Goal: Task Accomplishment & Management: Manage account settings

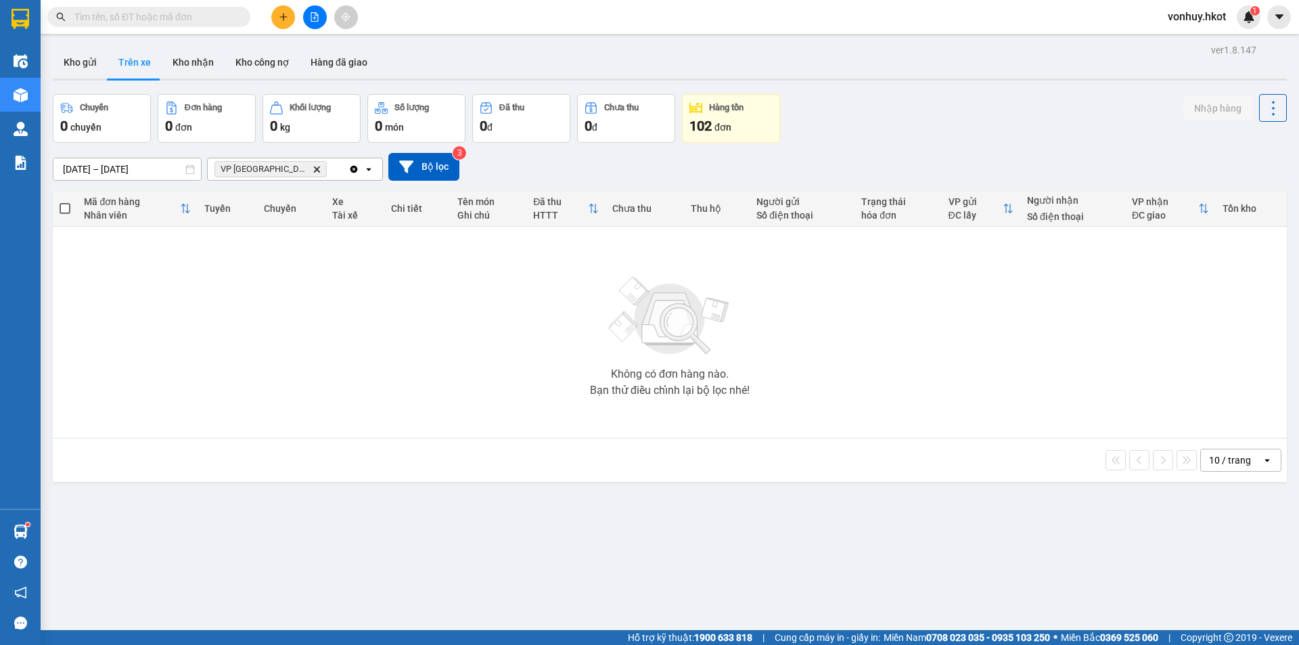
click at [160, 160] on input "[DATE] – [DATE]" at bounding box center [127, 169] width 148 height 22
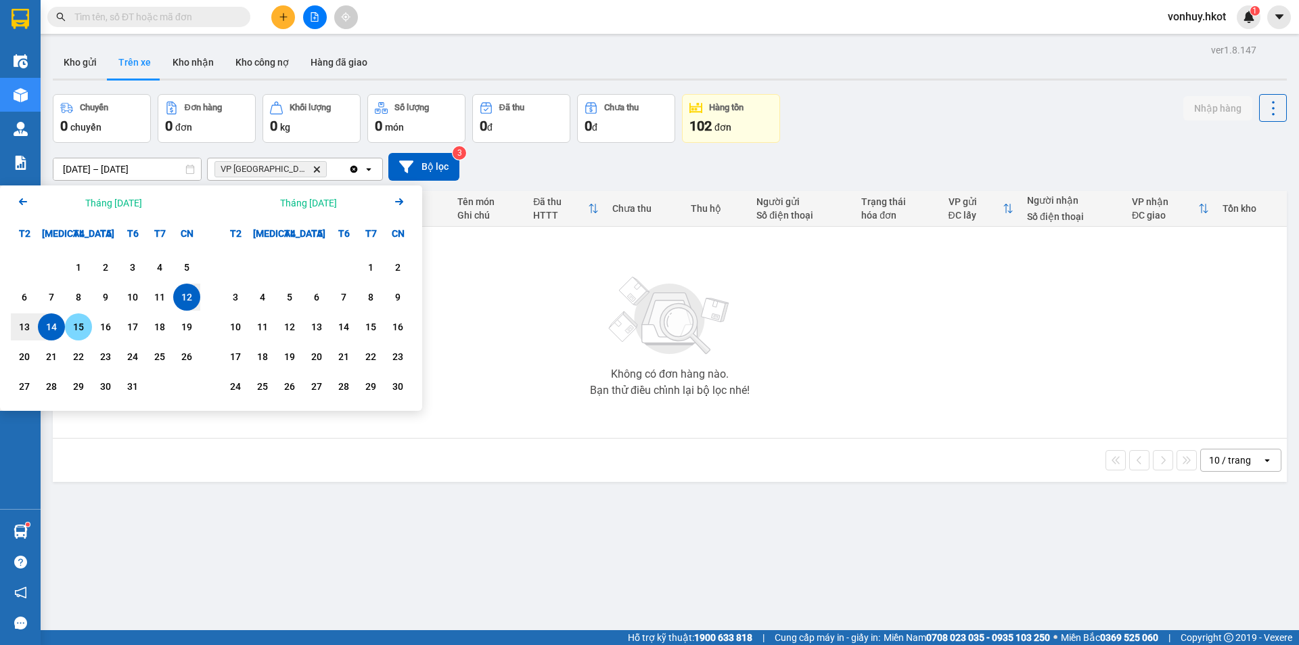
click at [81, 332] on div "15" at bounding box center [78, 327] width 19 height 16
click at [185, 298] on div "12" at bounding box center [186, 297] width 19 height 16
type input "[DATE] – [DATE]"
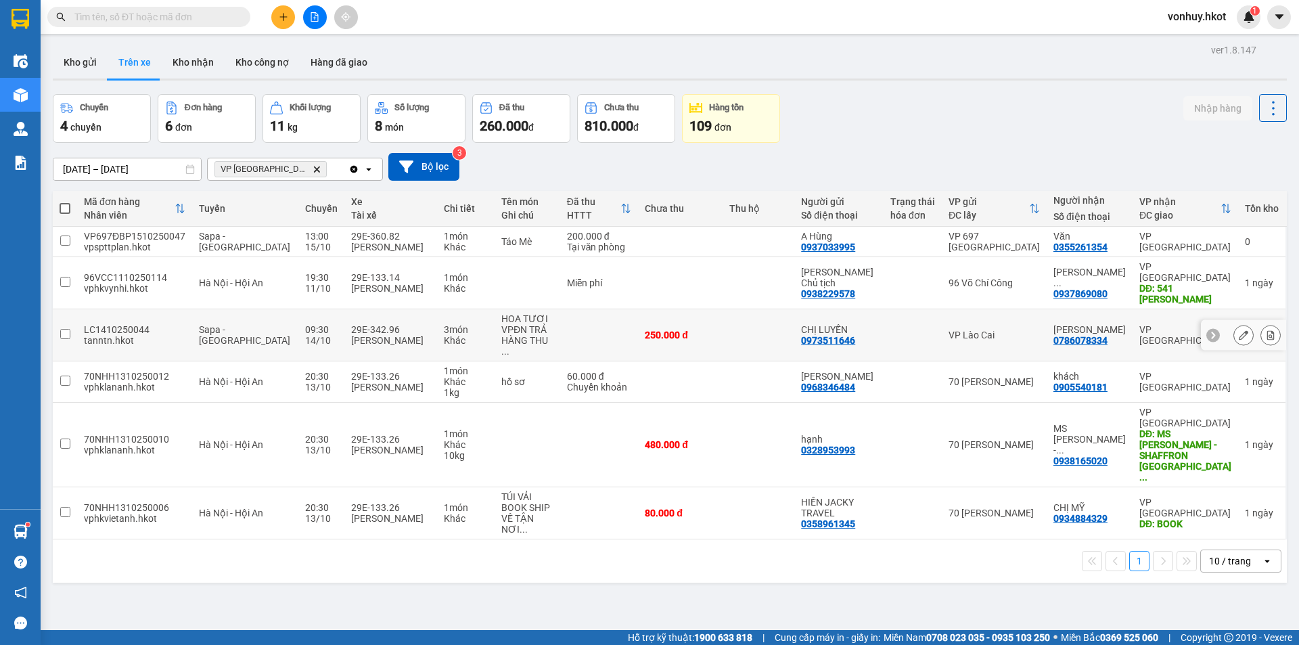
click at [437, 324] on td "3 món Khác" at bounding box center [466, 335] width 58 height 52
checkbox input "true"
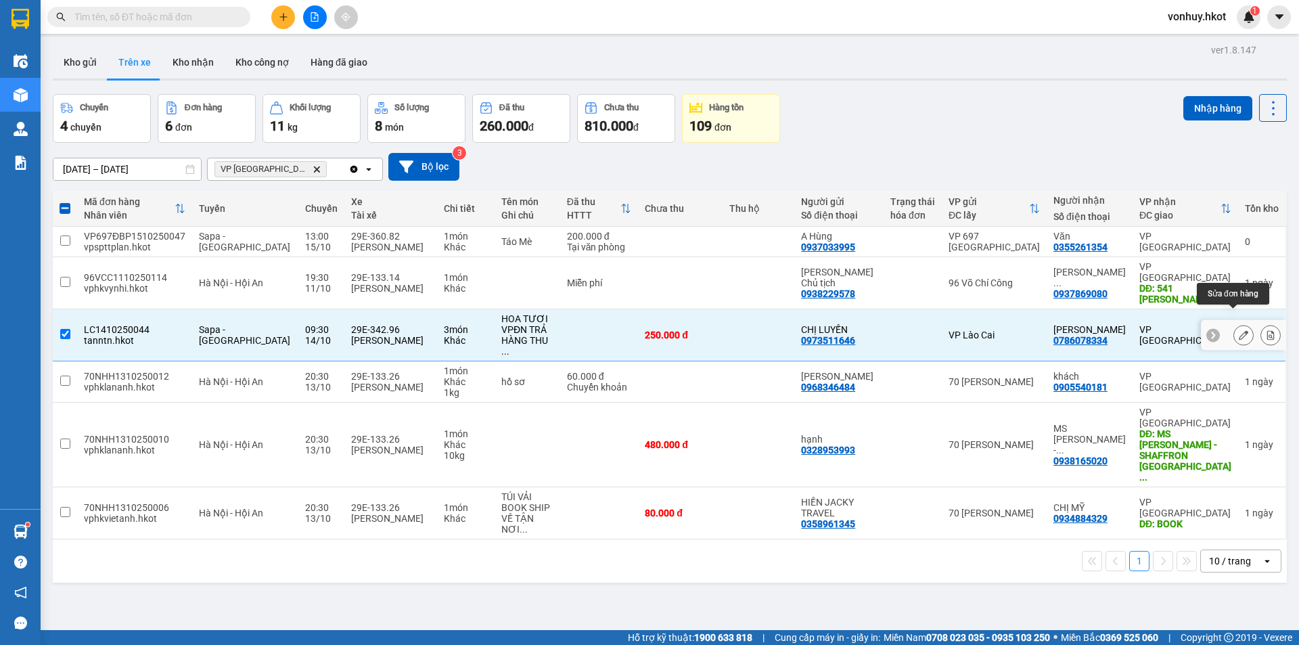
click at [1239, 330] on icon at bounding box center [1243, 334] width 9 height 9
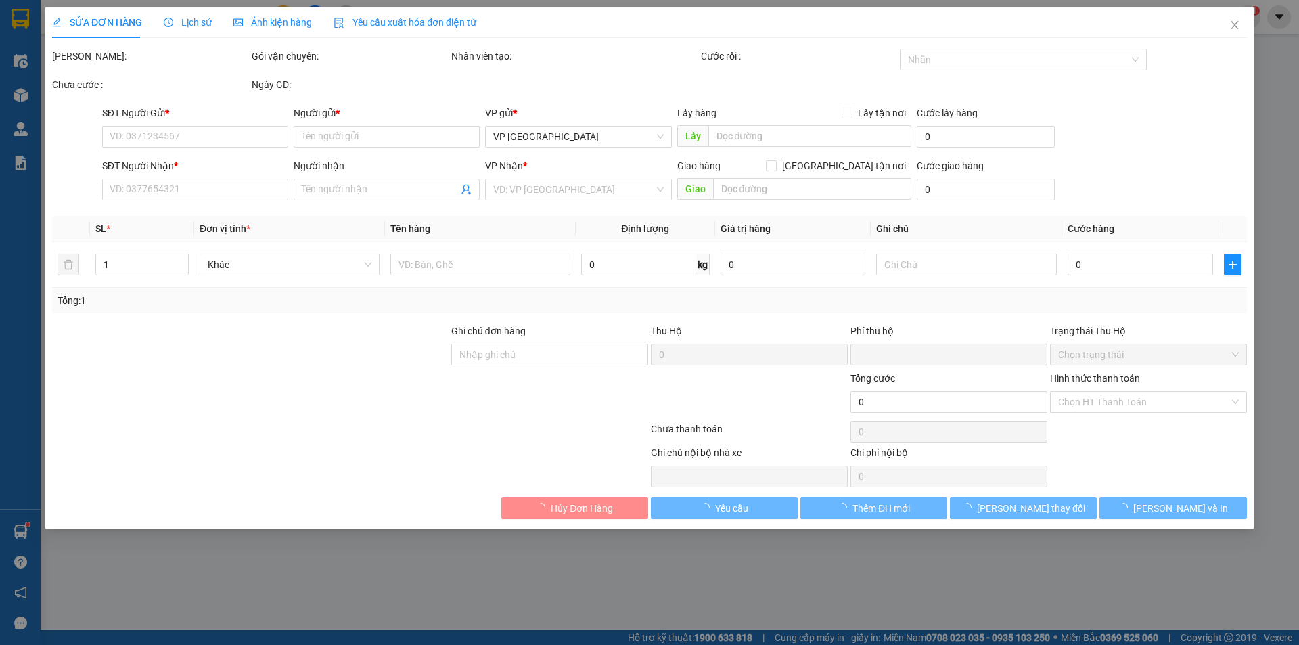
type input "0973511646"
type input "CHỊ LUYẾN"
type input "0786078334"
type input "[PERSON_NAME]"
type input "0"
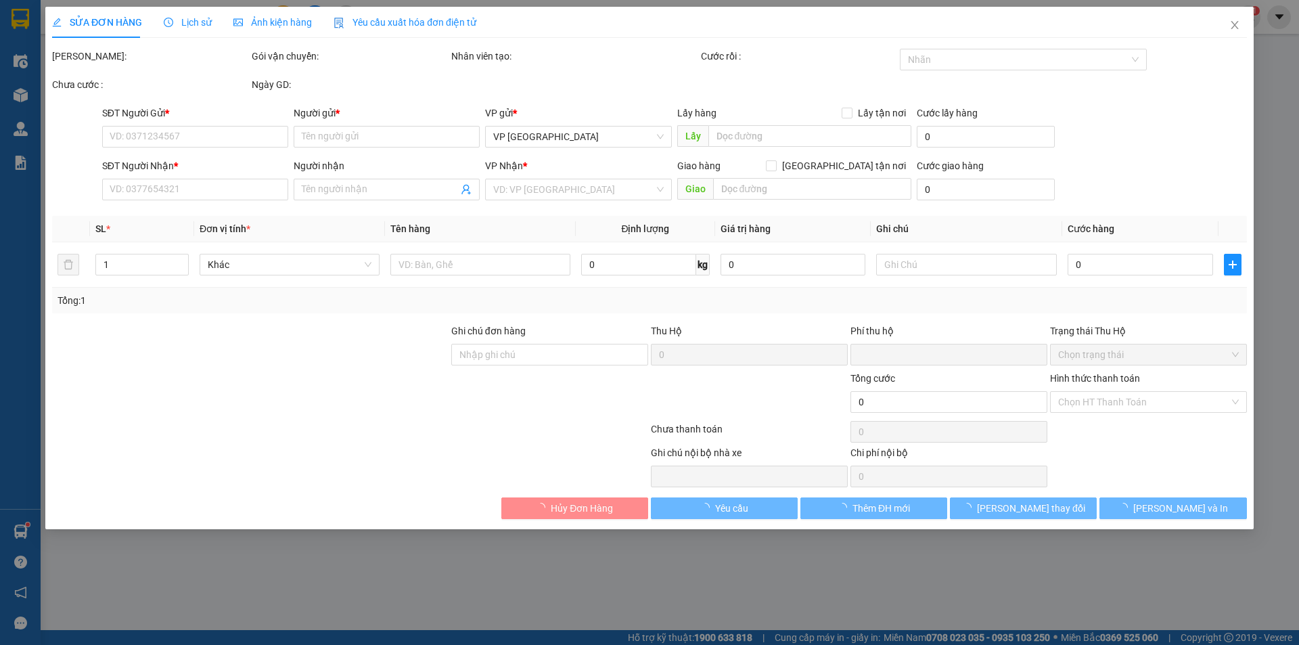
type input "250.000"
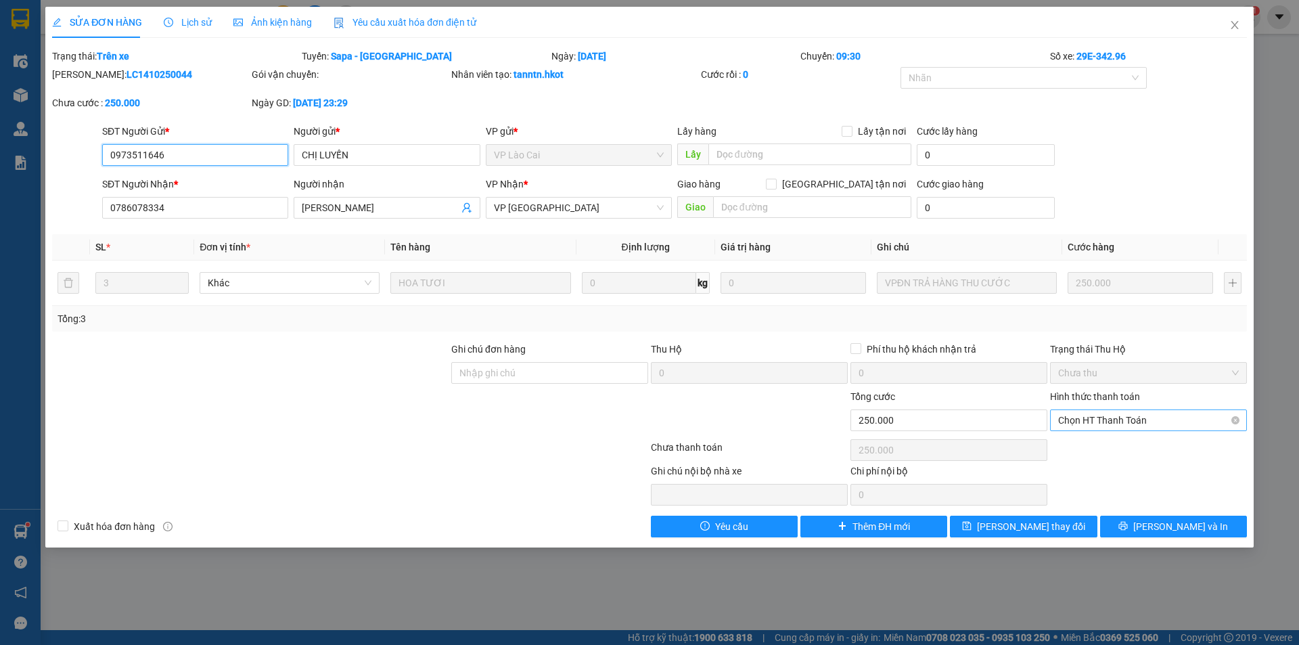
click at [1121, 422] on span "Chọn HT Thanh Toán" at bounding box center [1148, 420] width 181 height 20
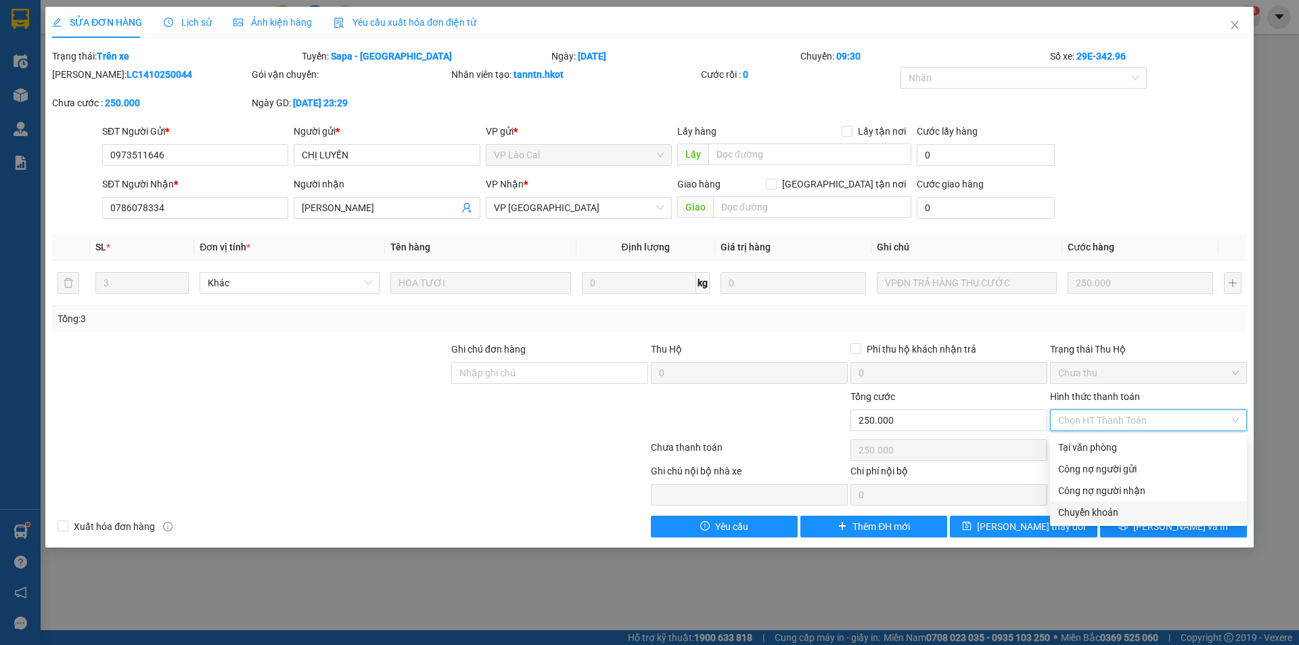
click at [1136, 517] on div "Chuyển khoản" at bounding box center [1148, 512] width 181 height 15
type input "0"
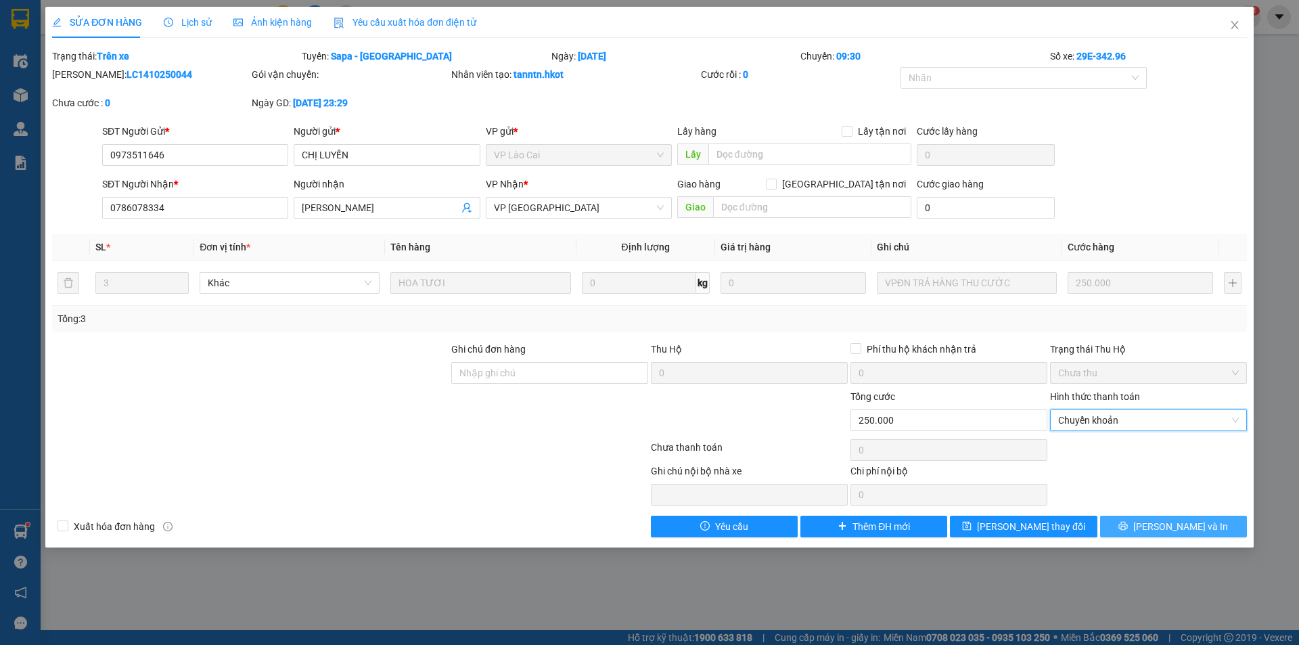
click at [1164, 527] on span "[PERSON_NAME] và In" at bounding box center [1180, 526] width 95 height 15
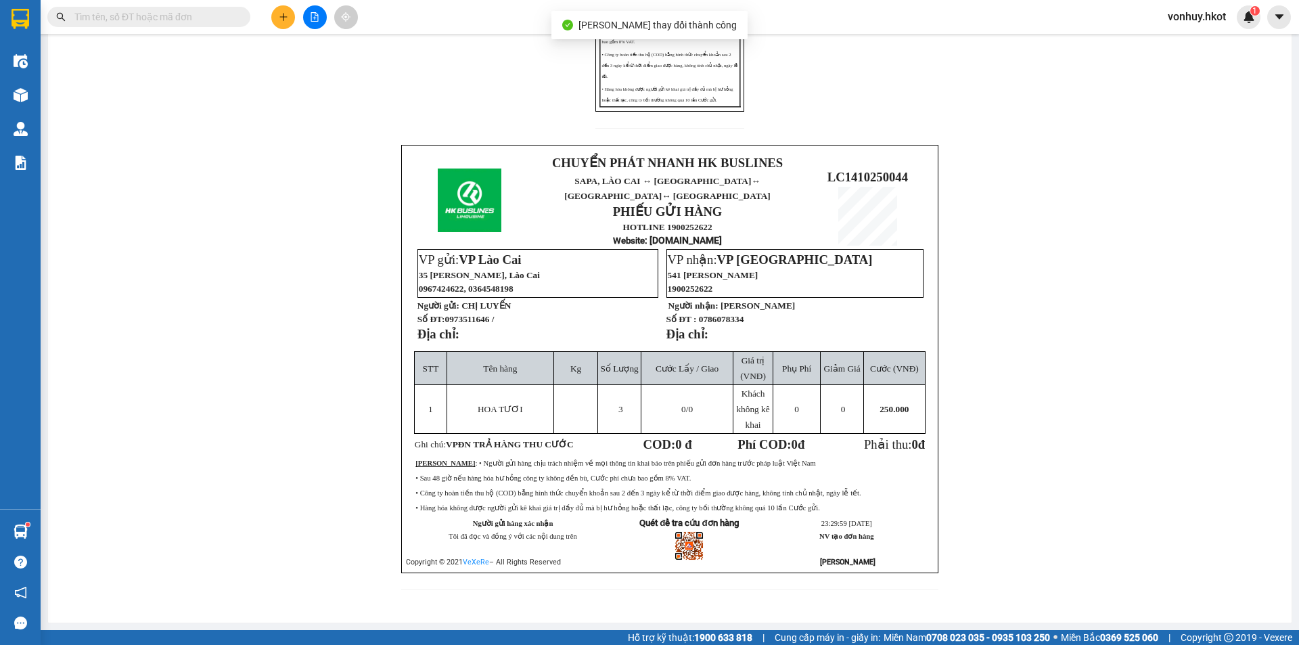
scroll to position [338, 0]
drag, startPoint x: 815, startPoint y: 166, endPoint x: 909, endPoint y: 168, distance: 93.4
click at [909, 170] on p "LC1410250044" at bounding box center [867, 177] width 120 height 15
copy span "LC1410250044"
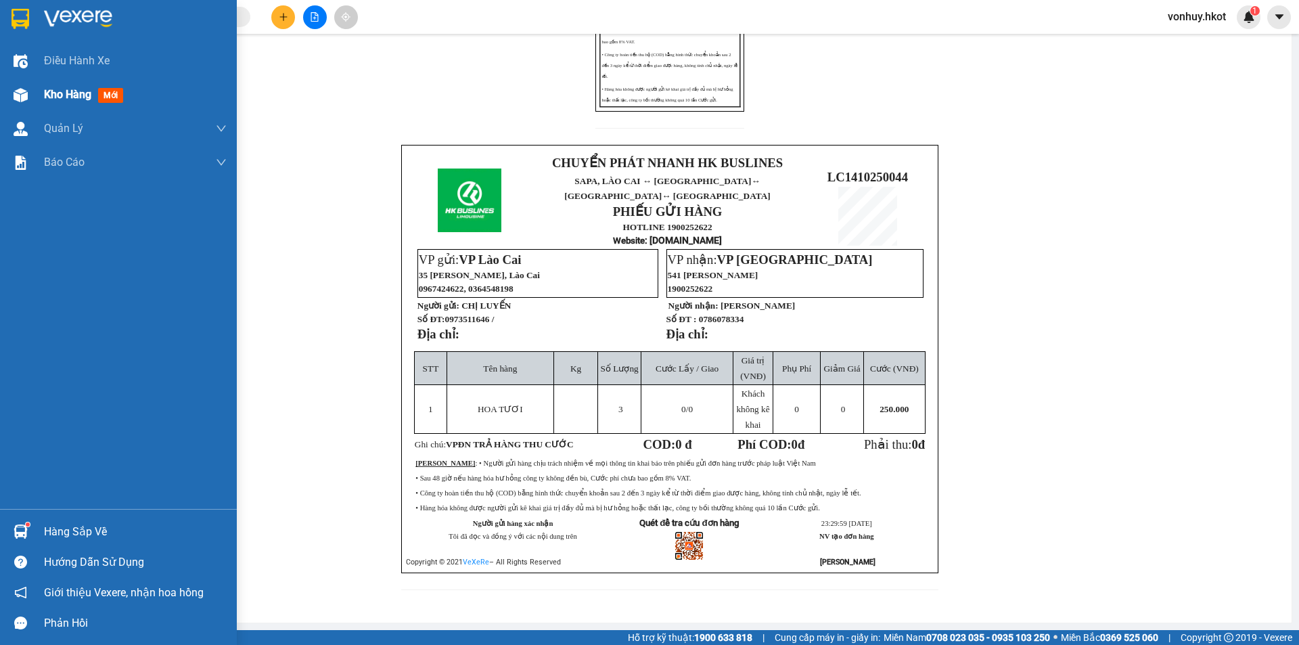
click at [28, 91] on div at bounding box center [21, 95] width 24 height 24
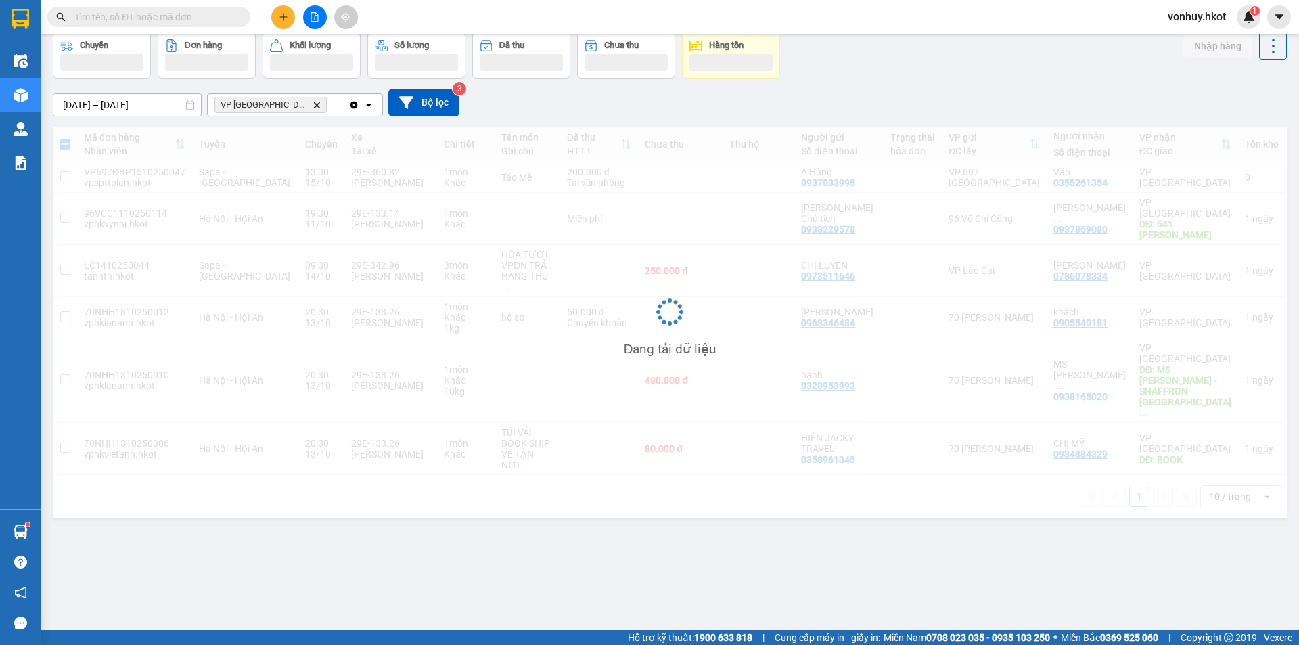
scroll to position [62, 0]
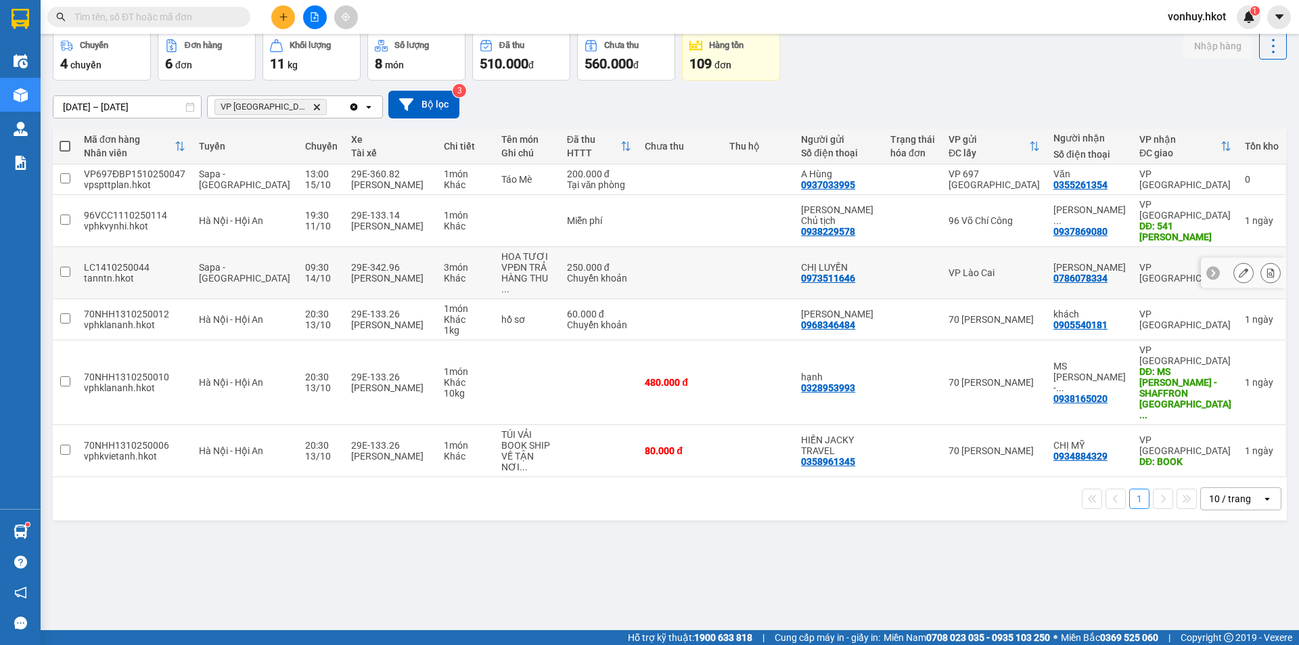
click at [171, 262] on div "LC1410250044" at bounding box center [135, 267] width 102 height 11
checkbox input "true"
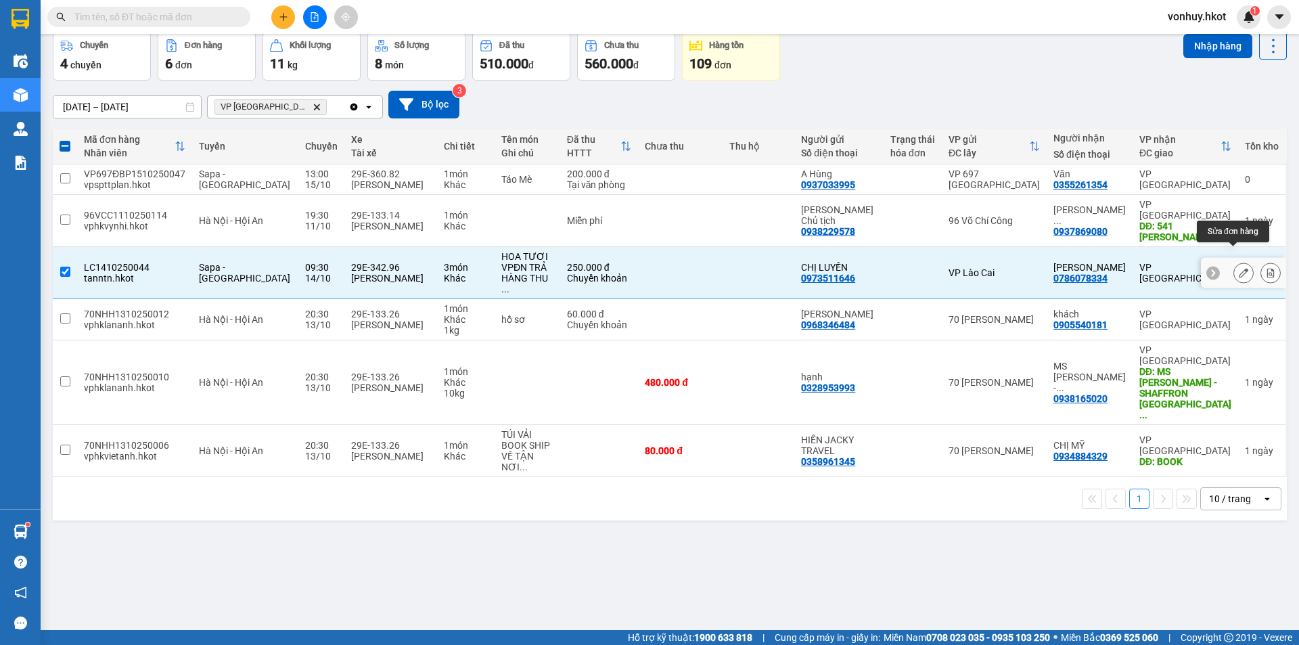
click at [1239, 268] on icon at bounding box center [1243, 272] width 9 height 9
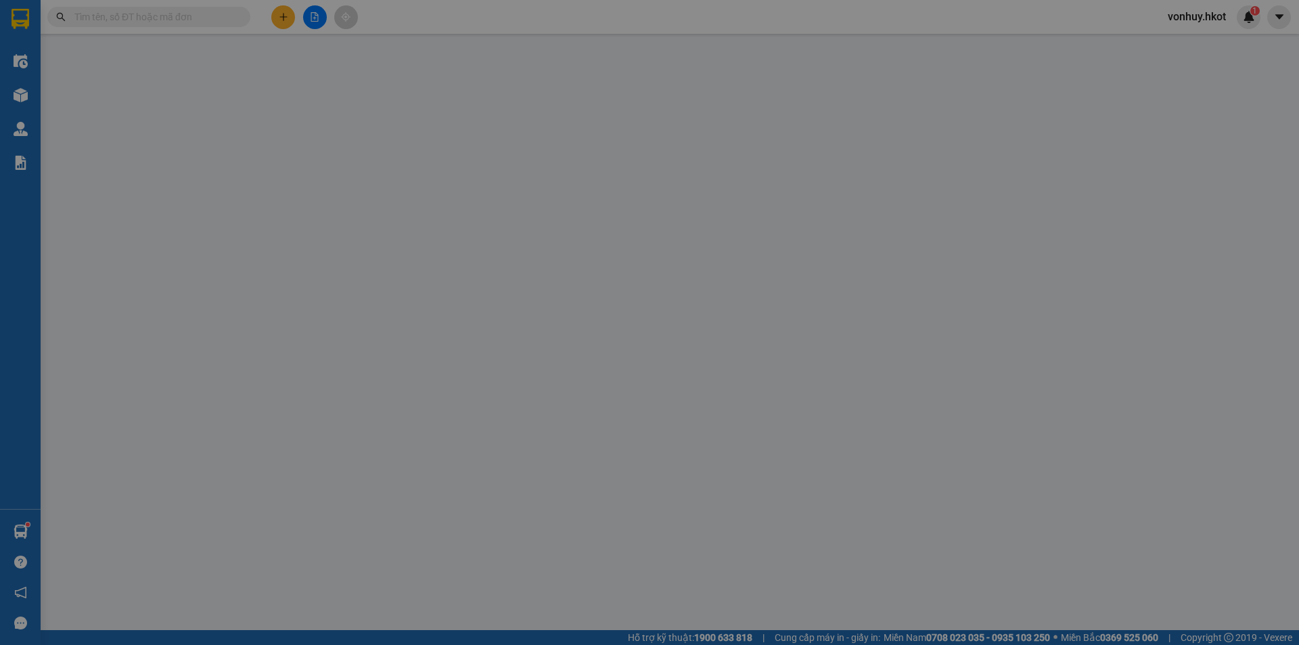
type input "0973511646"
type input "CHỊ LUYẾN"
type input "0786078334"
type input "[PERSON_NAME]"
type input "0"
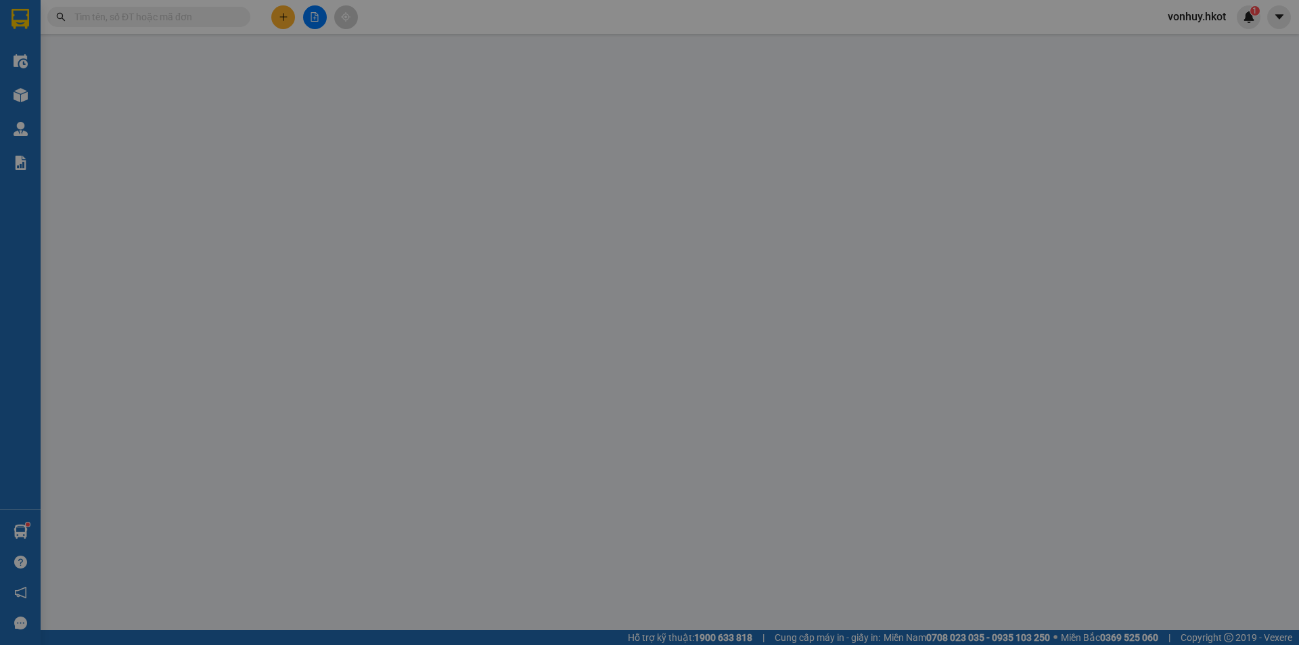
type input "250.000"
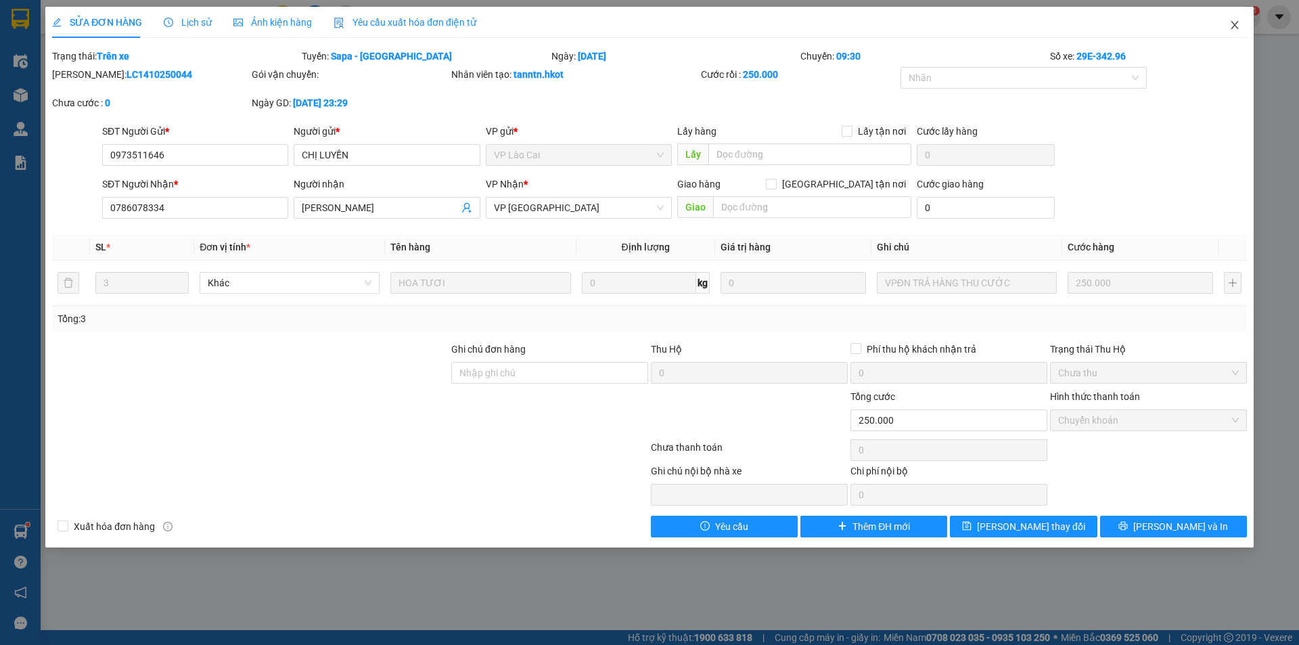
click at [1238, 23] on icon "close" at bounding box center [1234, 25] width 7 height 8
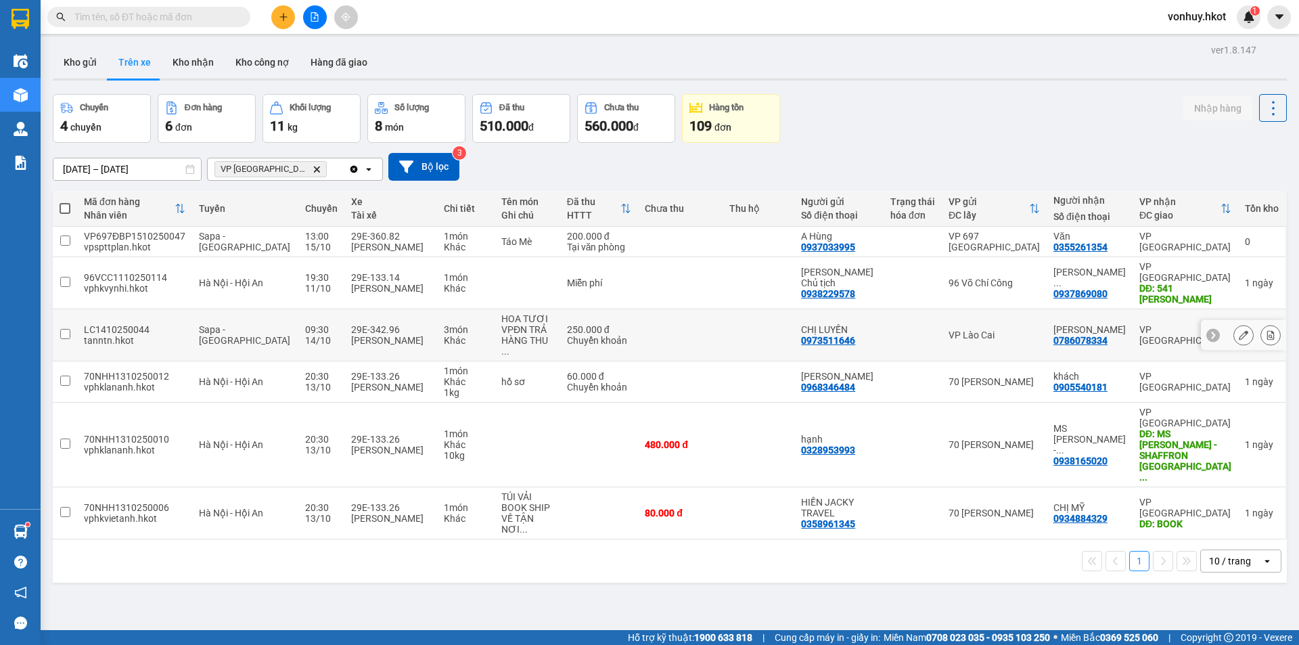
click at [305, 335] on div "14/10" at bounding box center [321, 340] width 32 height 11
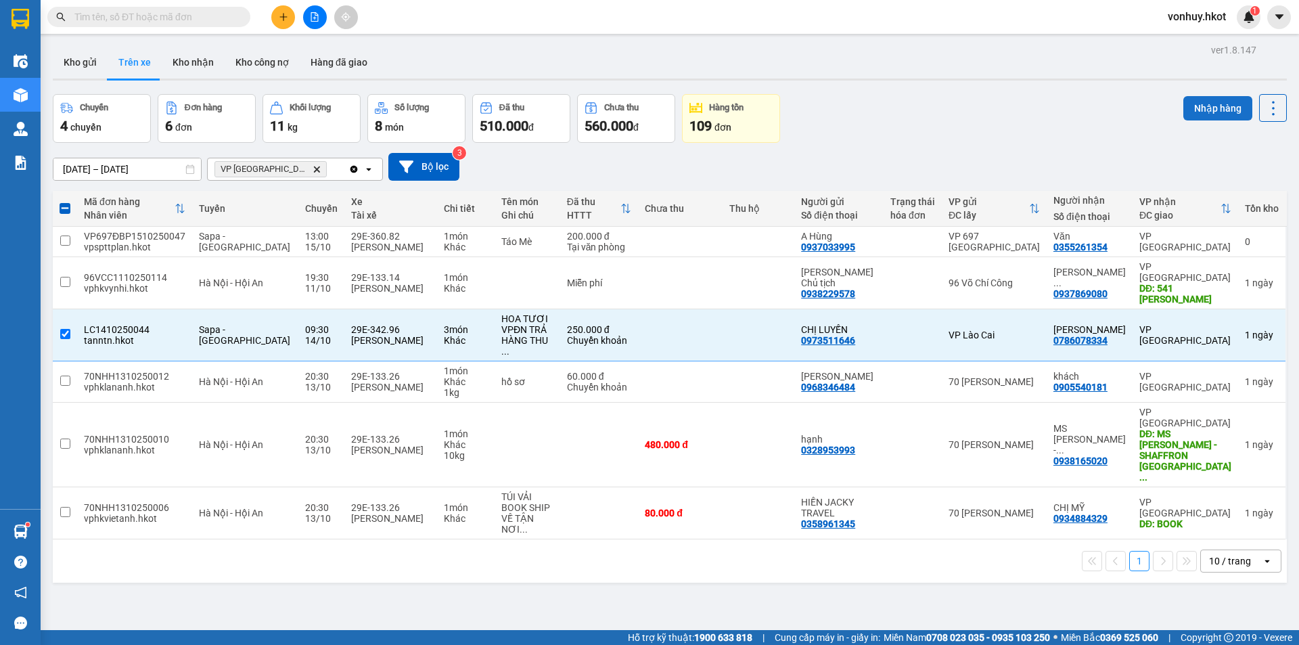
click at [1221, 105] on button "Nhập hàng" at bounding box center [1218, 108] width 69 height 24
checkbox input "false"
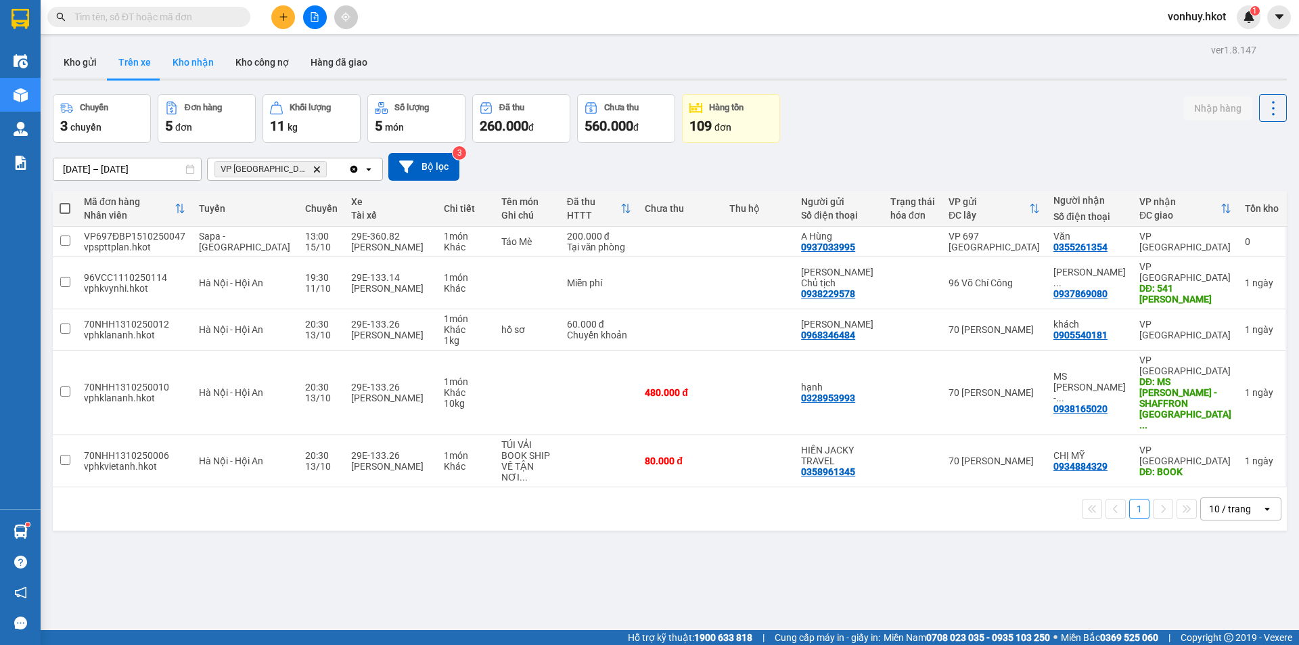
click at [190, 64] on button "Kho nhận" at bounding box center [193, 62] width 63 height 32
type input "[DATE] – [DATE]"
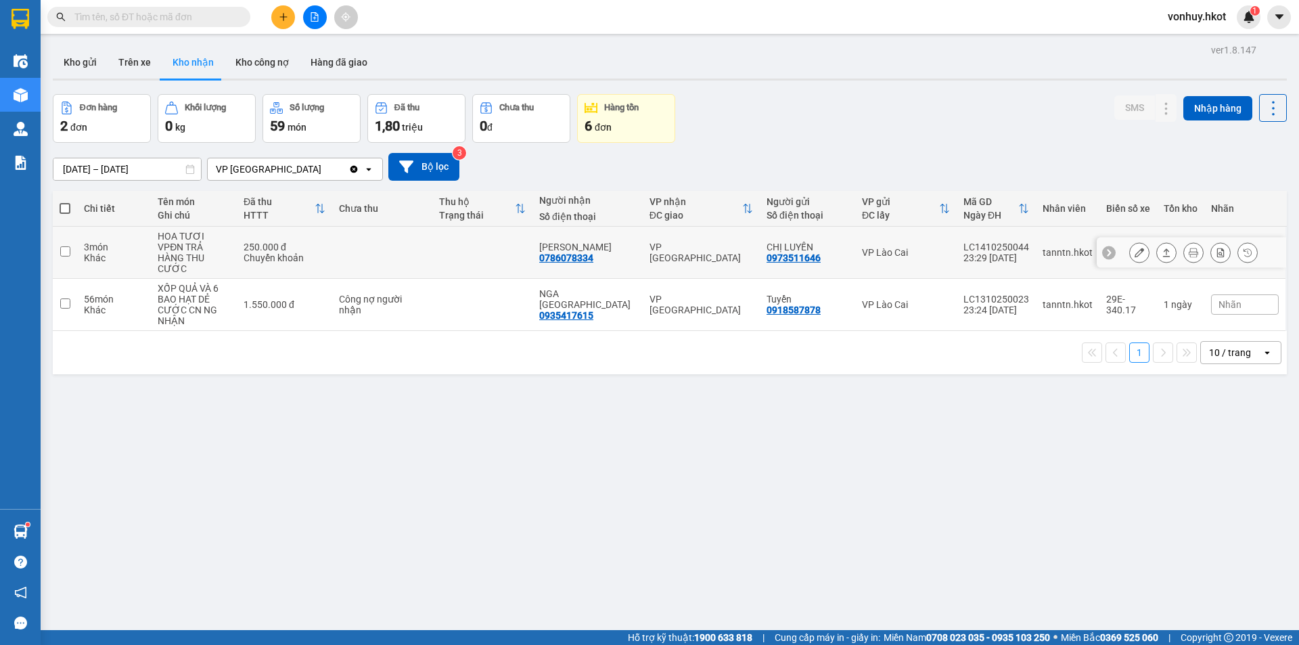
click at [324, 252] on div "Chuyển khoản" at bounding box center [285, 257] width 82 height 11
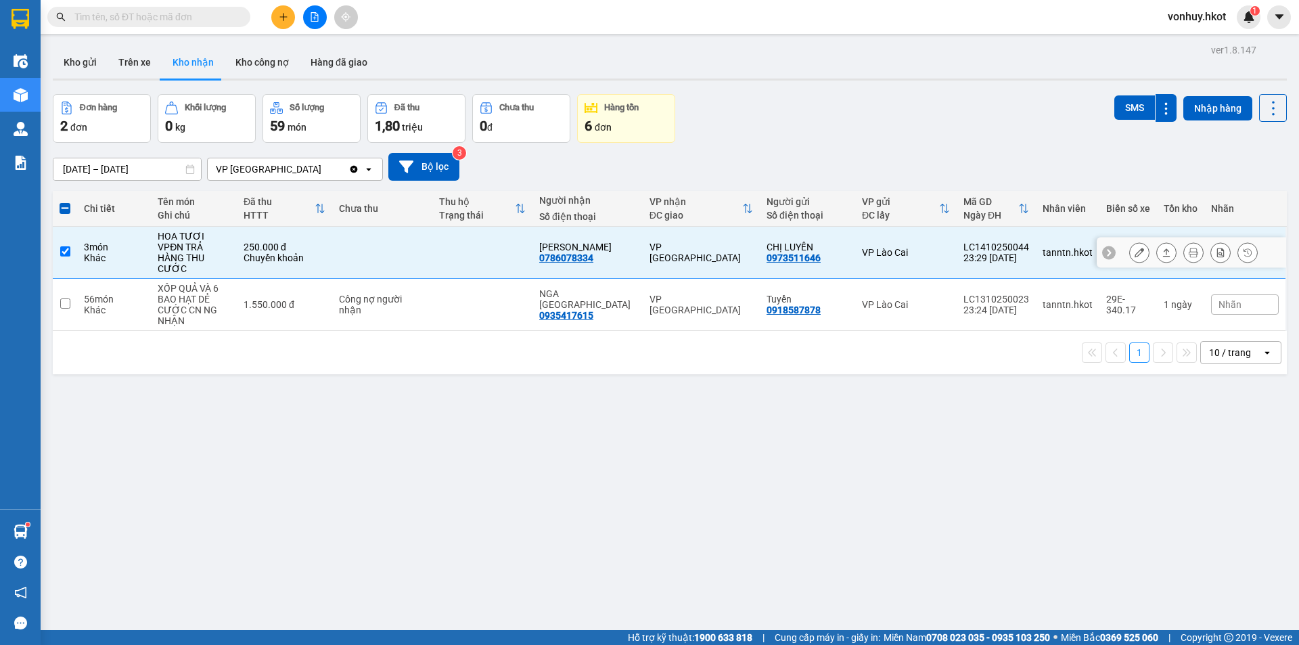
click at [1164, 250] on div at bounding box center [1166, 252] width 20 height 20
click at [1162, 248] on icon at bounding box center [1166, 252] width 9 height 9
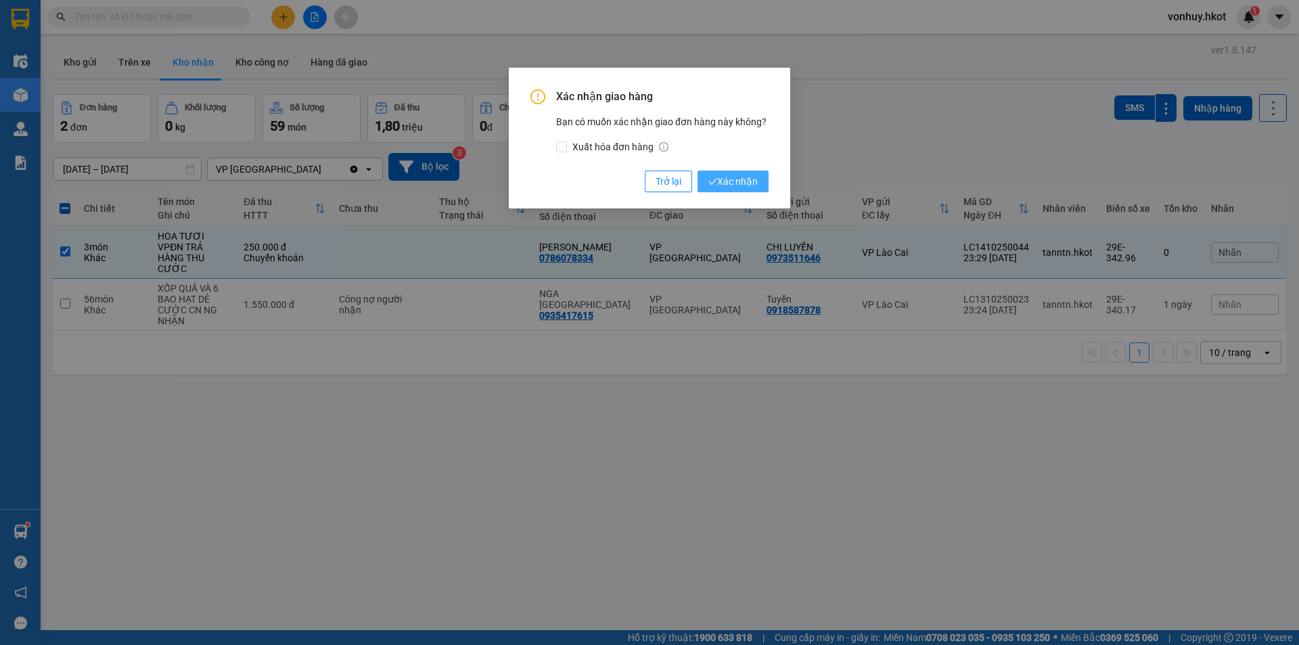
click at [750, 182] on span "Xác nhận" at bounding box center [733, 181] width 49 height 15
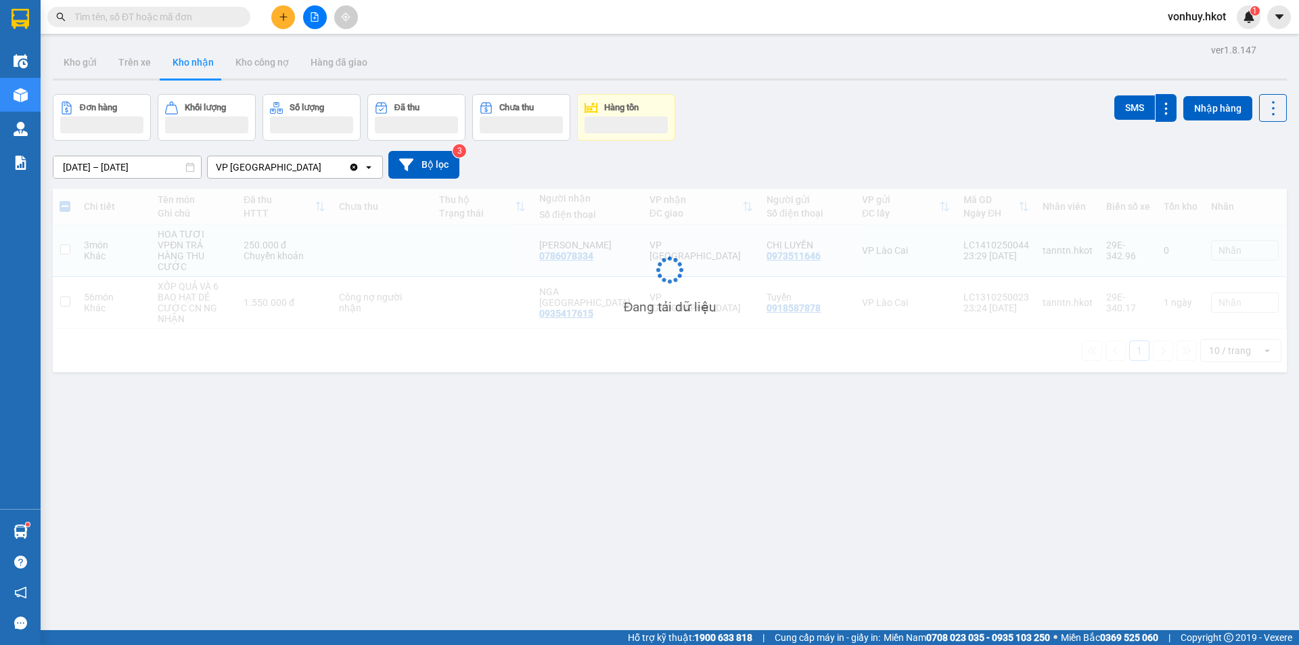
checkbox input "false"
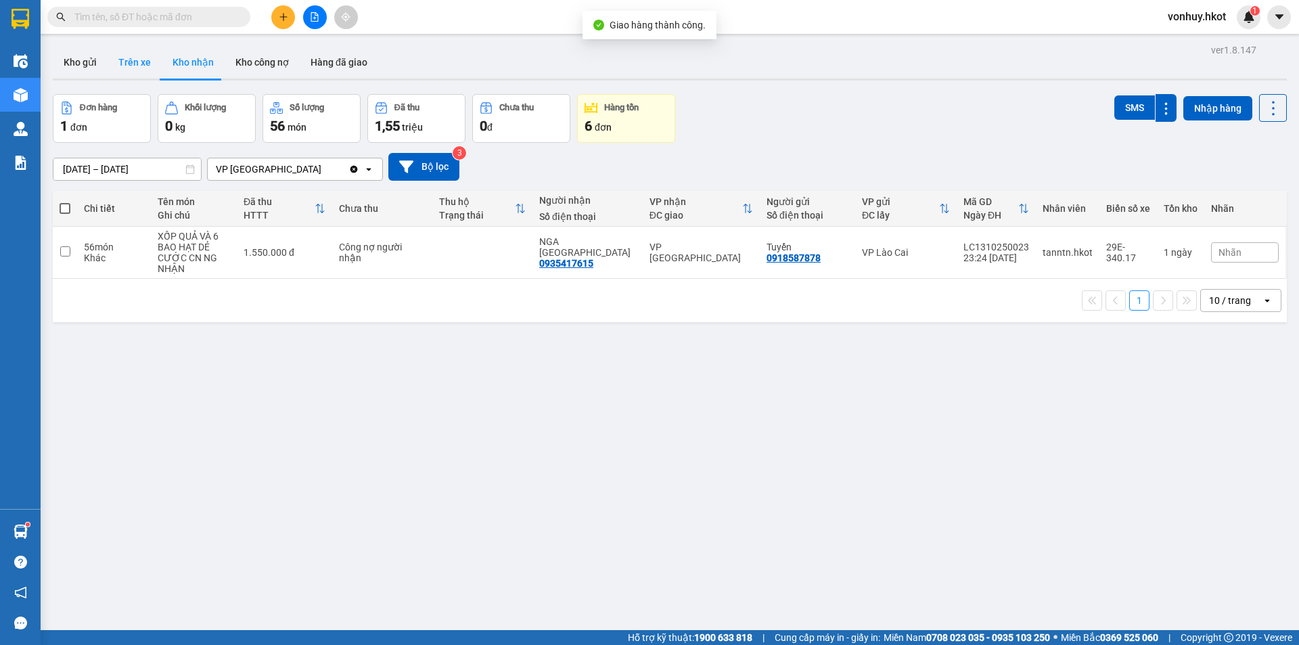
click at [127, 55] on button "Trên xe" at bounding box center [135, 62] width 54 height 32
type input "[DATE] – [DATE]"
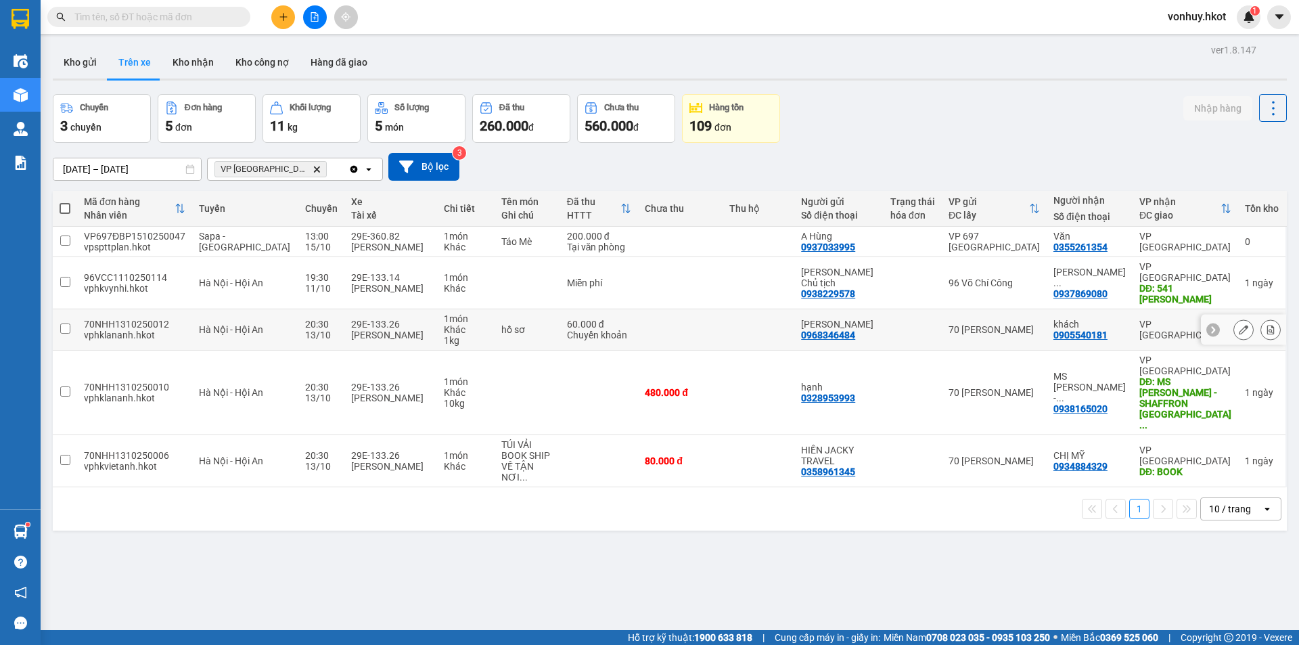
click at [500, 328] on td "hồ sơ" at bounding box center [528, 329] width 66 height 41
checkbox input "true"
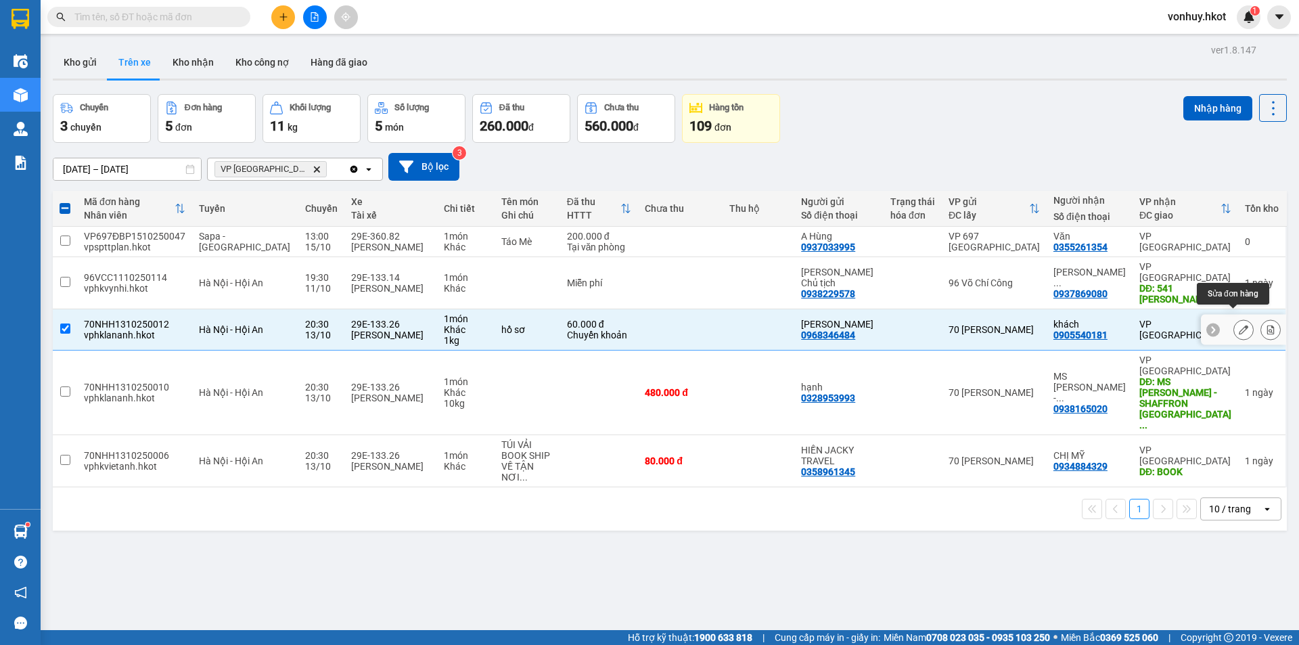
click at [1235, 325] on button at bounding box center [1243, 330] width 19 height 24
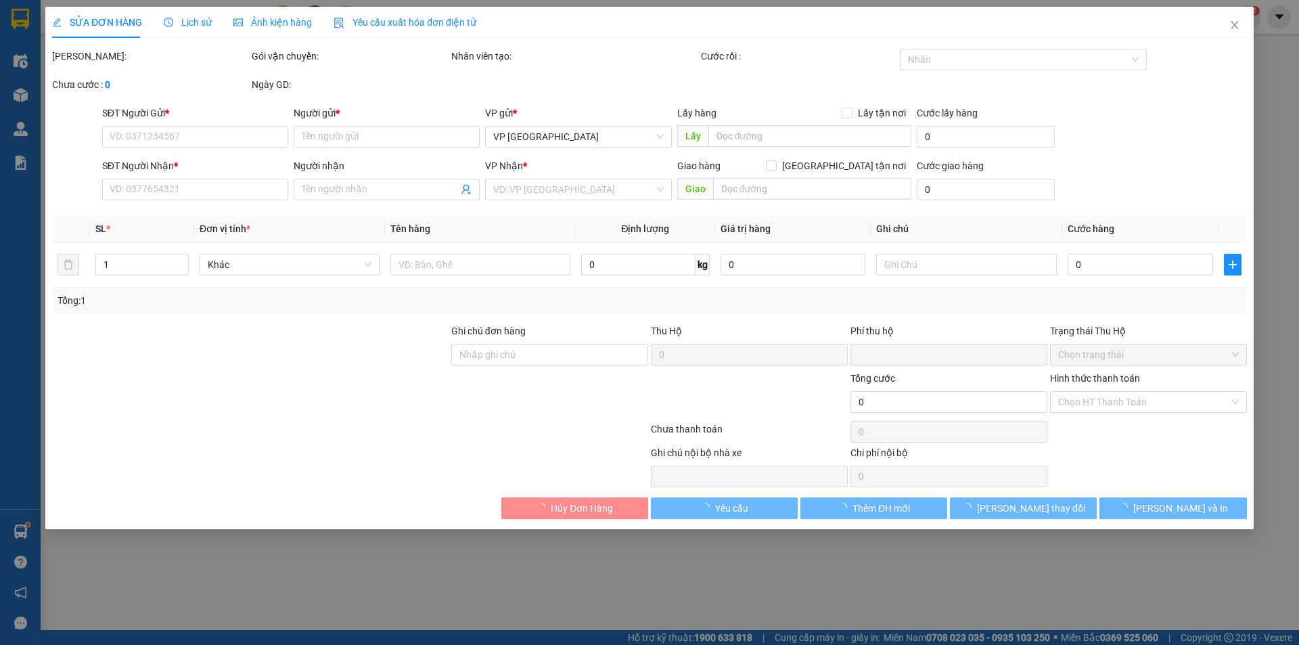
type input "0968346484"
type input "[PERSON_NAME]"
type input "0905540181"
type input "khách"
type input "da giao"
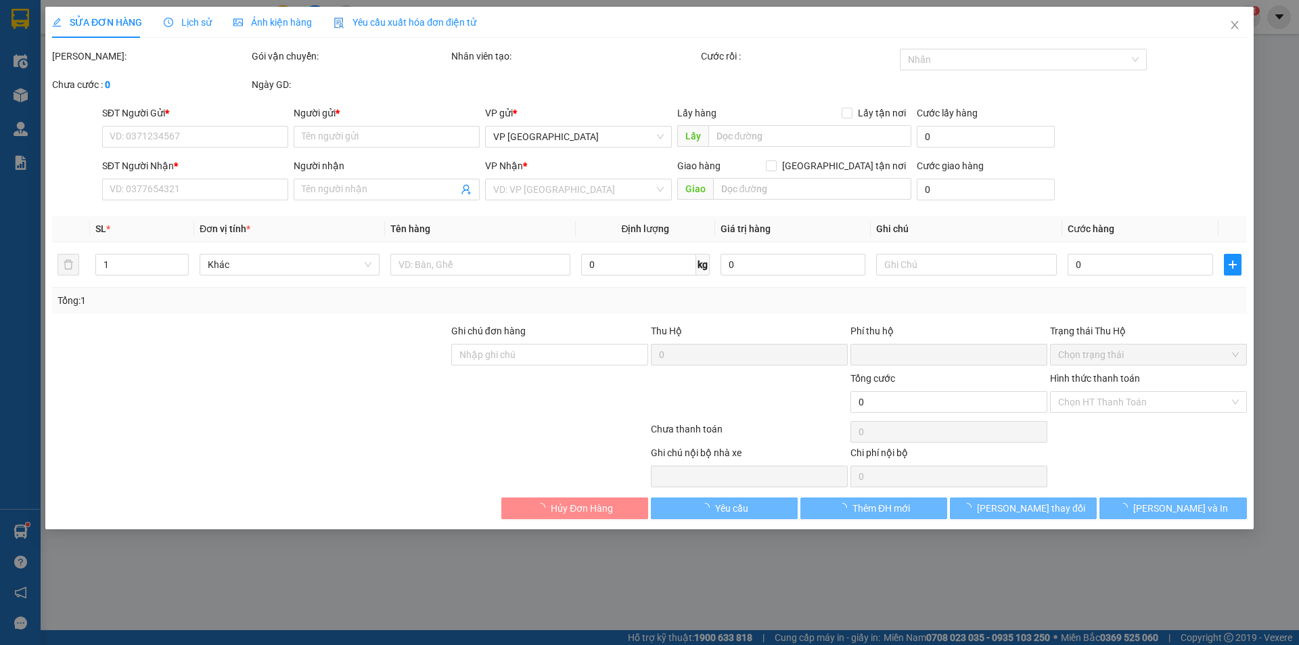
type input "0"
type input "60.000"
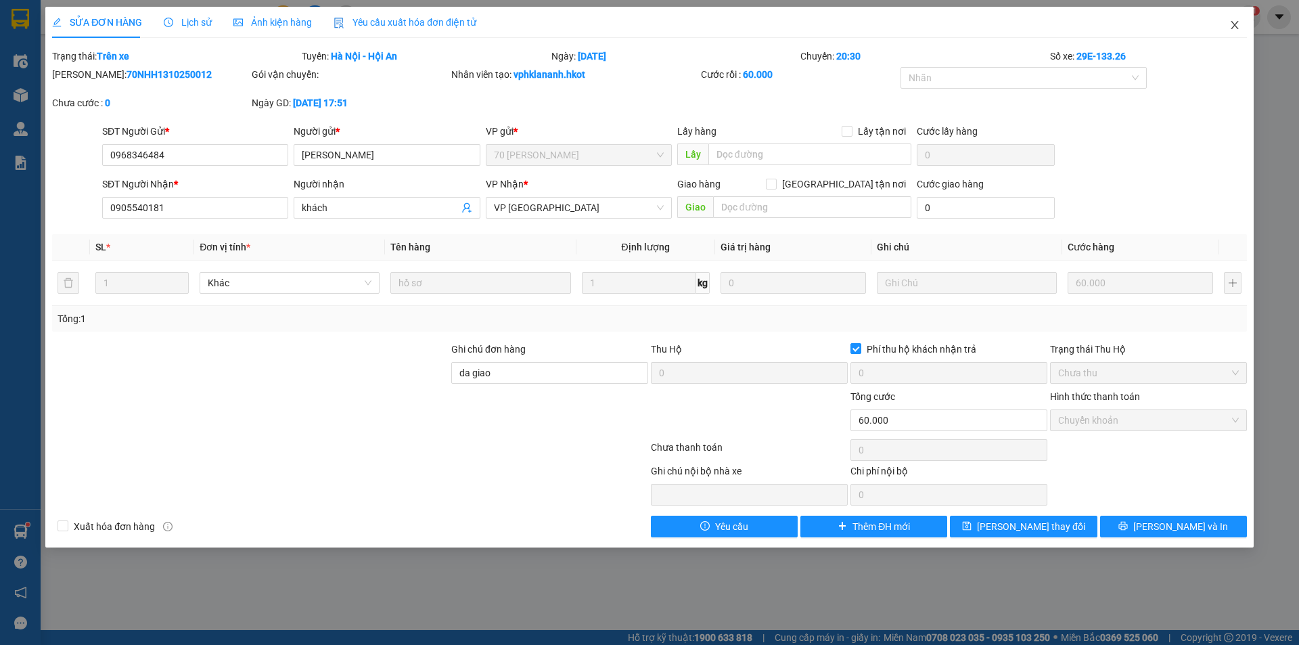
click at [1236, 26] on icon "close" at bounding box center [1235, 25] width 11 height 11
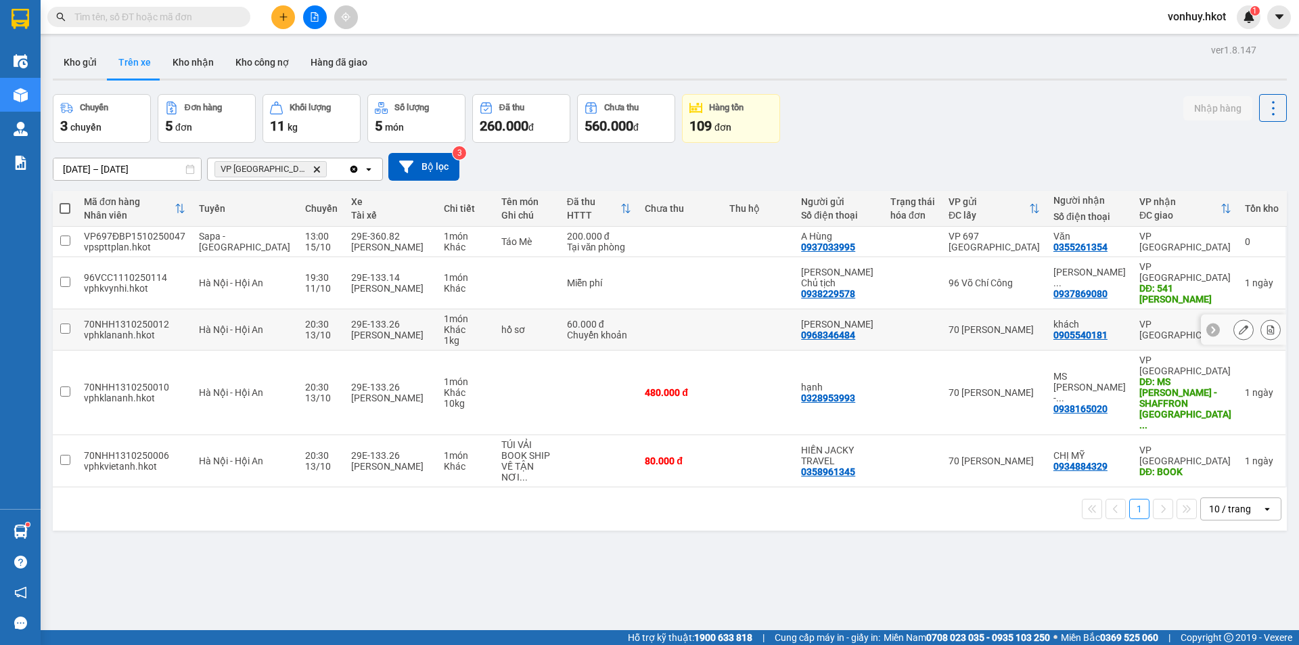
click at [579, 330] on div "Chuyển khoản" at bounding box center [599, 335] width 65 height 11
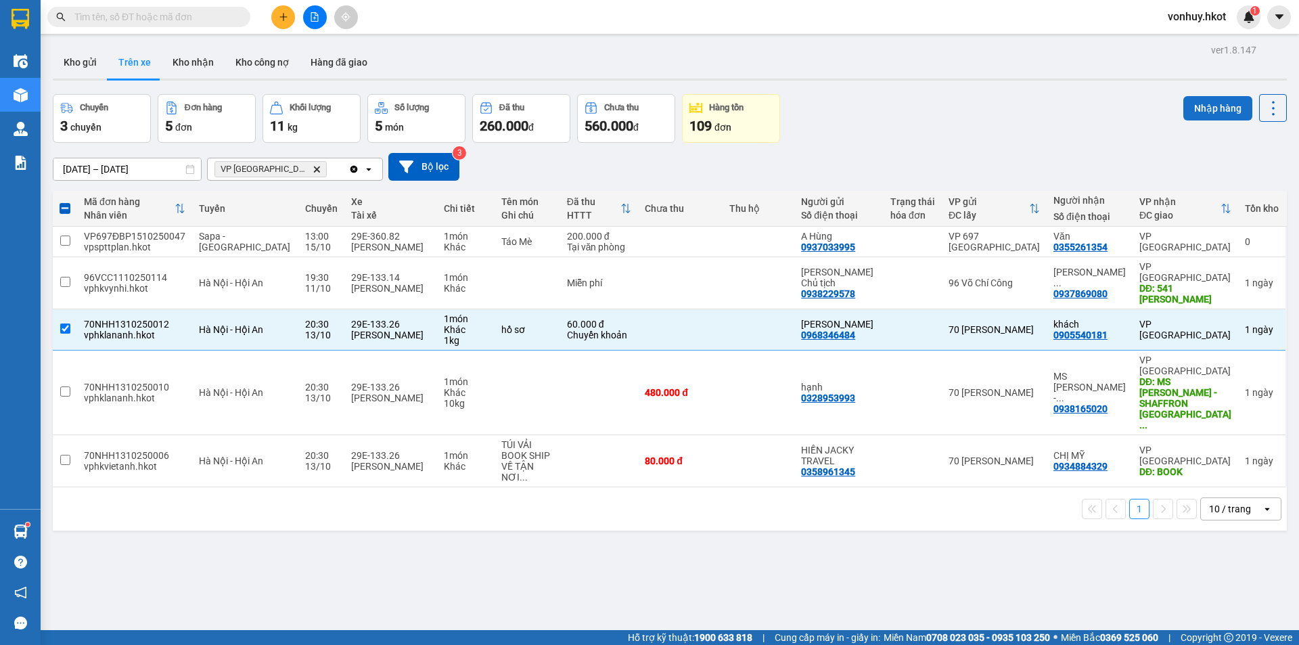
click at [1210, 99] on button "Nhập hàng" at bounding box center [1218, 108] width 69 height 24
checkbox input "false"
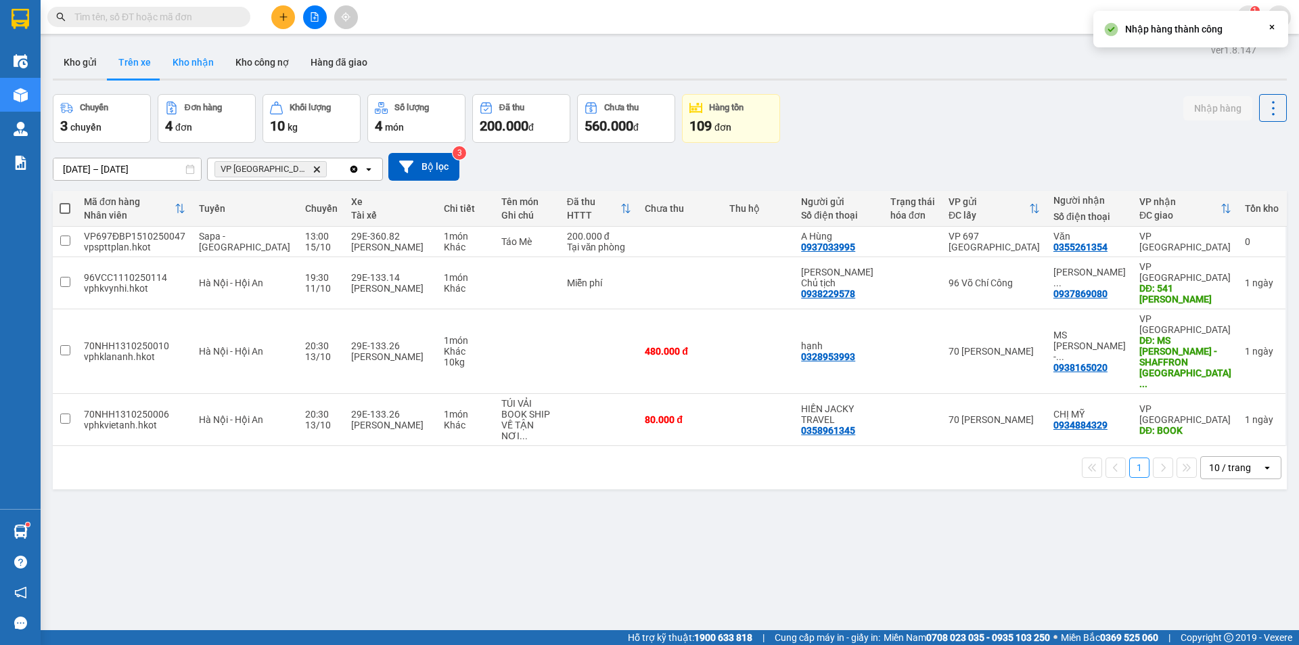
click at [174, 67] on button "Kho nhận" at bounding box center [193, 62] width 63 height 32
type input "[DATE] – [DATE]"
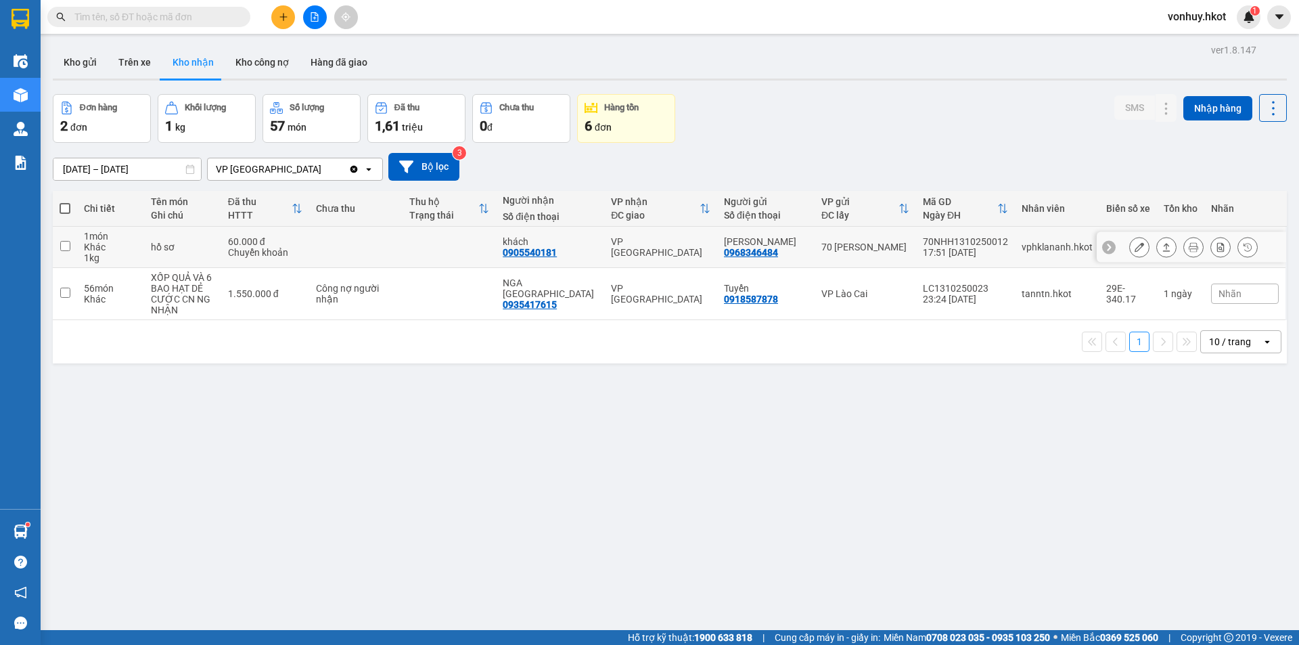
click at [280, 247] on div "Chuyển khoản" at bounding box center [265, 252] width 74 height 11
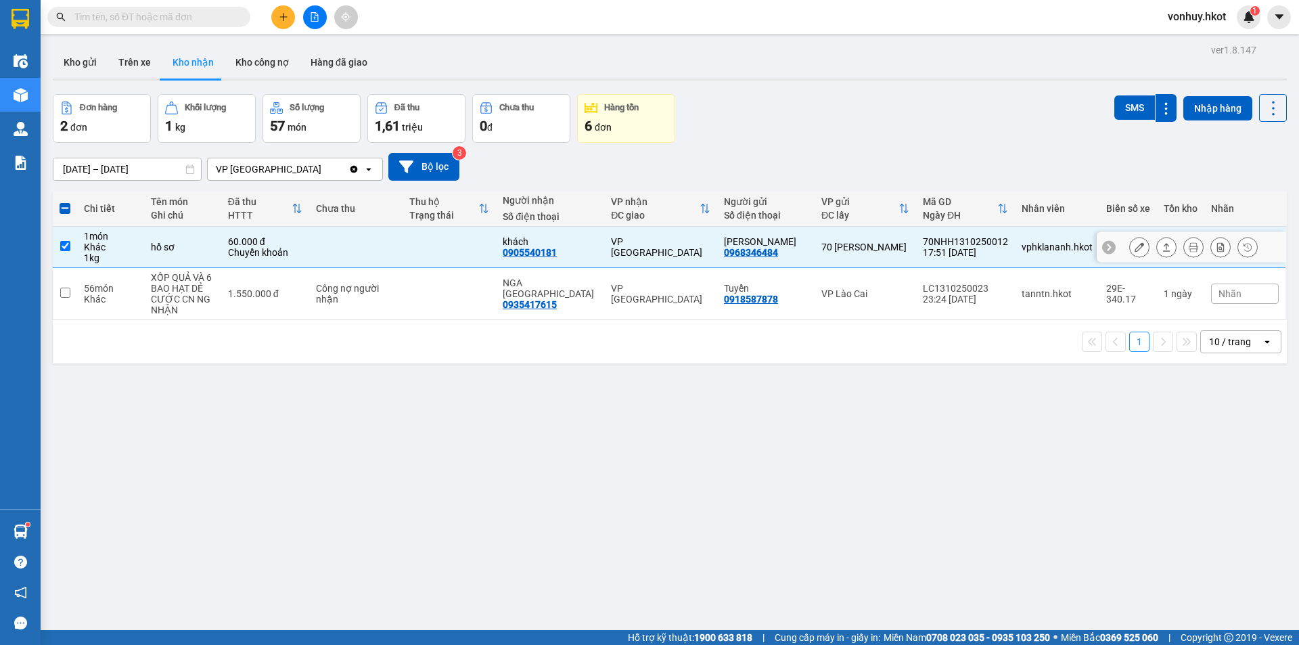
click at [1157, 249] on button at bounding box center [1166, 247] width 19 height 24
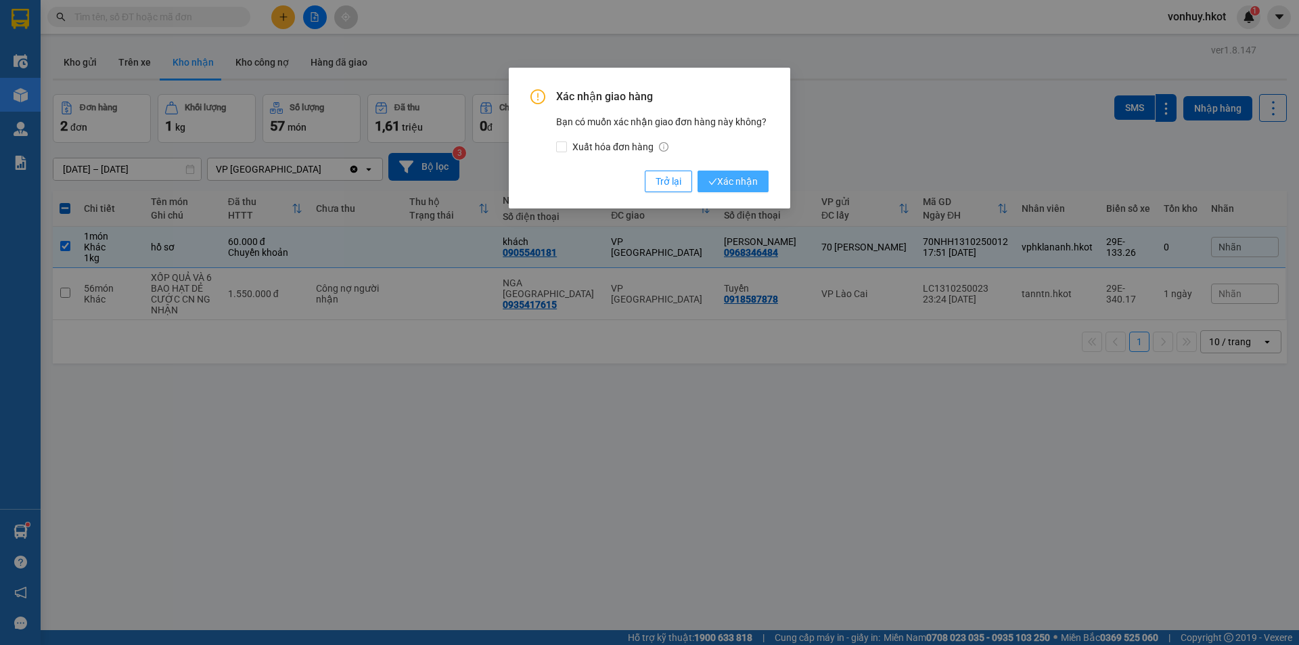
click at [715, 181] on icon "check" at bounding box center [713, 181] width 9 height 9
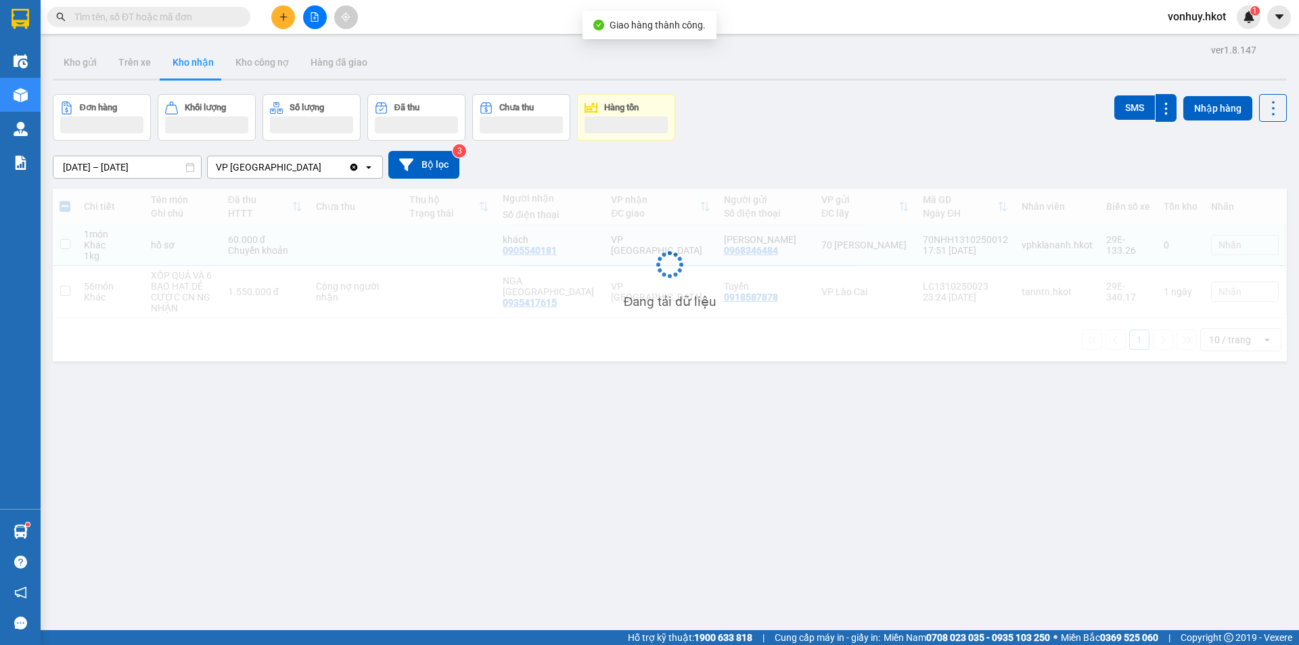
checkbox input "false"
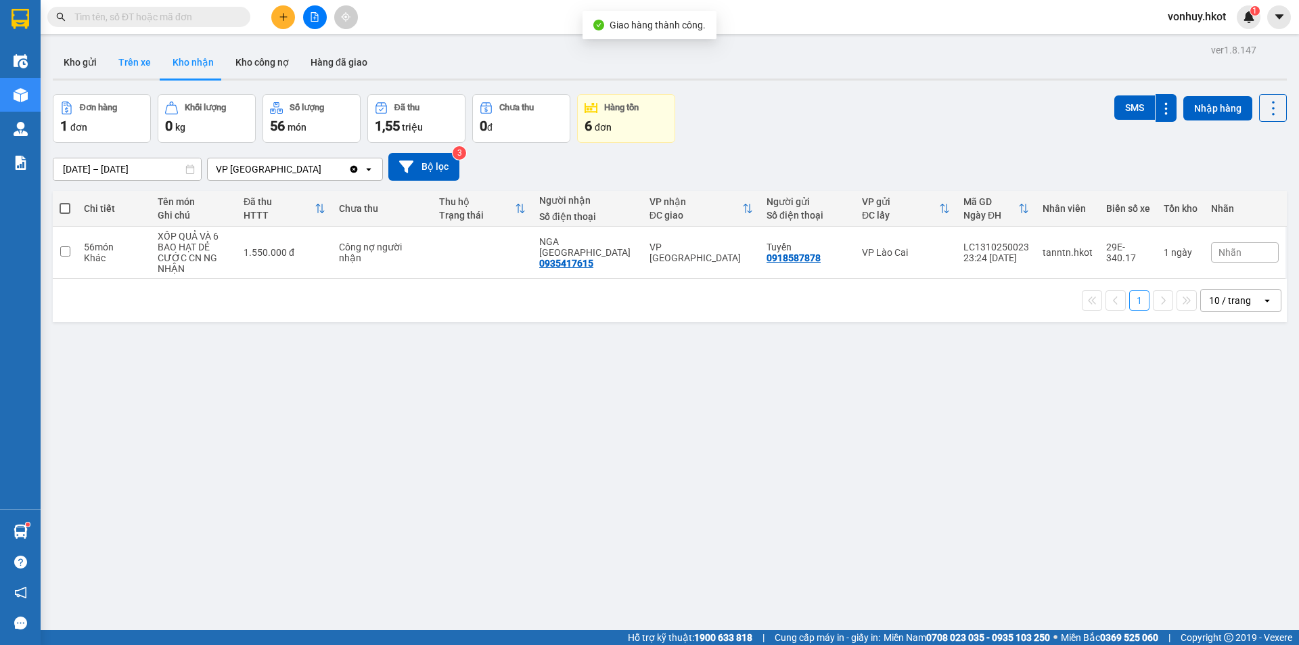
click at [141, 53] on button "Trên xe" at bounding box center [135, 62] width 54 height 32
type input "[DATE] – [DATE]"
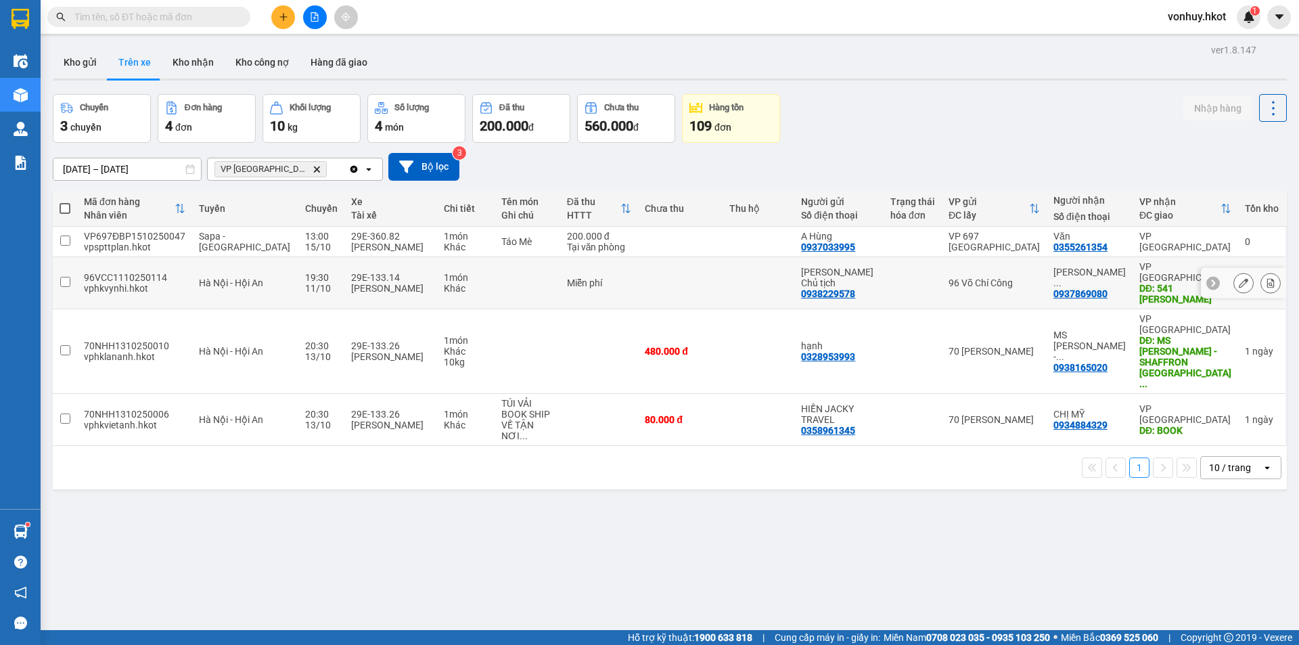
click at [495, 296] on td at bounding box center [528, 283] width 66 height 52
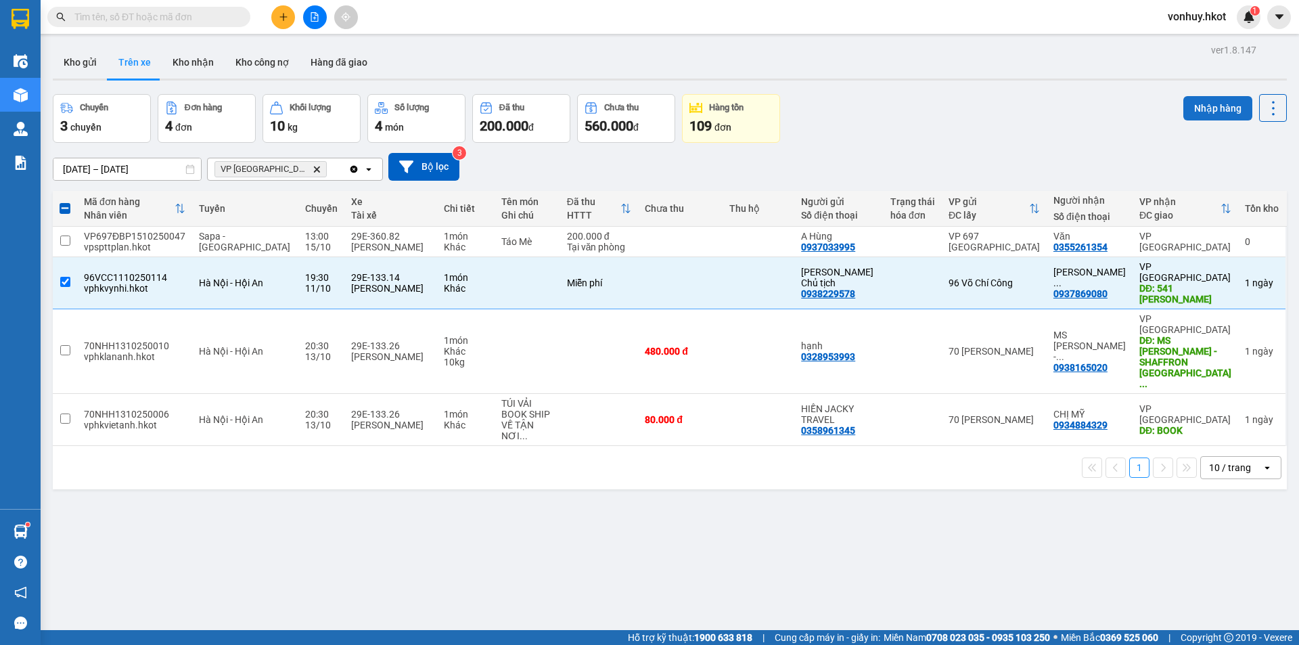
click at [1209, 108] on button "Nhập hàng" at bounding box center [1218, 108] width 69 height 24
checkbox input "false"
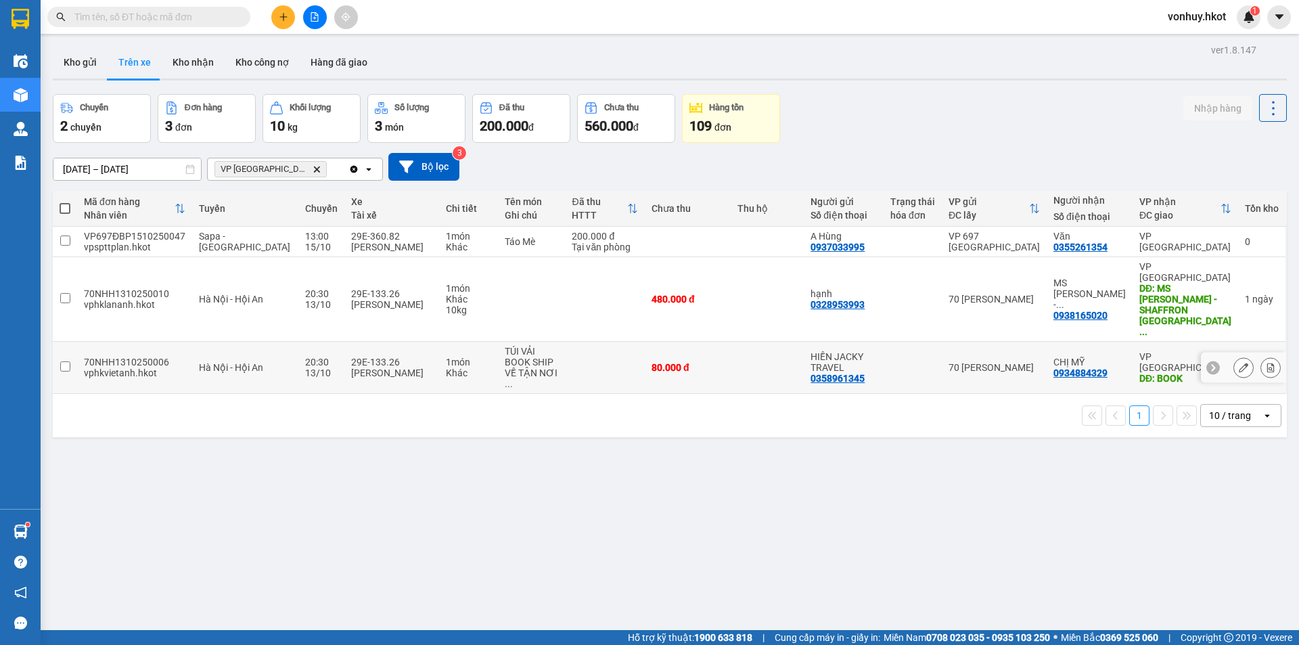
click at [542, 357] on div "BOOK SHIP VỀ TẬN NƠI ..." at bounding box center [531, 373] width 53 height 32
checkbox input "true"
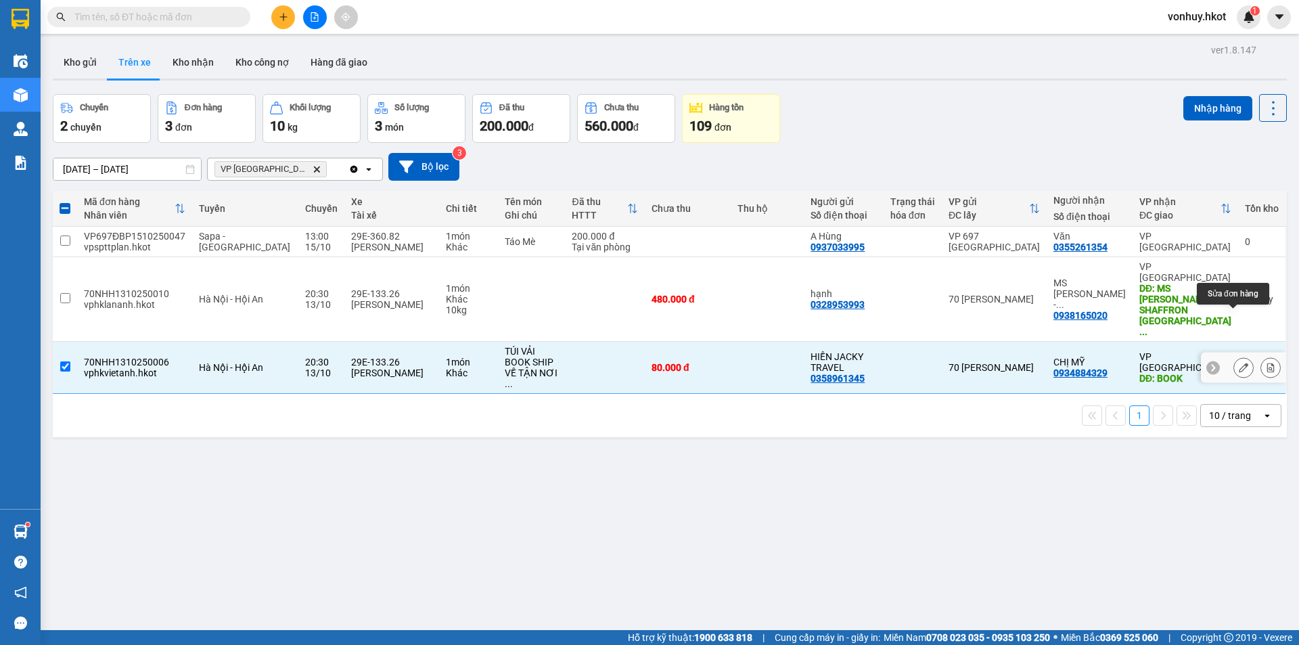
click at [1240, 356] on button at bounding box center [1243, 368] width 19 height 24
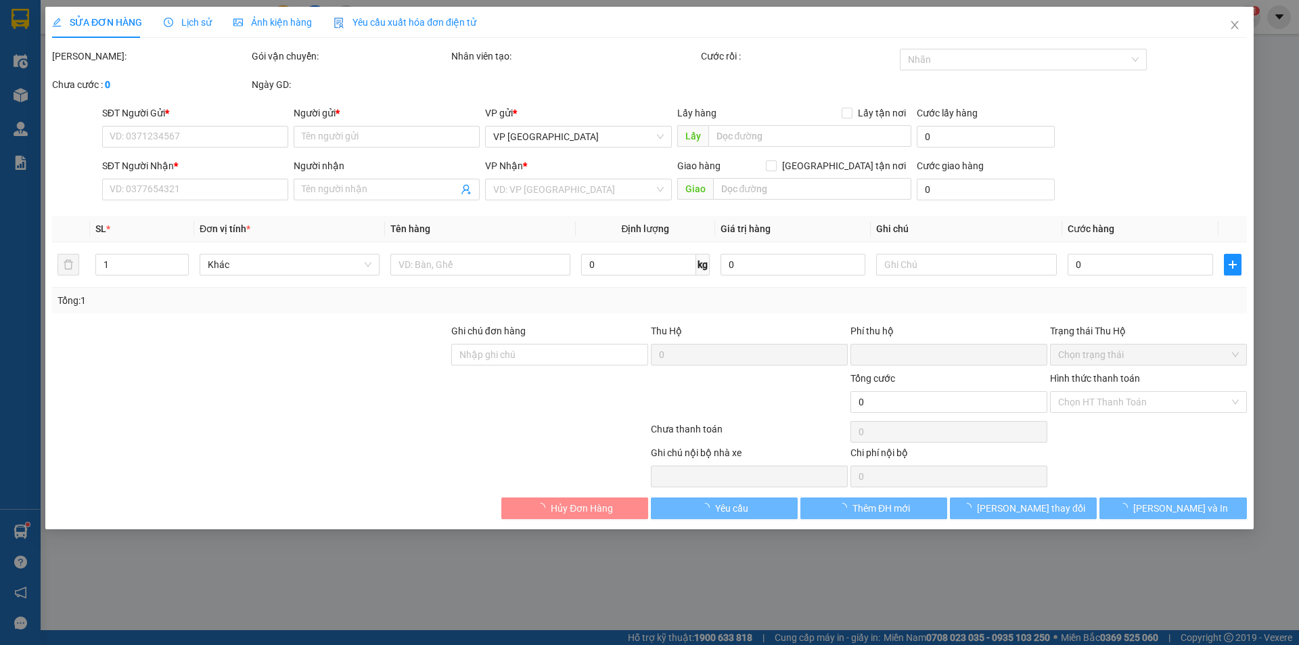
type input "0358961345"
type input "HIỀN JACKY TRAVEL"
type input "0934884329"
type input "CHỊ MỸ"
type input "BOOK"
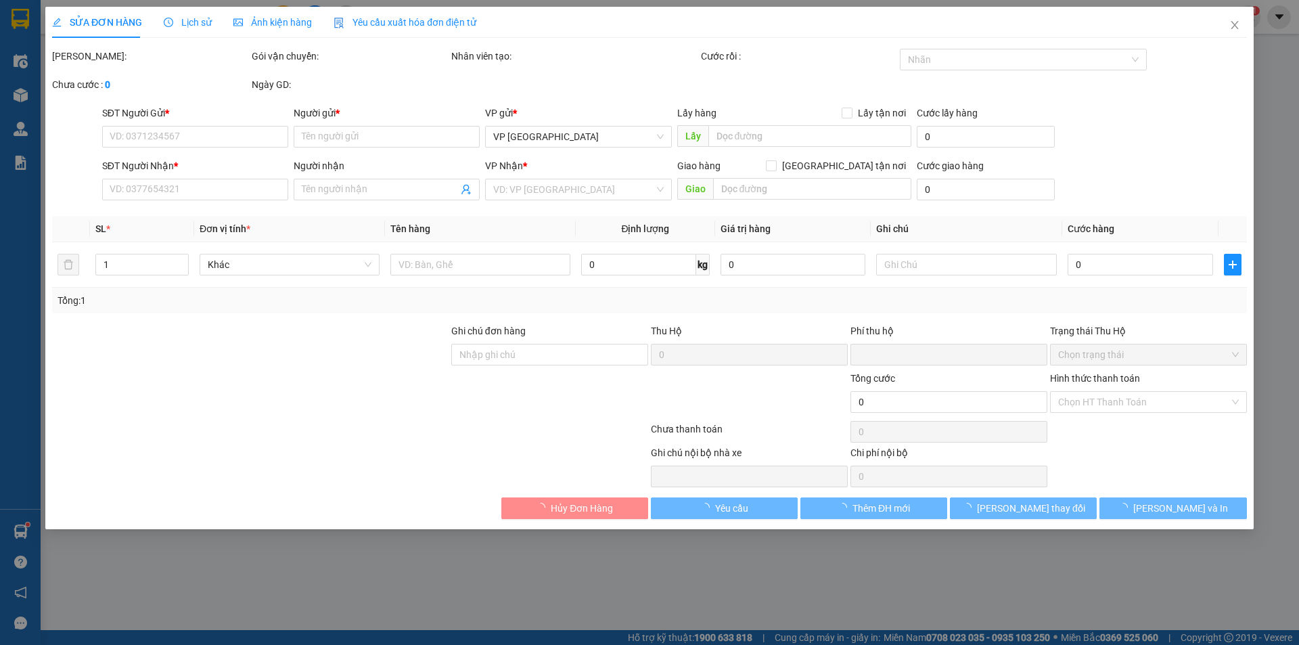
type input "0"
type input "80.000"
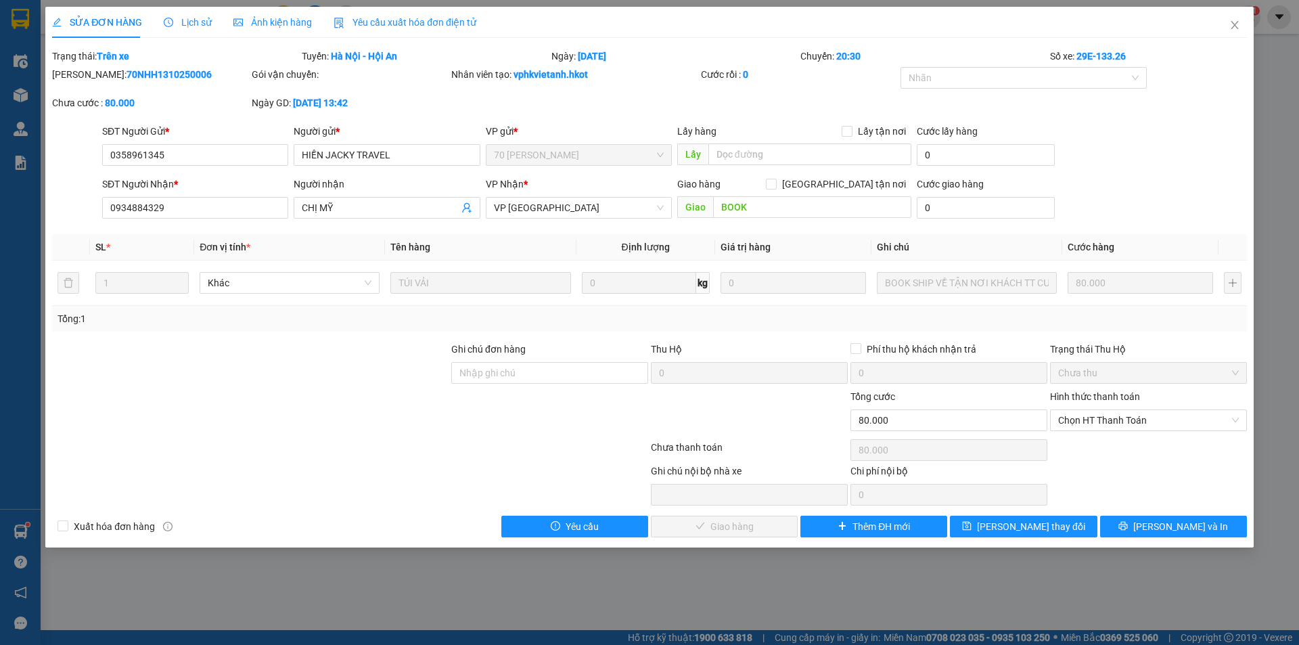
drag, startPoint x: 87, startPoint y: 72, endPoint x: 192, endPoint y: 74, distance: 104.9
click at [189, 75] on div "Mã ĐH: 70NHH1310250006" at bounding box center [150, 74] width 197 height 15
copy b "70NHH1310250006"
click at [1239, 20] on icon "close" at bounding box center [1235, 25] width 11 height 11
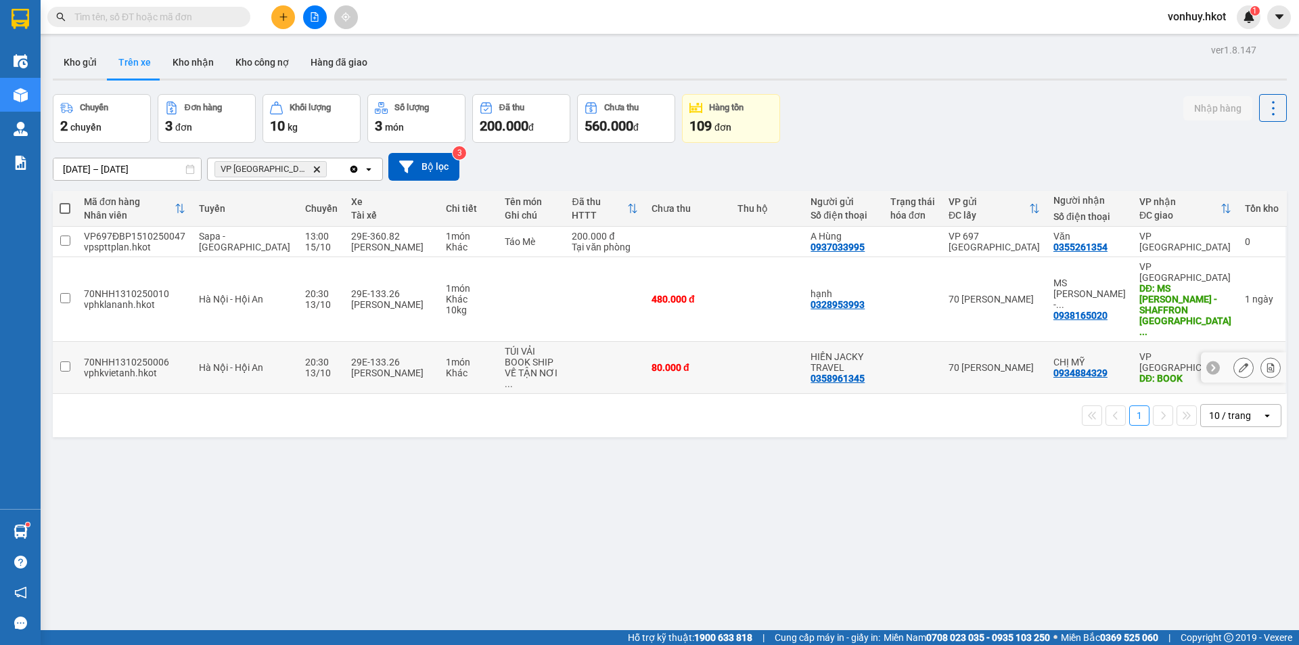
click at [467, 367] on div "Khác" at bounding box center [468, 372] width 45 height 11
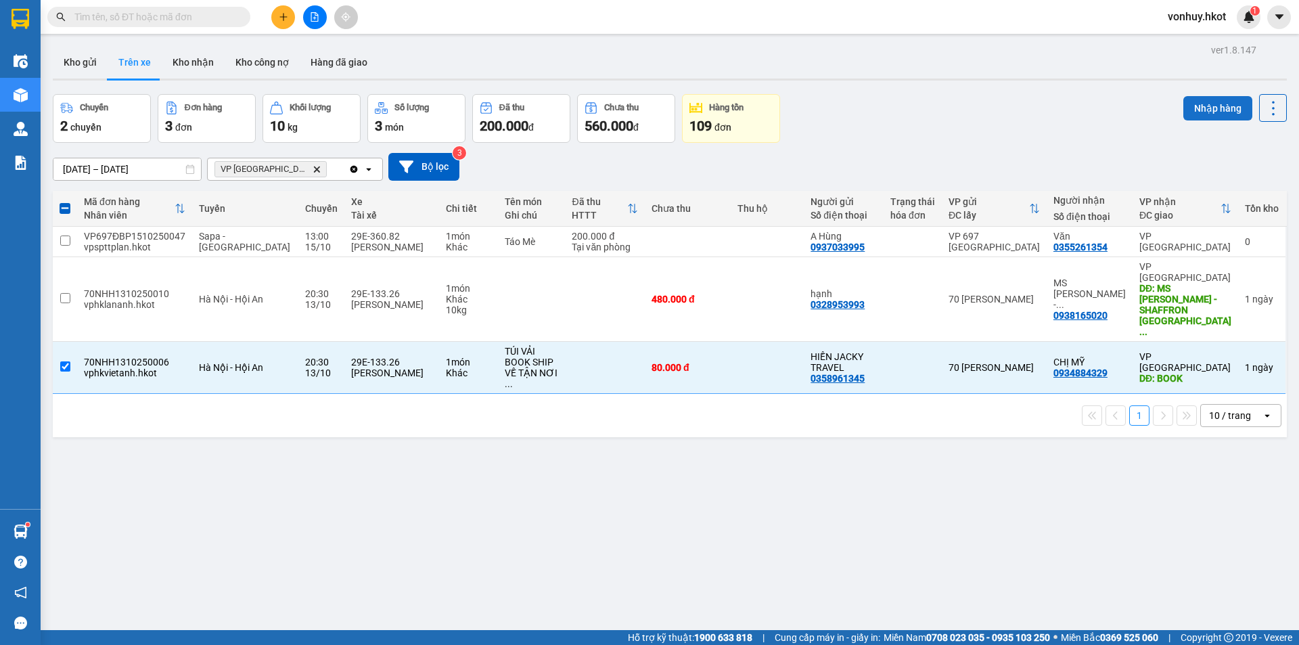
click at [1205, 109] on button "Nhập hàng" at bounding box center [1218, 108] width 69 height 24
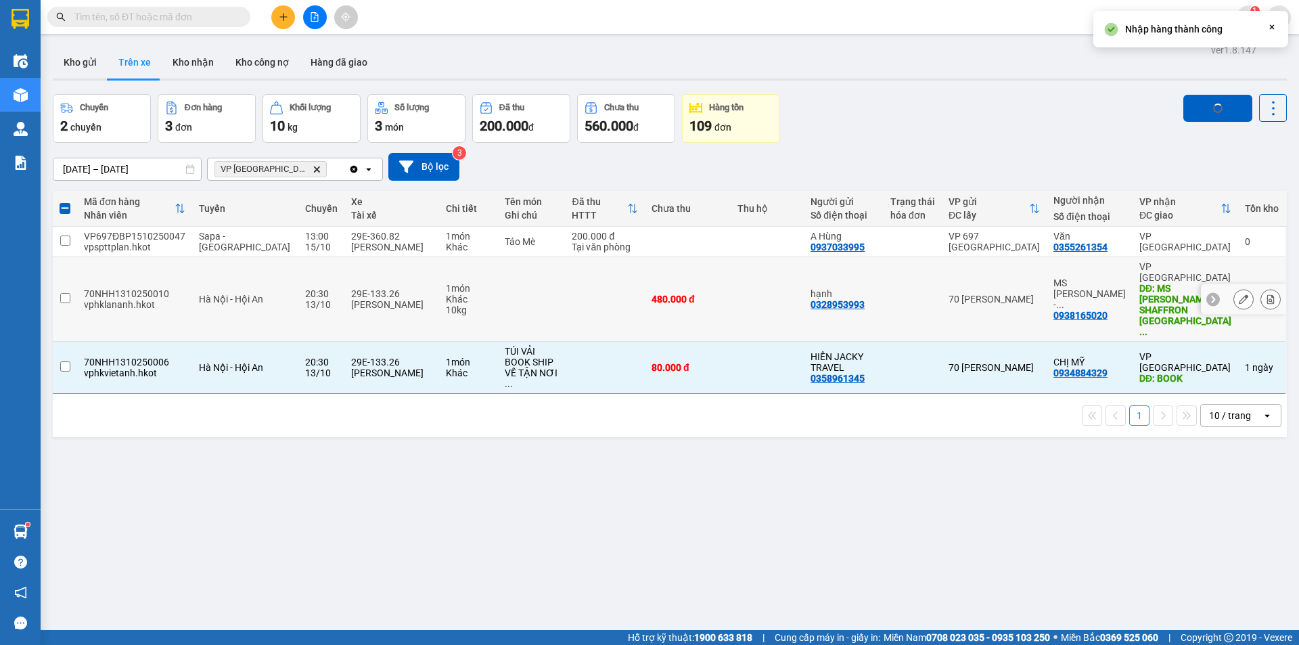
checkbox input "false"
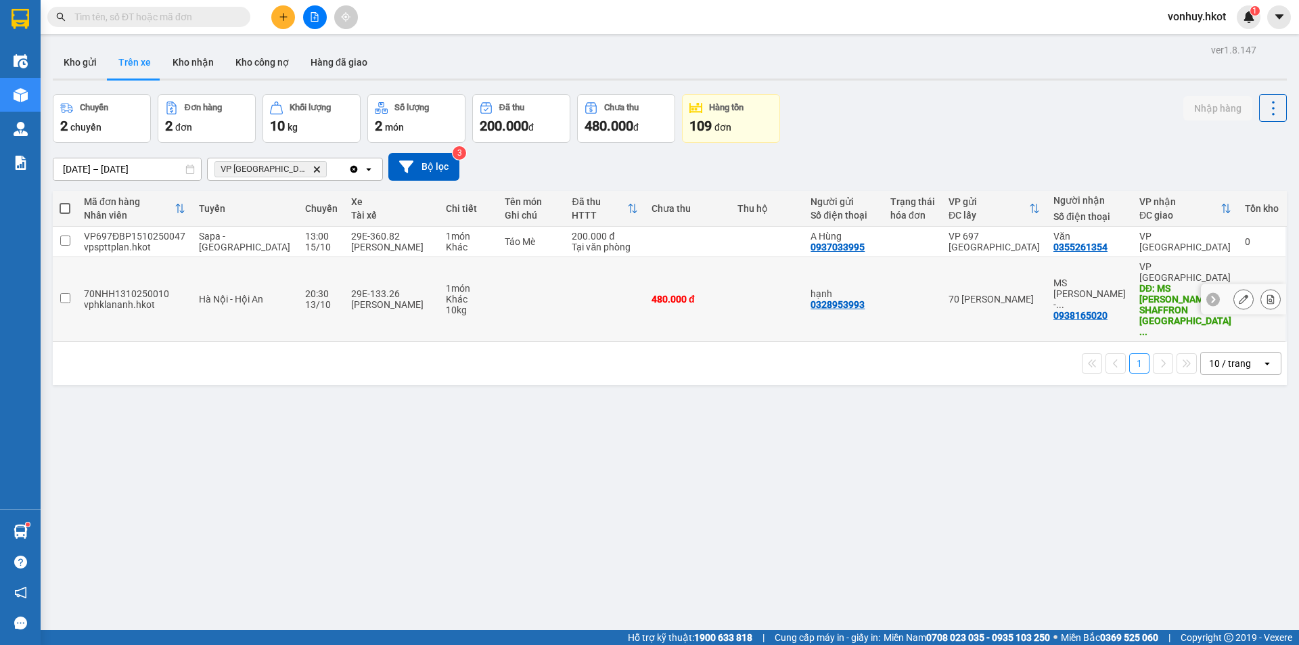
click at [627, 284] on td at bounding box center [605, 299] width 80 height 85
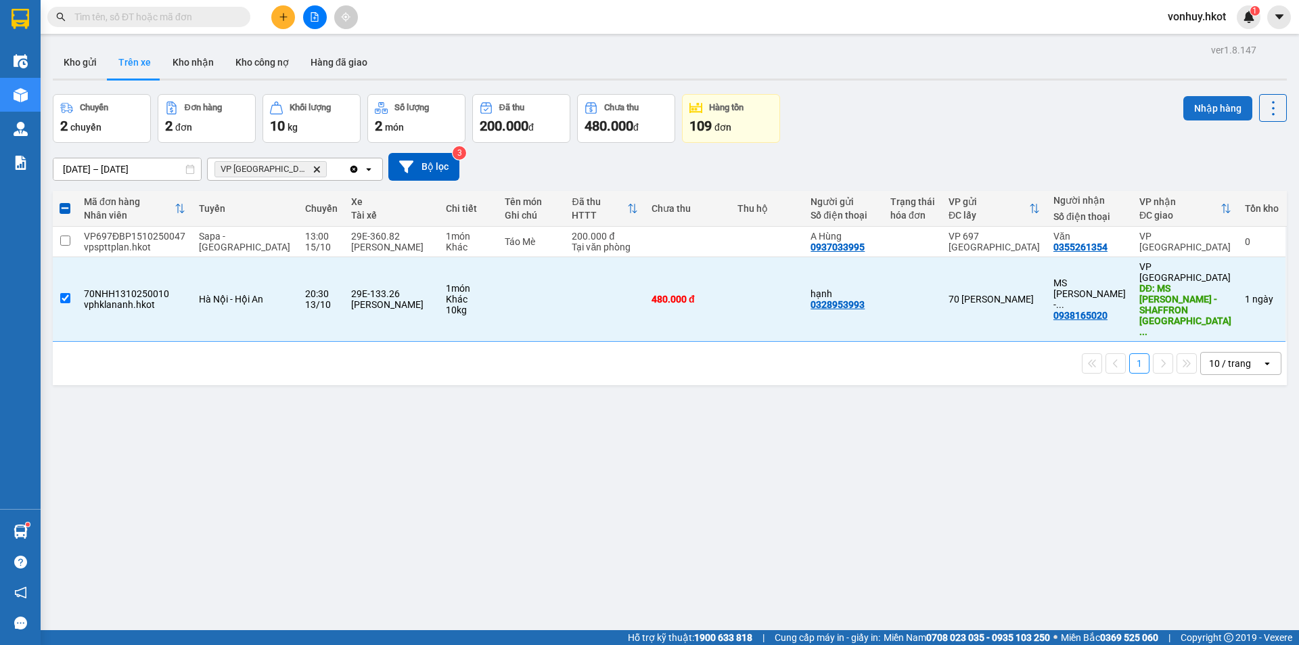
click at [1209, 114] on button "Nhập hàng" at bounding box center [1218, 108] width 69 height 24
checkbox input "false"
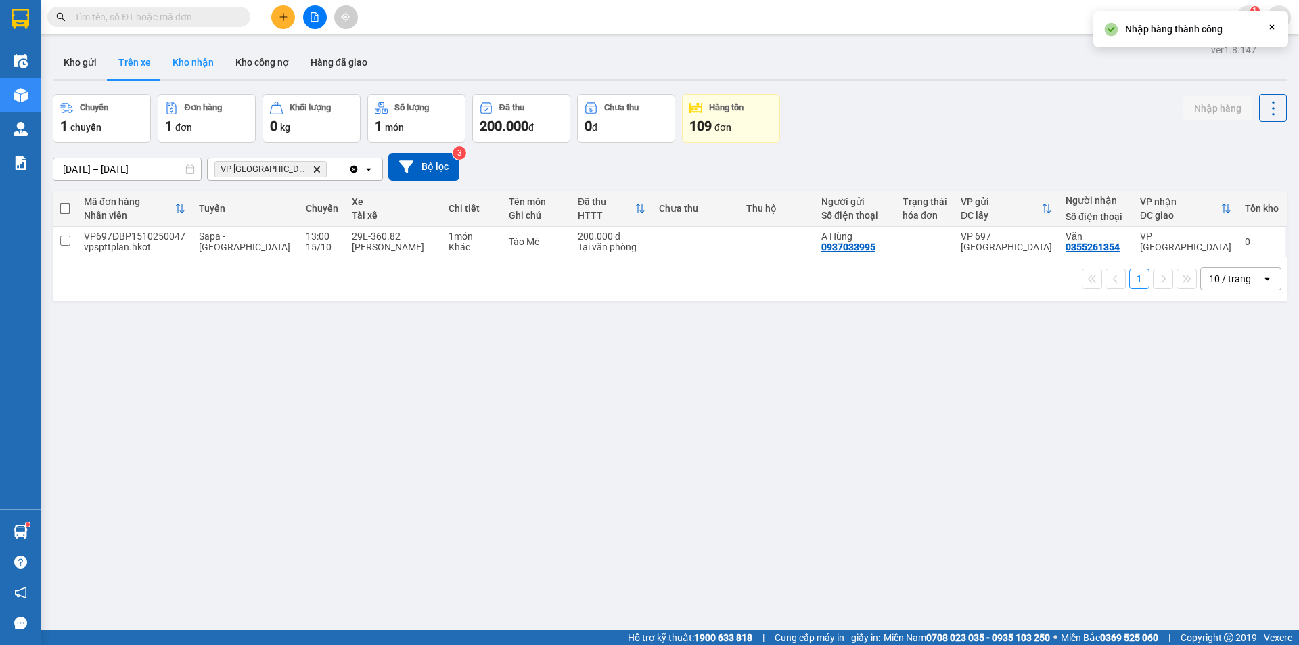
click at [208, 55] on button "Kho nhận" at bounding box center [193, 62] width 63 height 32
type input "[DATE] – [DATE]"
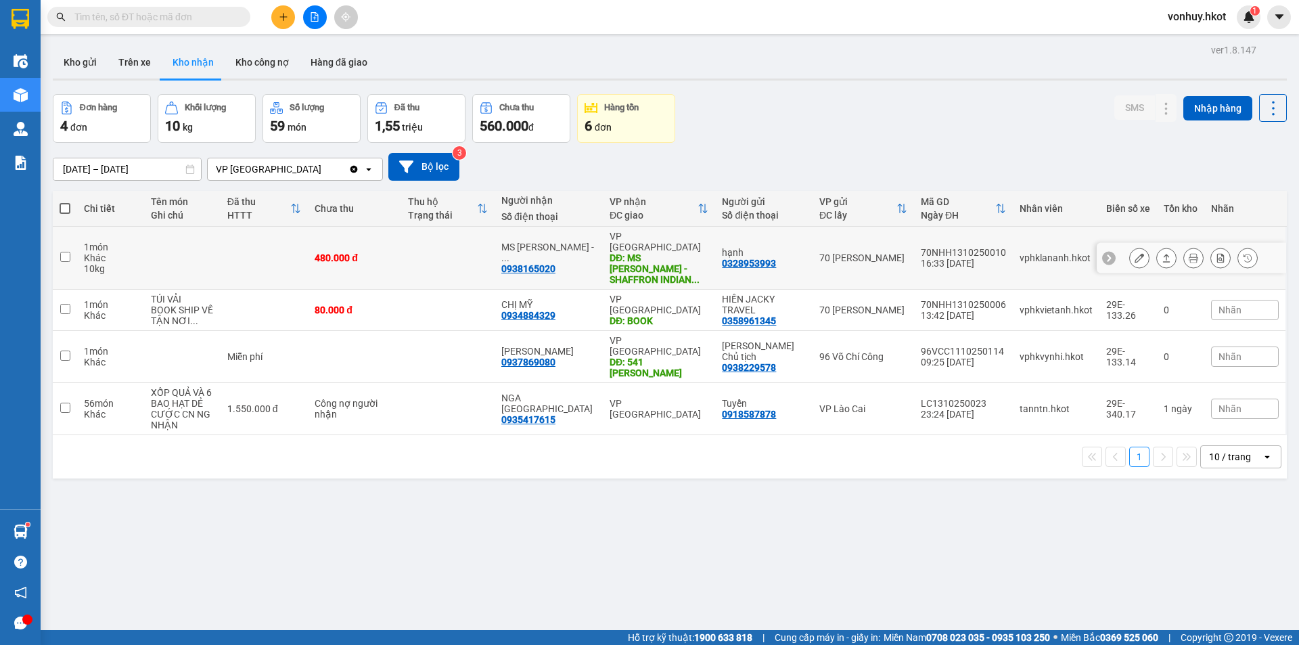
click at [210, 250] on td at bounding box center [182, 258] width 76 height 63
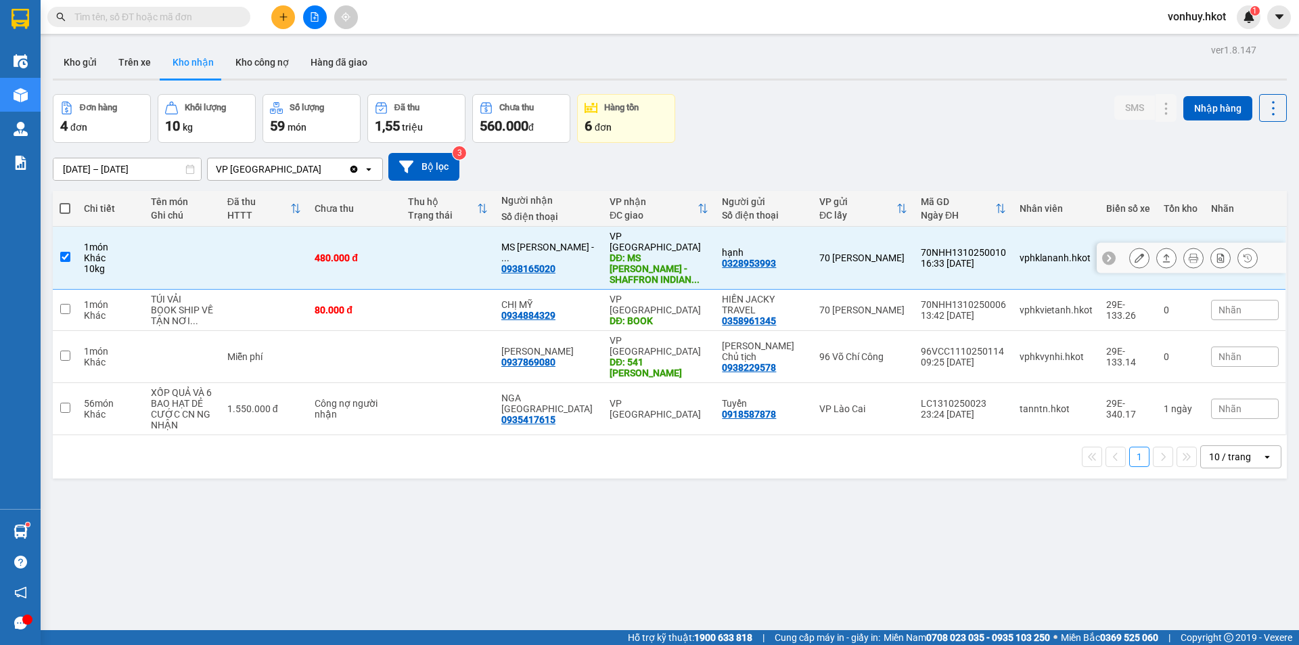
checkbox input "true"
click at [1157, 246] on button at bounding box center [1166, 258] width 19 height 24
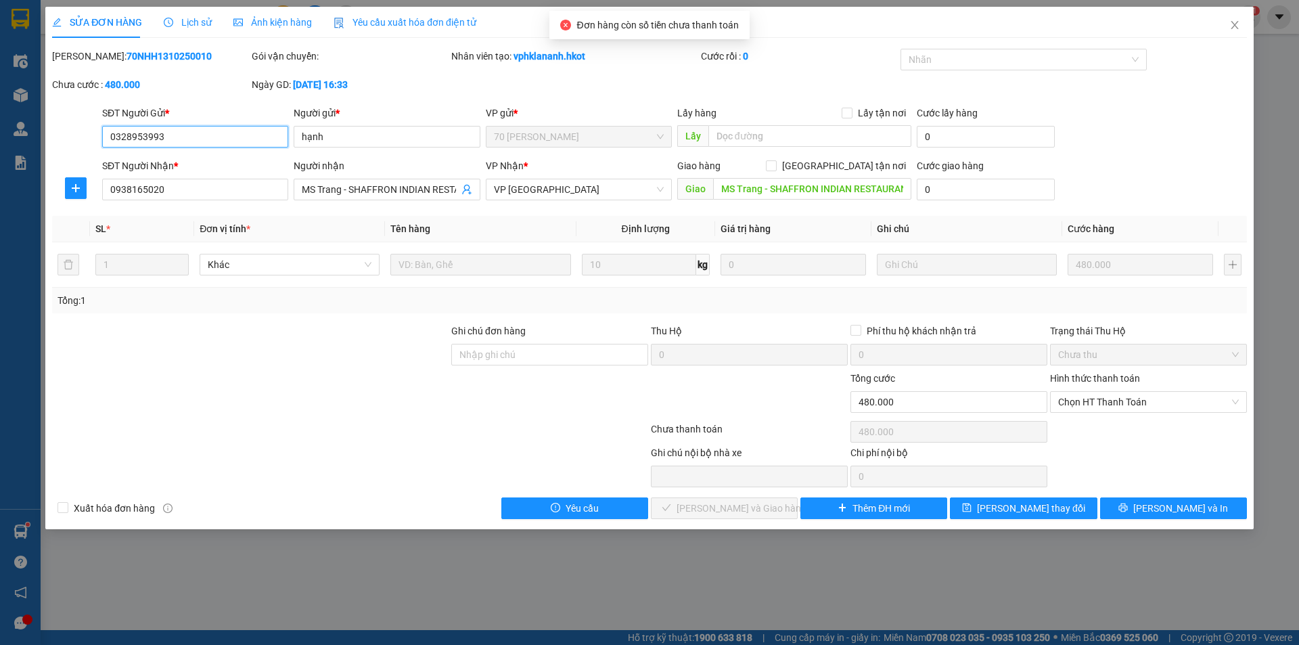
type input "0328953993"
type input "hạnh"
type input "0938165020"
type input "MS Trang - SHAFFRON INDIAN RESTAURANT [GEOGRAPHIC_DATA]"
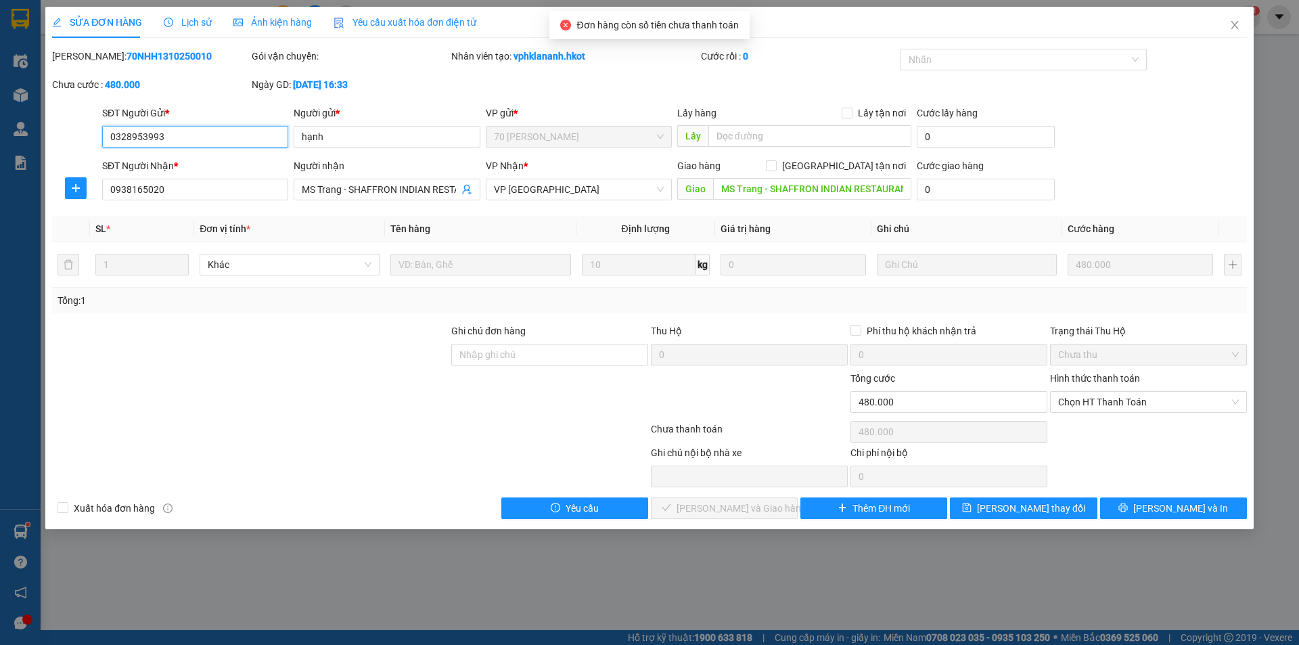
type input "0"
type input "480.000"
click at [1106, 407] on span "Chọn HT Thanh Toán" at bounding box center [1148, 402] width 181 height 20
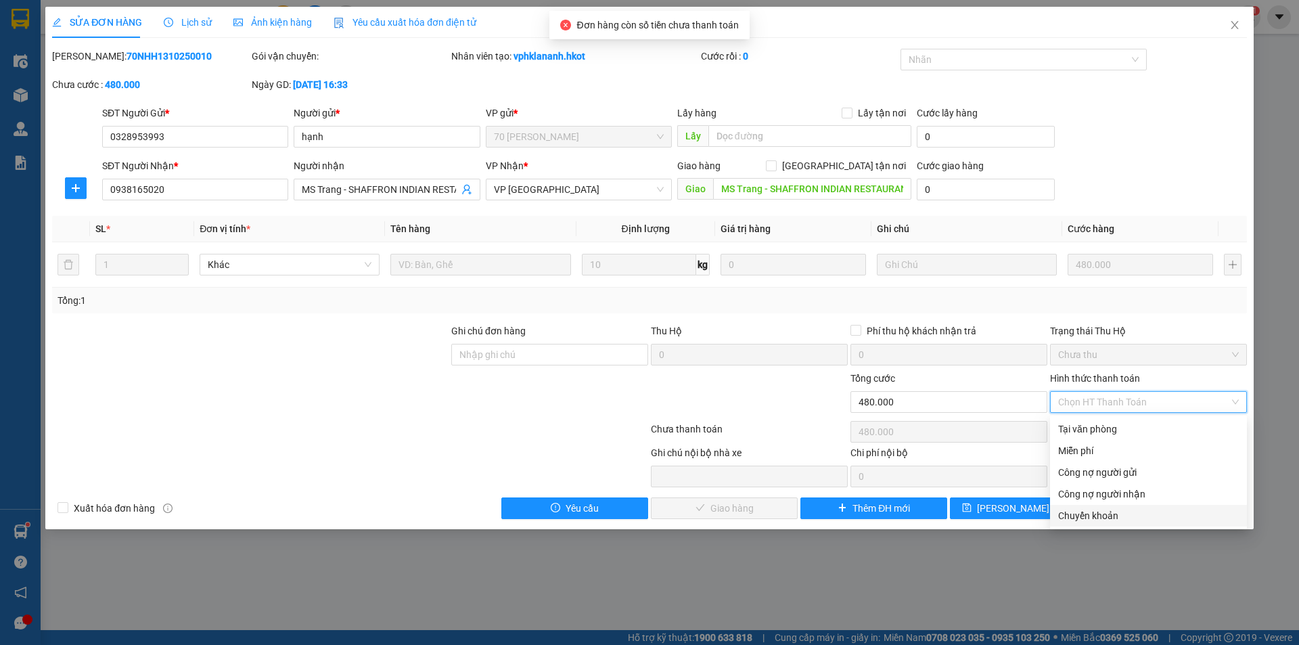
click at [1097, 522] on div "Chuyển khoản" at bounding box center [1148, 515] width 181 height 15
type input "0"
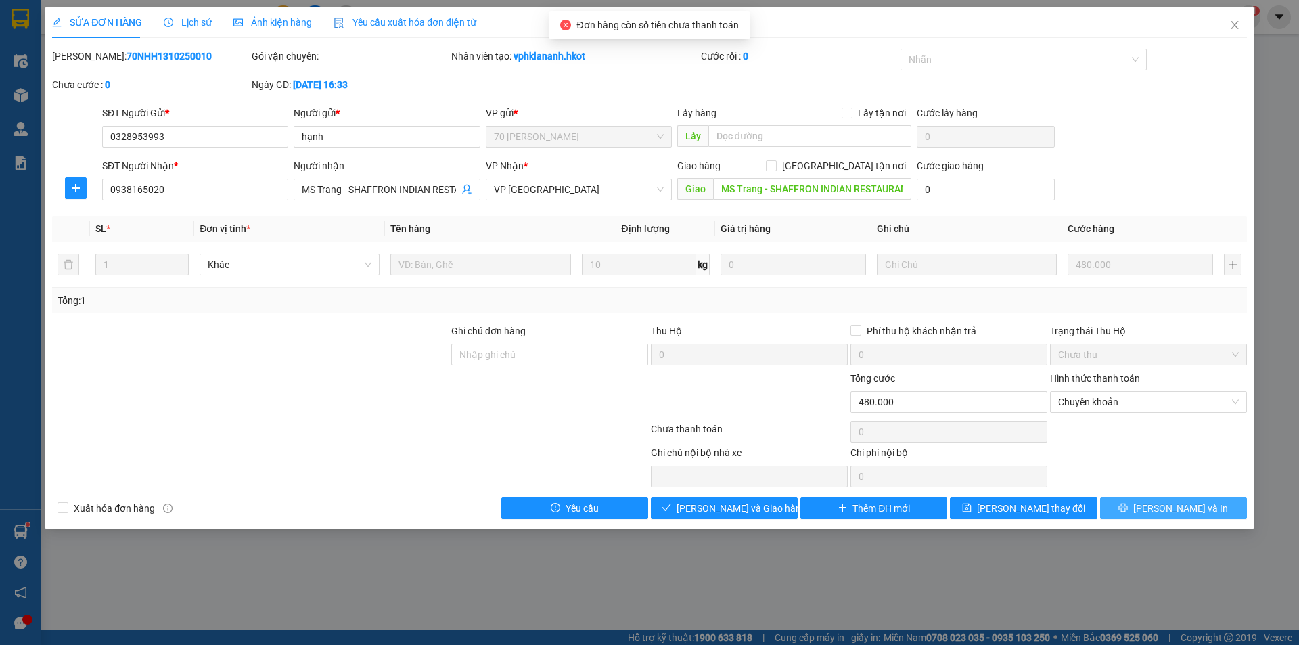
click at [1169, 509] on span "[PERSON_NAME] và In" at bounding box center [1180, 508] width 95 height 15
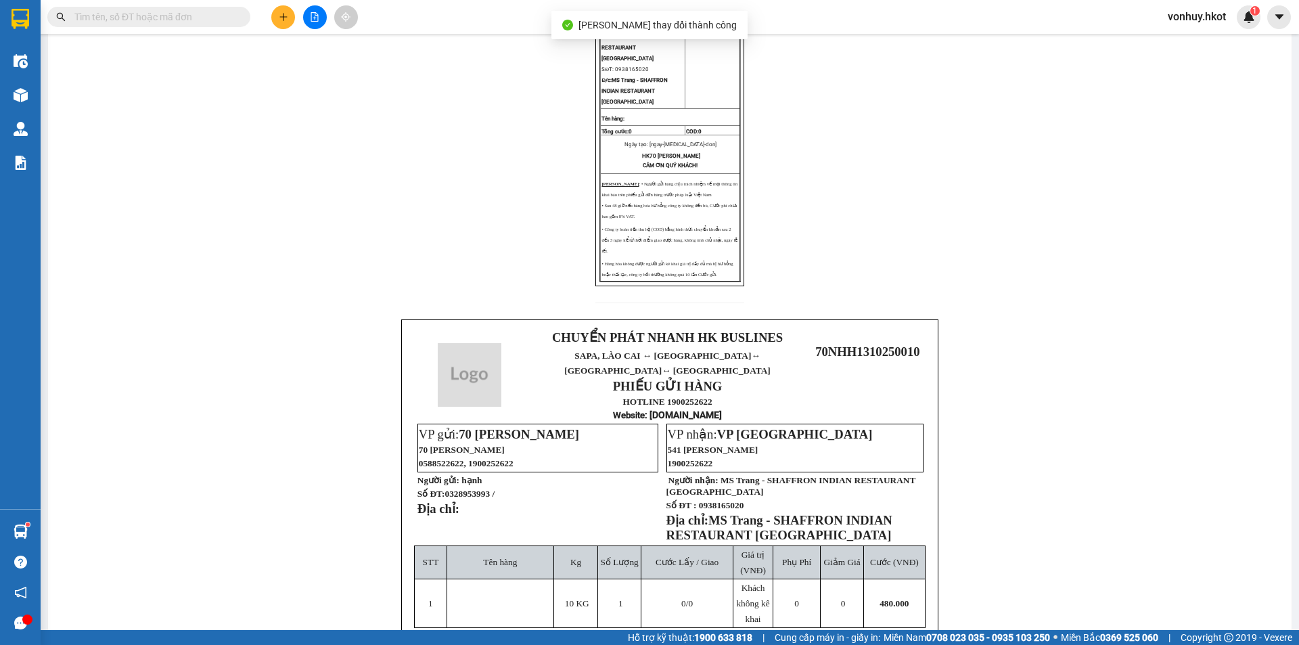
scroll to position [410, 0]
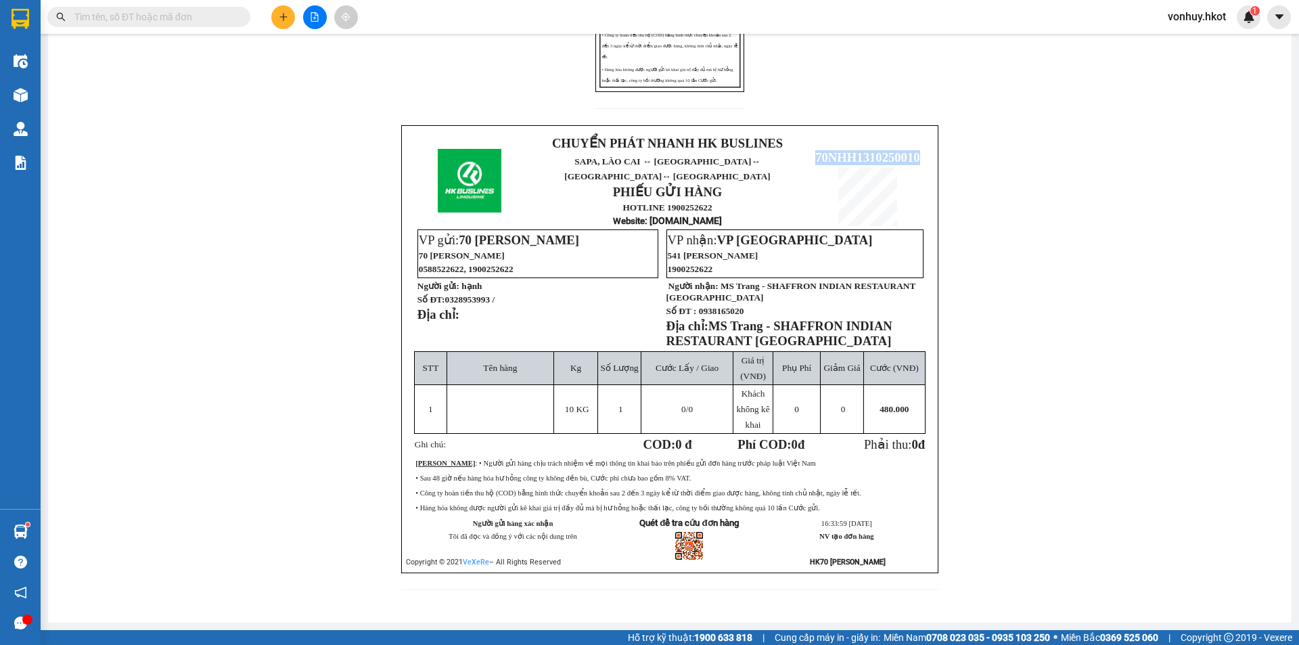
drag, startPoint x: 811, startPoint y: 141, endPoint x: 924, endPoint y: 148, distance: 112.5
click at [924, 148] on td "70NHH1310250010" at bounding box center [868, 180] width 122 height 95
copy span "70NHH1310250010"
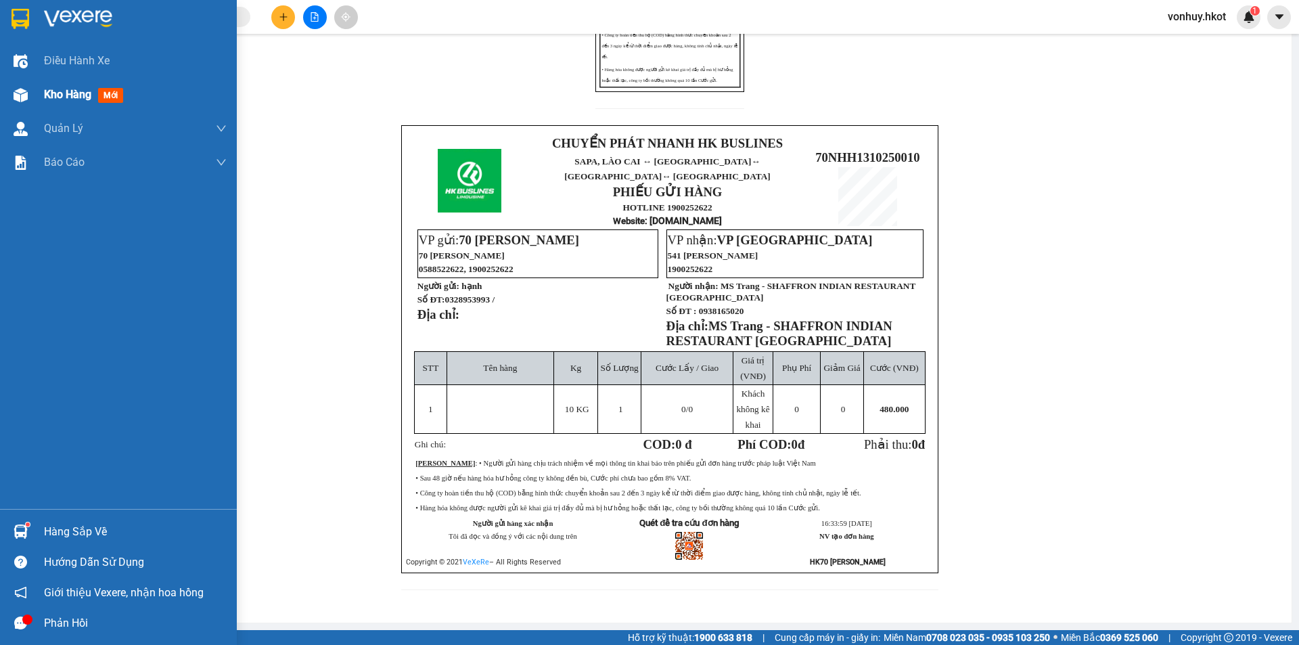
click at [30, 89] on div at bounding box center [21, 95] width 24 height 24
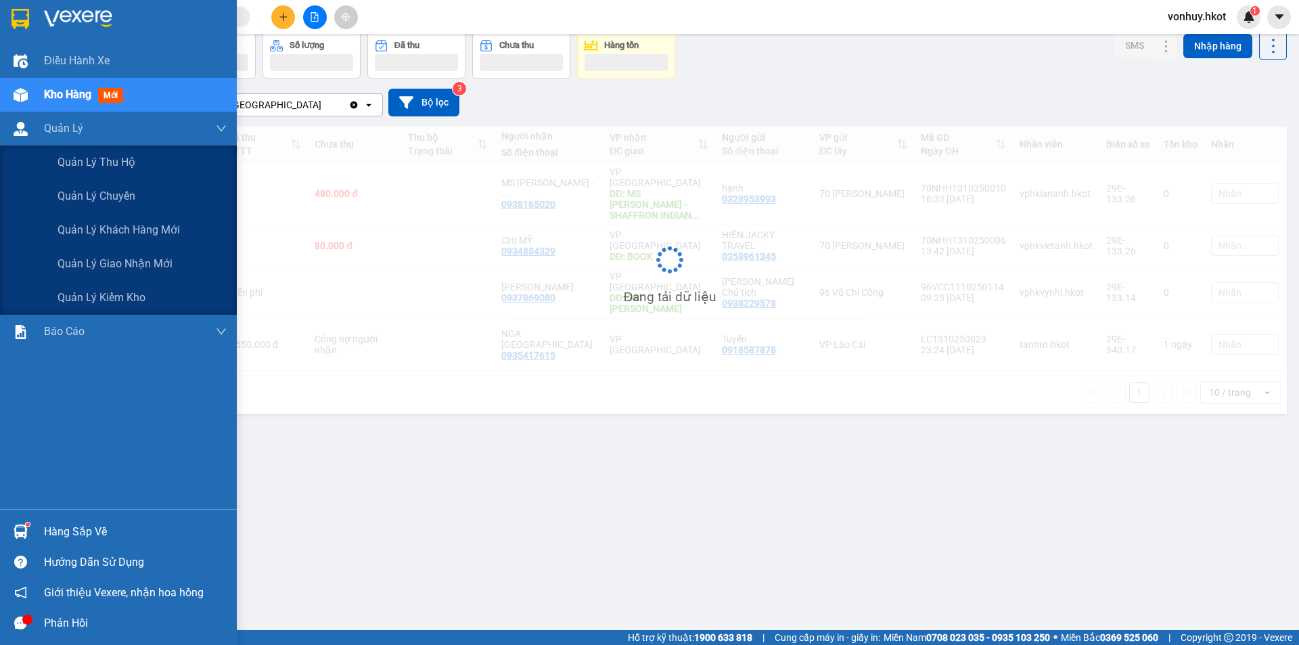
scroll to position [62, 0]
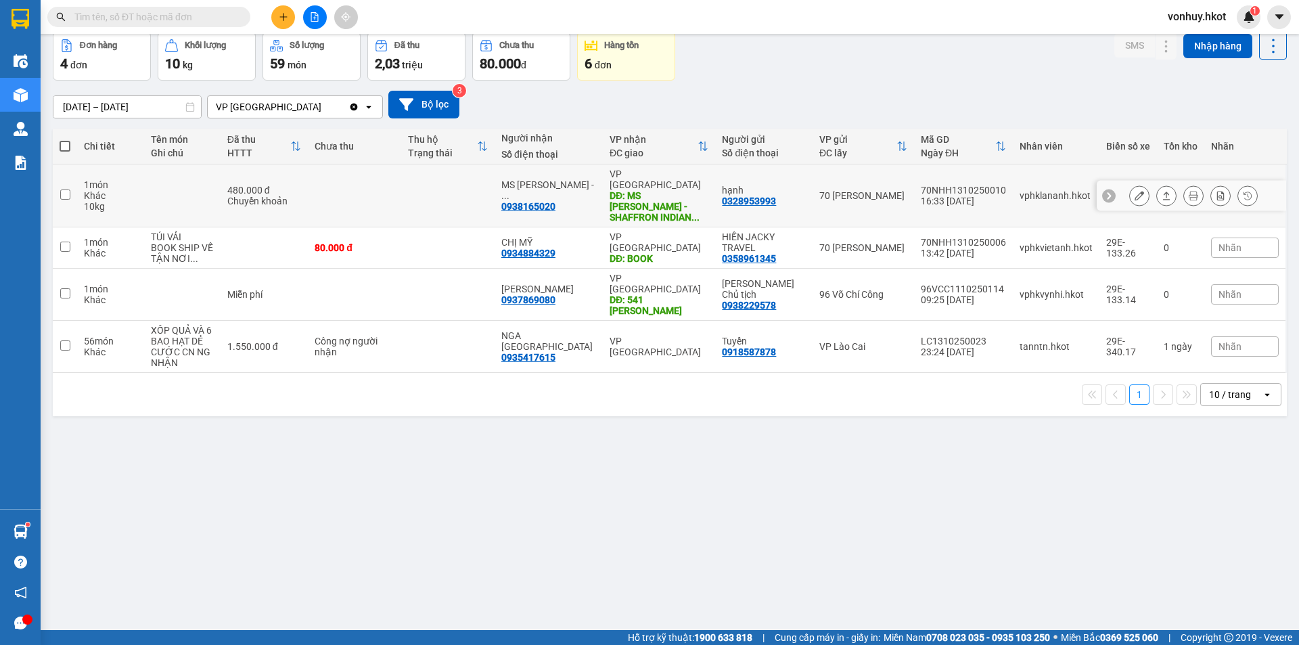
click at [434, 186] on td at bounding box center [447, 195] width 93 height 63
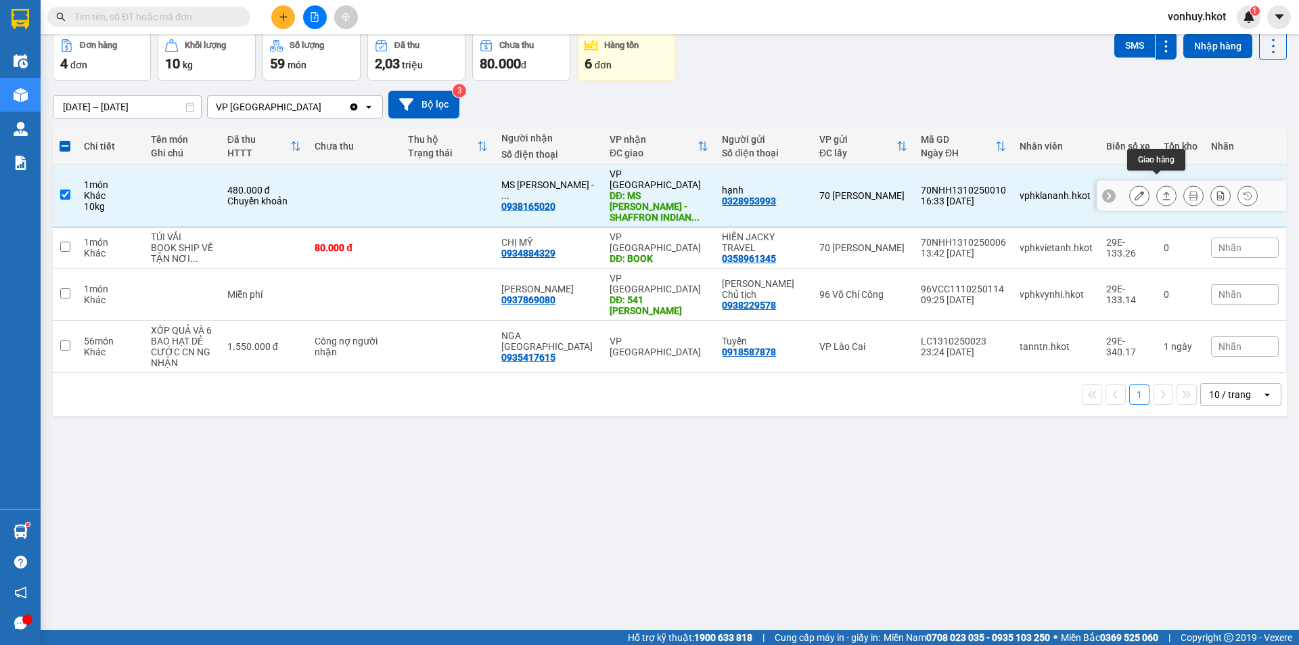
click at [1165, 184] on button at bounding box center [1166, 196] width 19 height 24
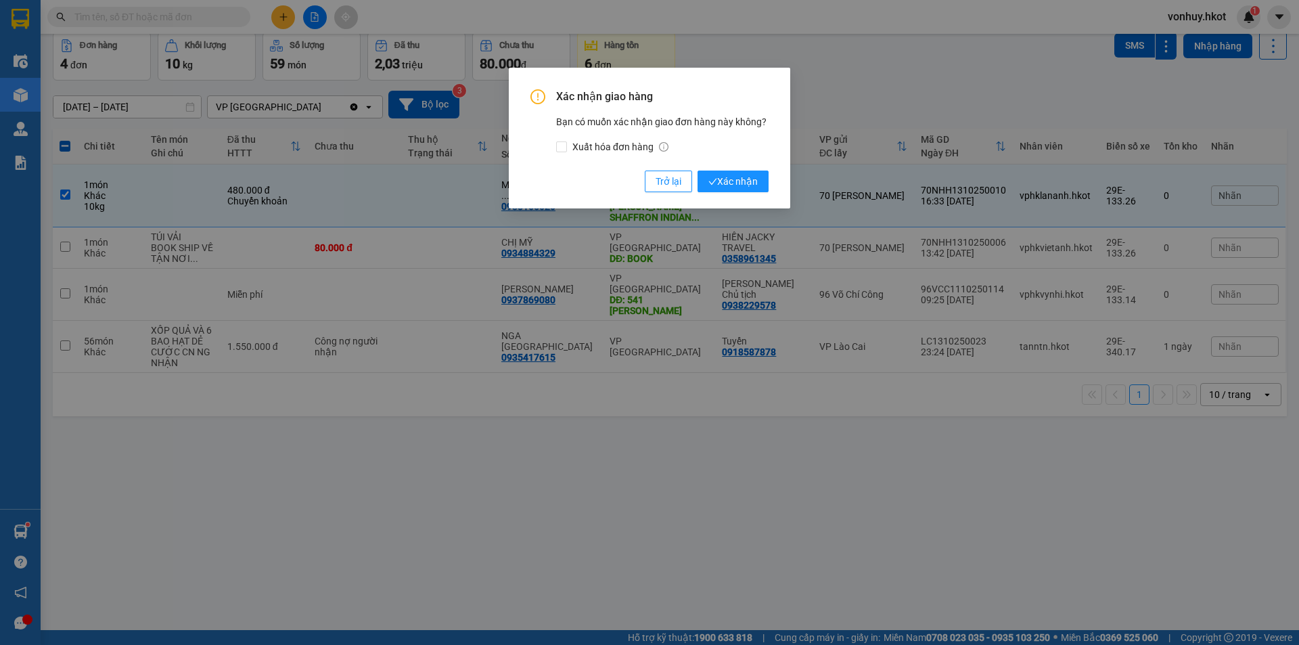
click at [769, 181] on div "Xác nhận giao hàng Bạn có muốn xác nhận giao đơn hàng này không? Xuất hóa đơn h…" at bounding box center [650, 138] width 282 height 141
click at [750, 181] on span "Xác nhận" at bounding box center [733, 181] width 49 height 15
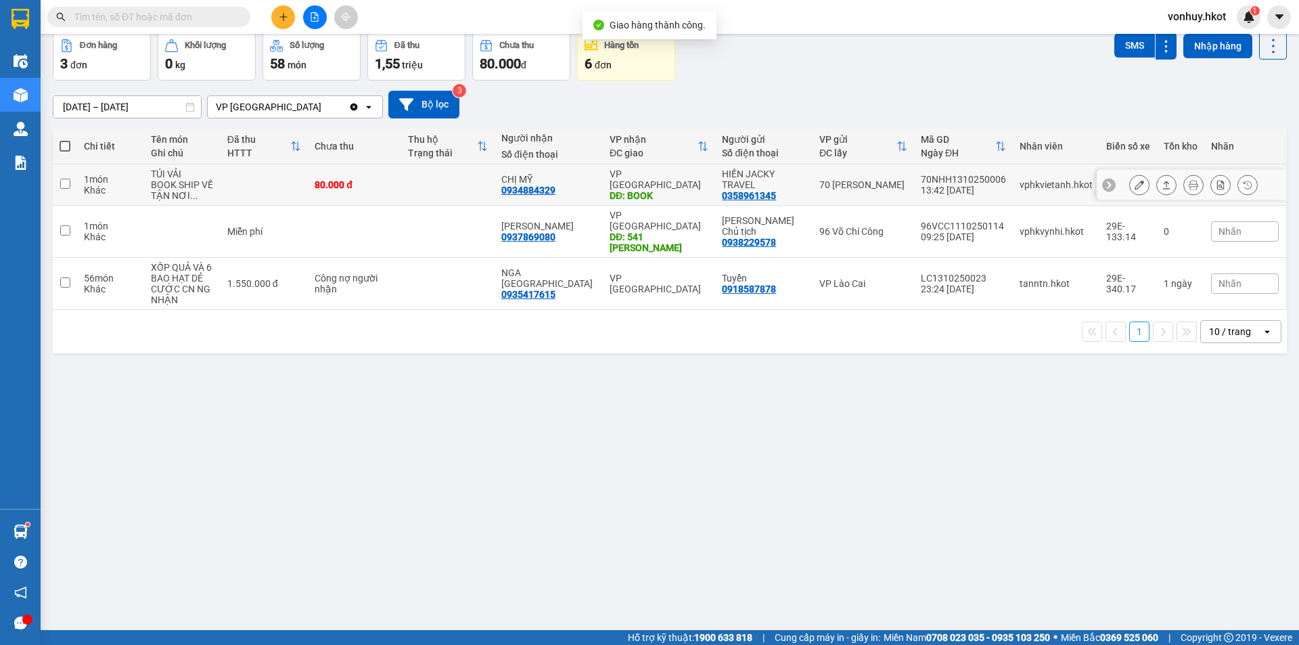
click at [273, 187] on td at bounding box center [265, 184] width 88 height 41
checkbox input "true"
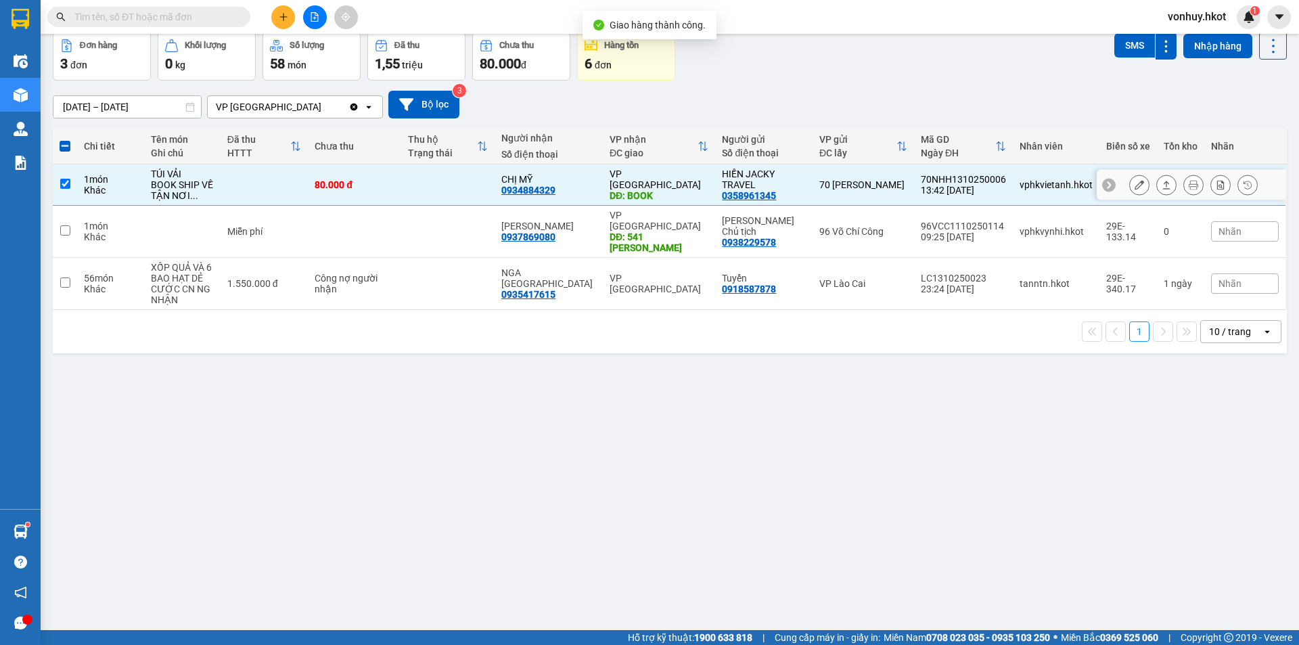
click at [1163, 189] on icon at bounding box center [1166, 185] width 7 height 8
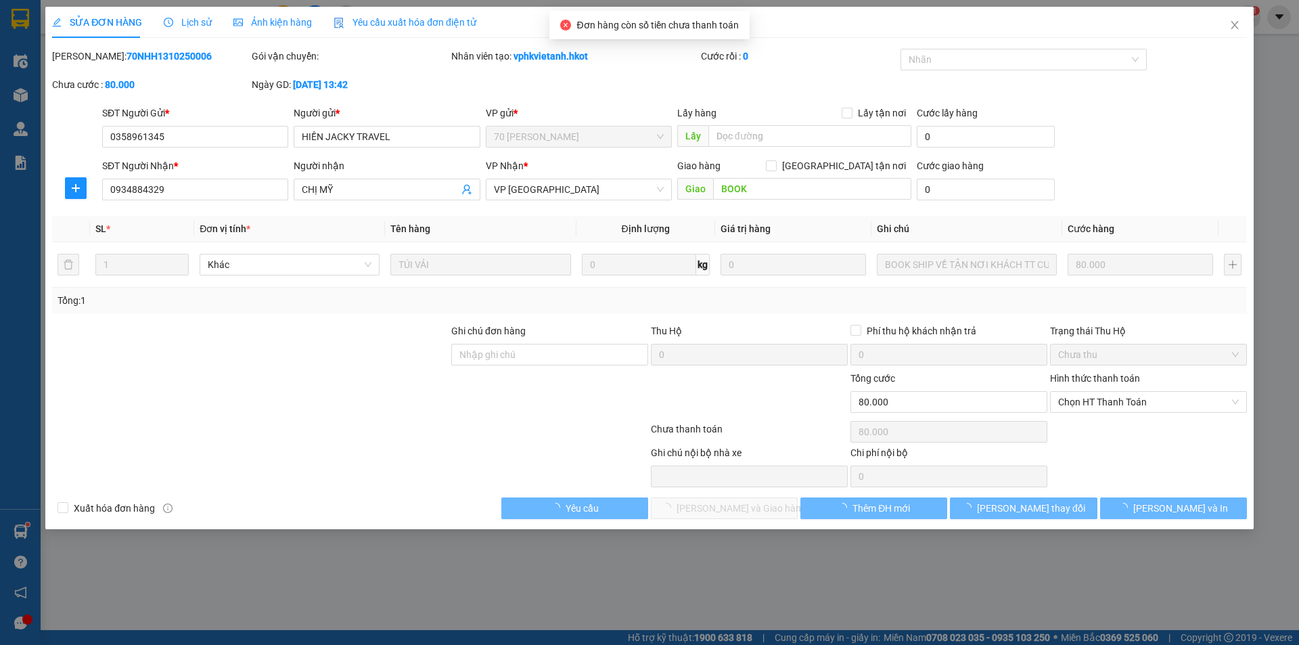
type input "0358961345"
type input "HIỀN JACKY TRAVEL"
type input "0934884329"
type input "CHỊ MỸ"
type input "BOOK"
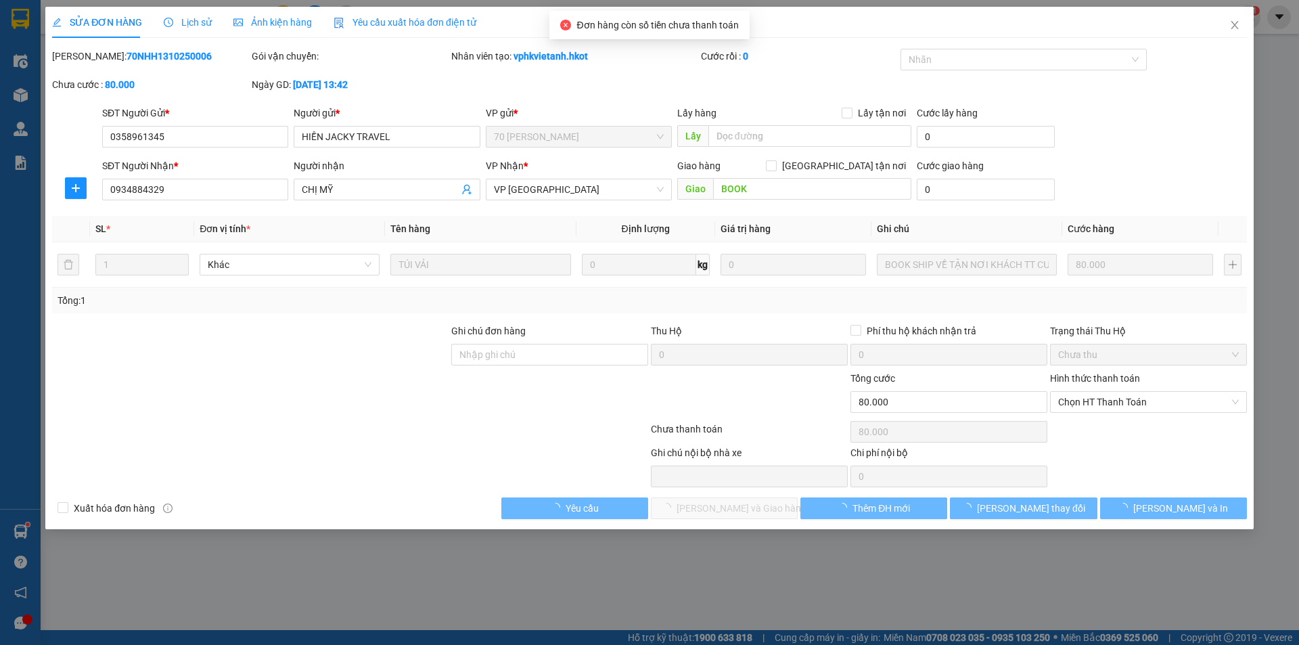
type input "0"
type input "80.000"
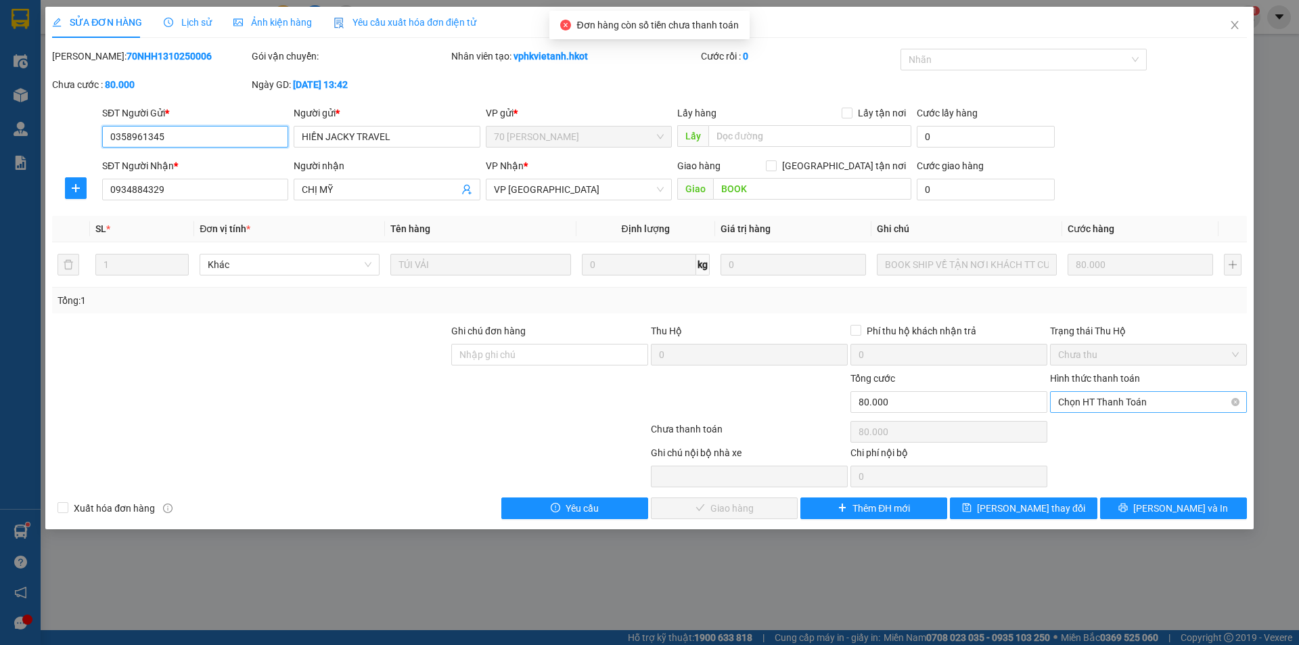
click at [1100, 407] on span "Chọn HT Thanh Toán" at bounding box center [1148, 402] width 181 height 20
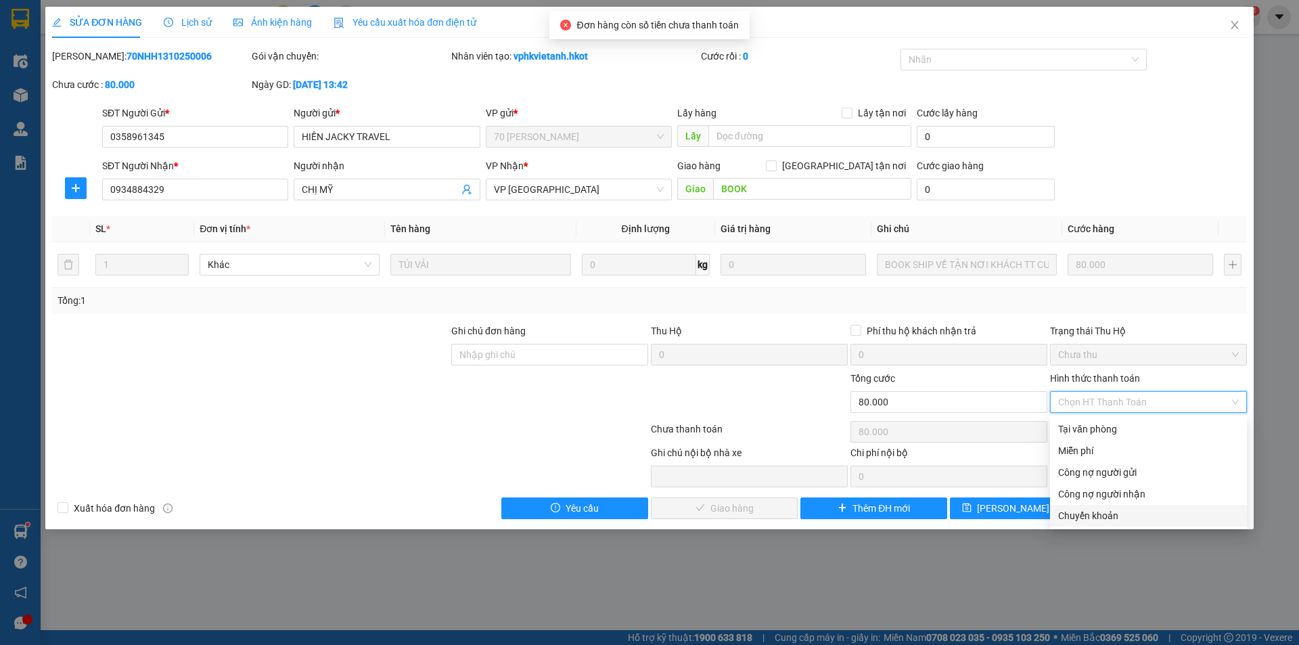
click at [1102, 513] on div "Chuyển khoản" at bounding box center [1148, 515] width 181 height 15
type input "0"
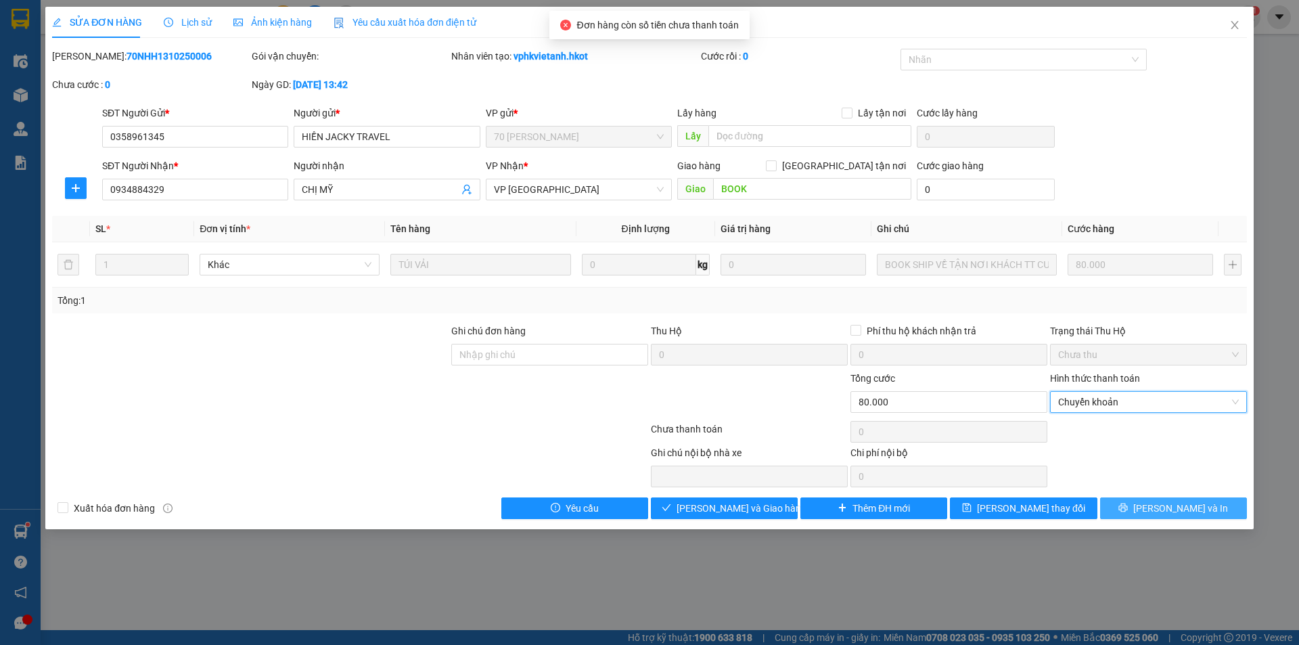
click at [1167, 510] on span "[PERSON_NAME] và In" at bounding box center [1180, 508] width 95 height 15
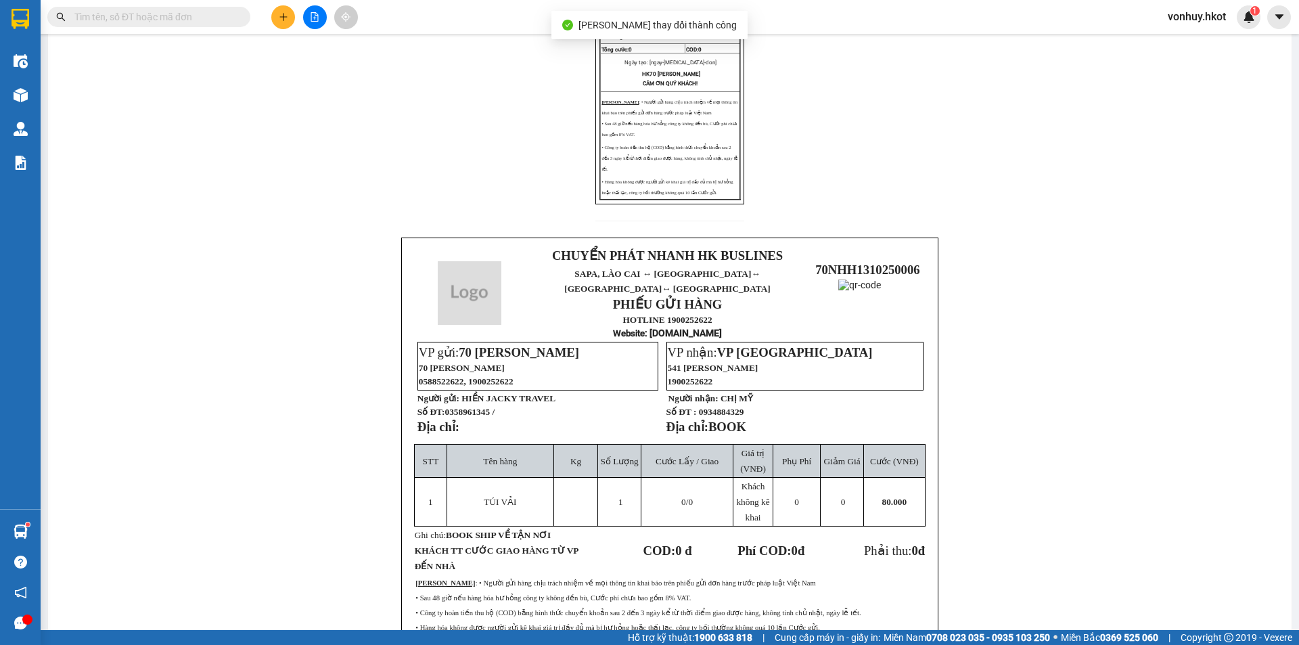
scroll to position [365, 0]
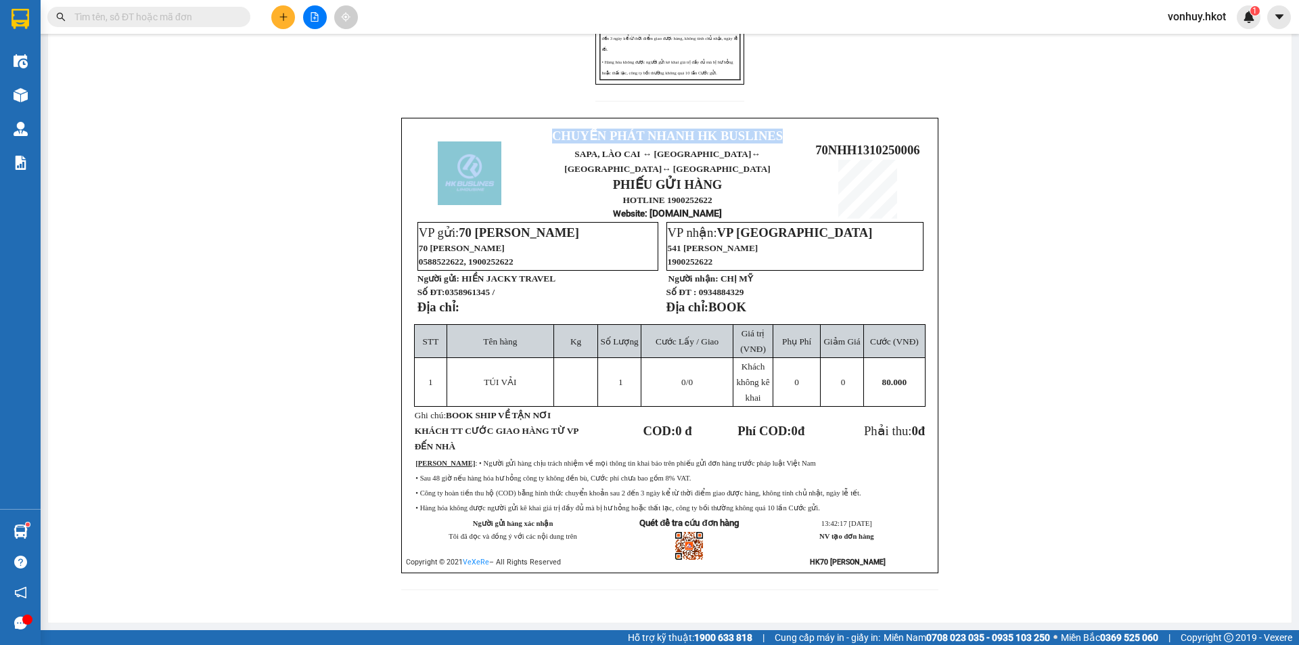
drag, startPoint x: 798, startPoint y: 143, endPoint x: 925, endPoint y: 140, distance: 127.2
click at [925, 140] on div "CHUYỂN PHÁT NHANH HK BUSLINES SAPA, [GEOGRAPHIC_DATA] ↔ [GEOGRAPHIC_DATA] ↔ [GE…" at bounding box center [669, 345] width 537 height 455
click at [807, 202] on p at bounding box center [867, 189] width 120 height 59
click at [807, 160] on p at bounding box center [867, 189] width 120 height 59
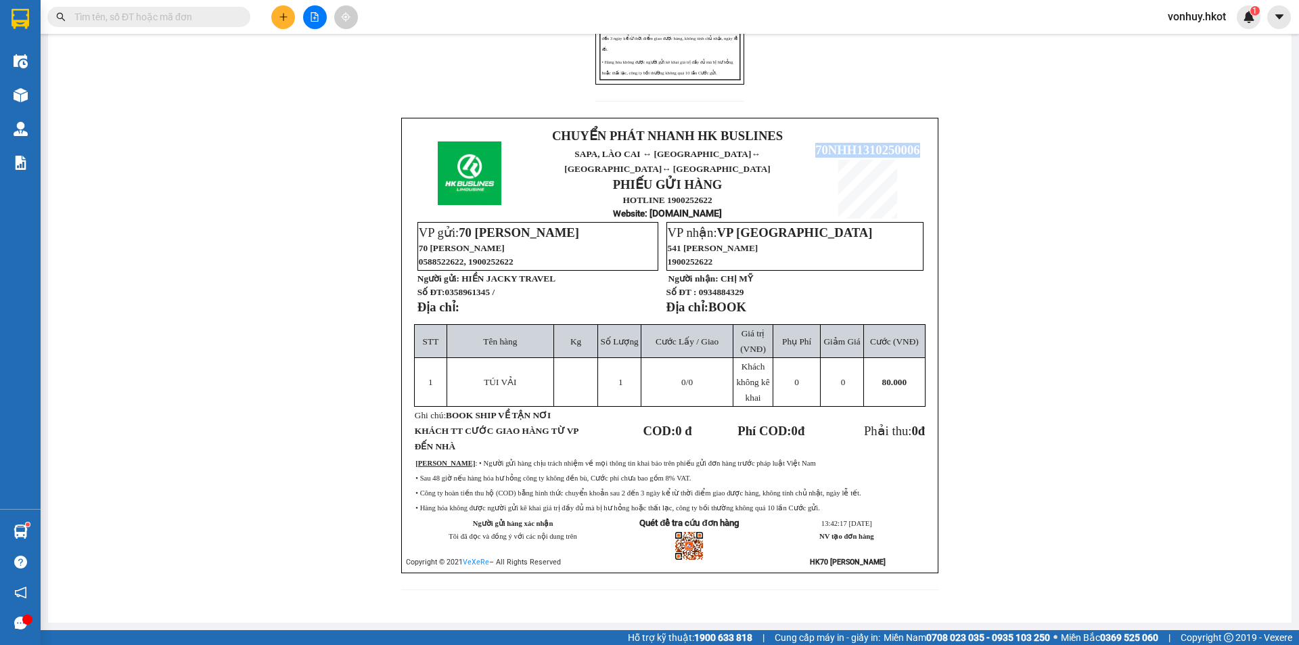
drag, startPoint x: 812, startPoint y: 140, endPoint x: 920, endPoint y: 137, distance: 108.3
click at [920, 143] on p "70NHH1310250006" at bounding box center [867, 150] width 120 height 15
copy span "70NHH1310250006"
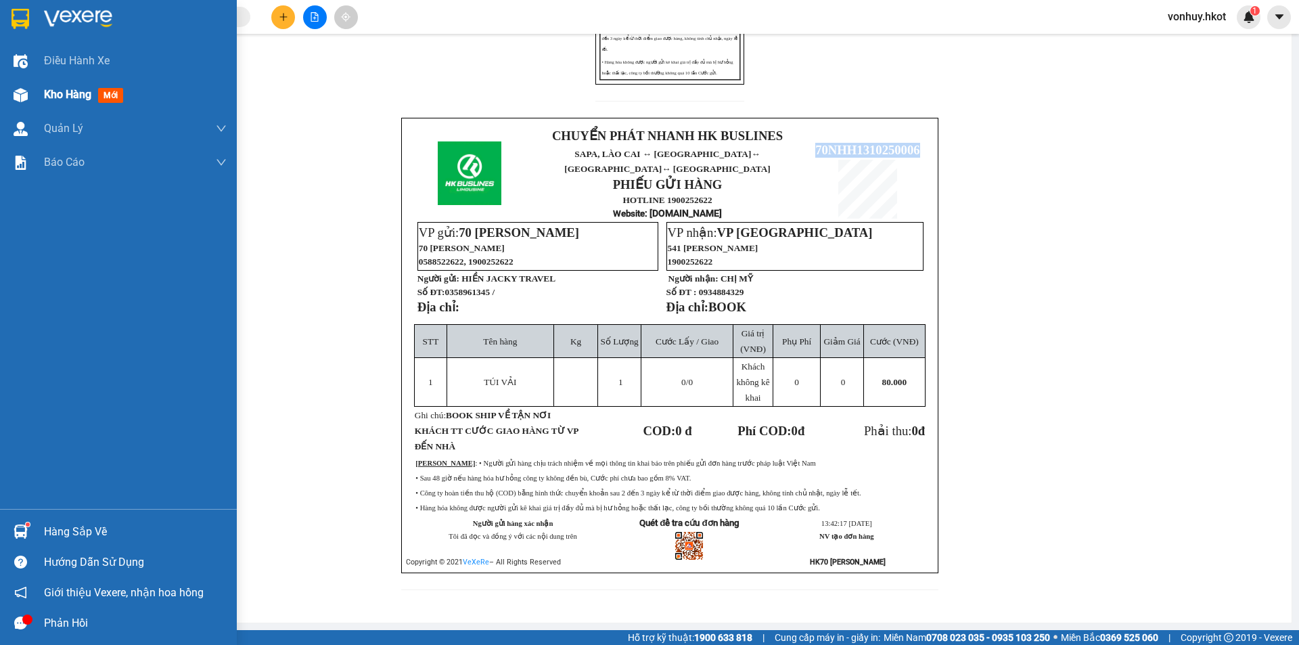
click at [14, 99] on img at bounding box center [21, 95] width 14 height 14
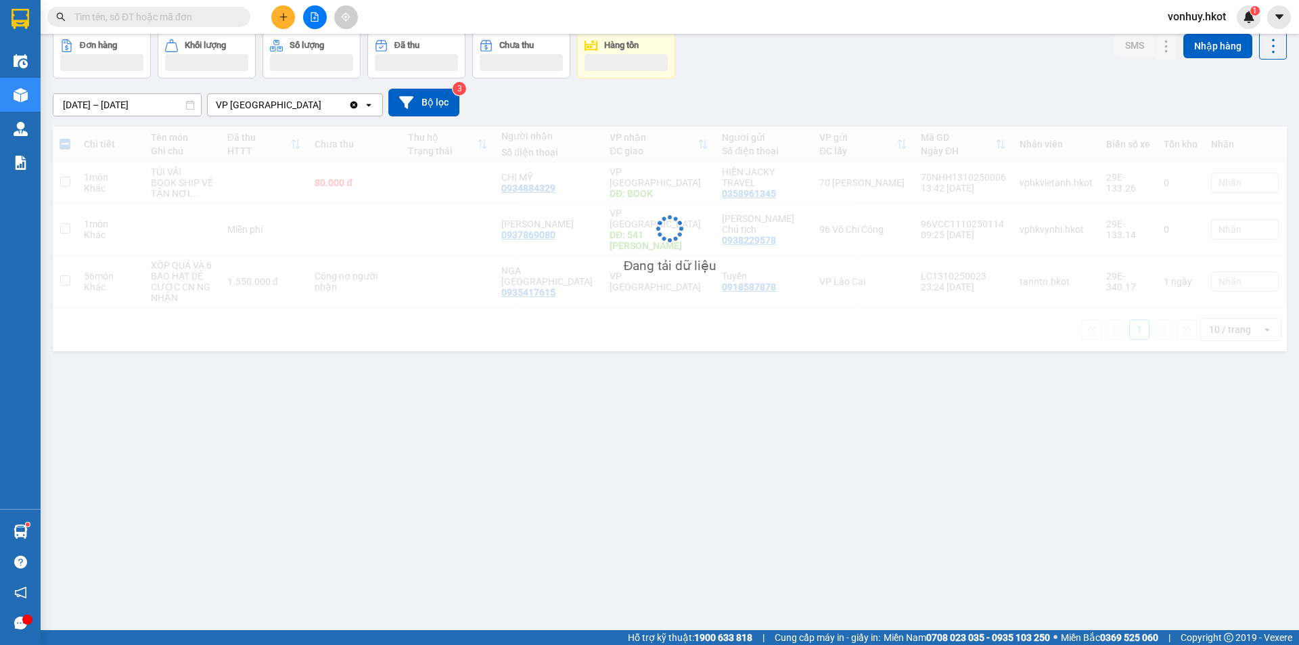
scroll to position [62, 0]
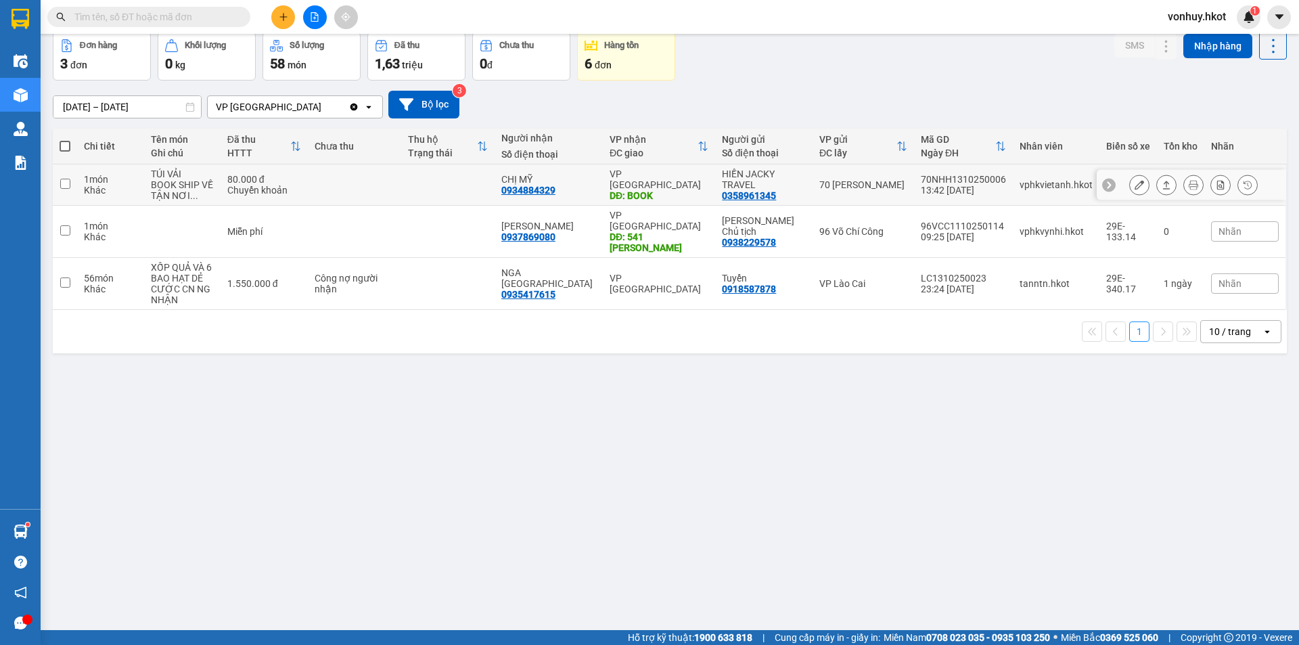
click at [353, 186] on td at bounding box center [354, 184] width 93 height 41
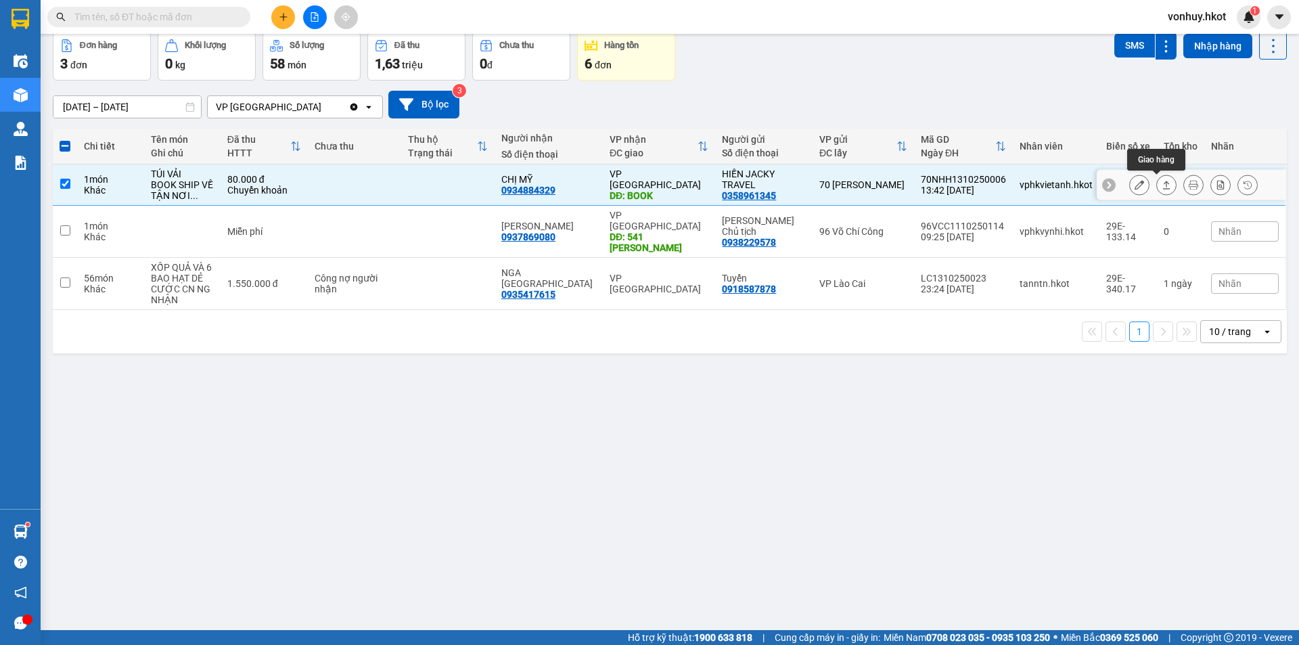
click at [1162, 185] on icon at bounding box center [1166, 184] width 9 height 9
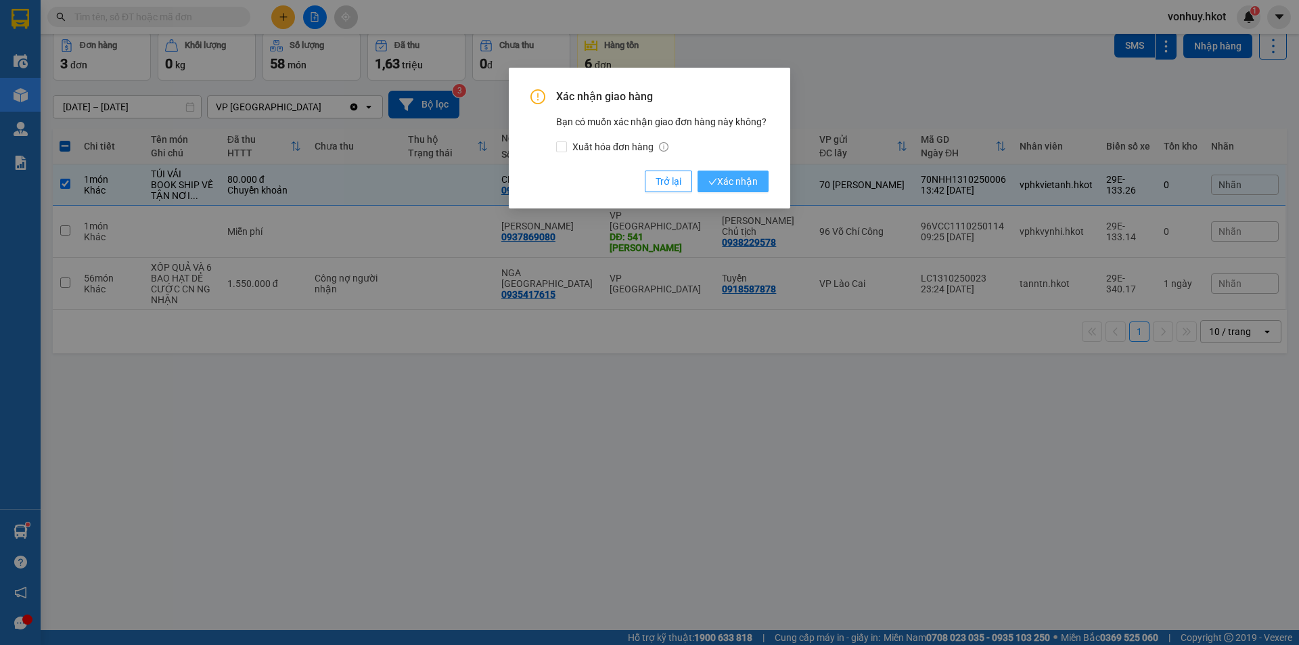
click at [741, 191] on button "Xác nhận" at bounding box center [733, 182] width 71 height 22
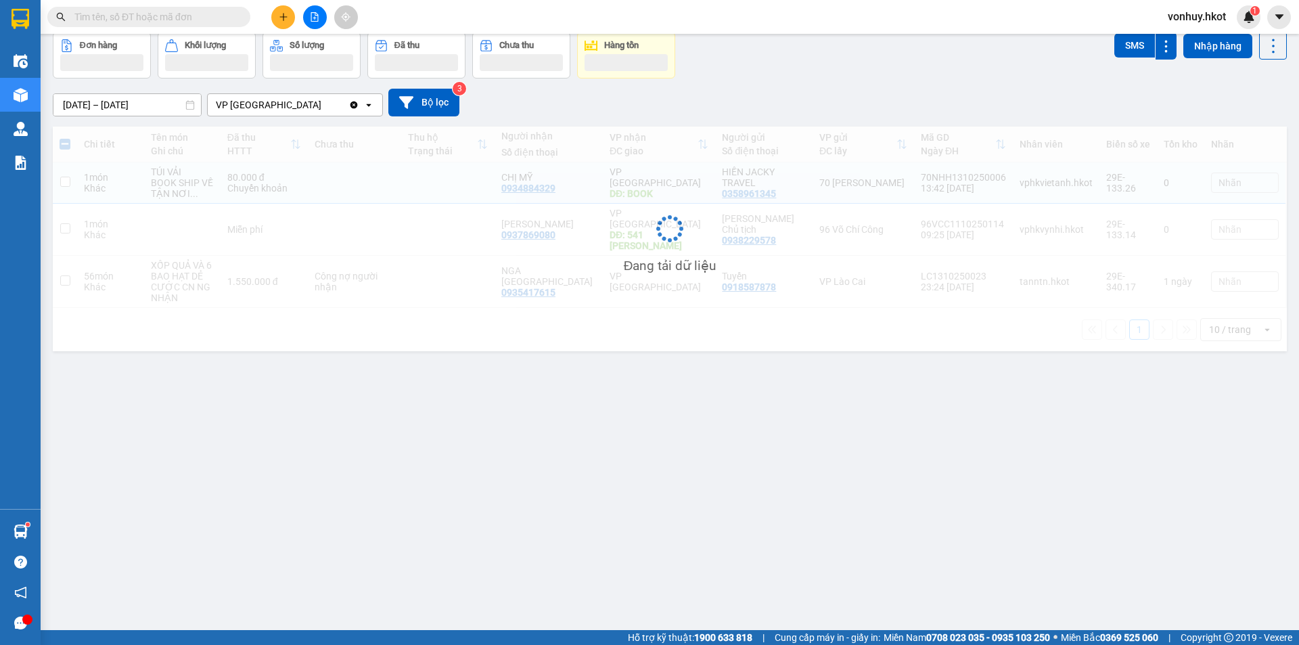
checkbox input "false"
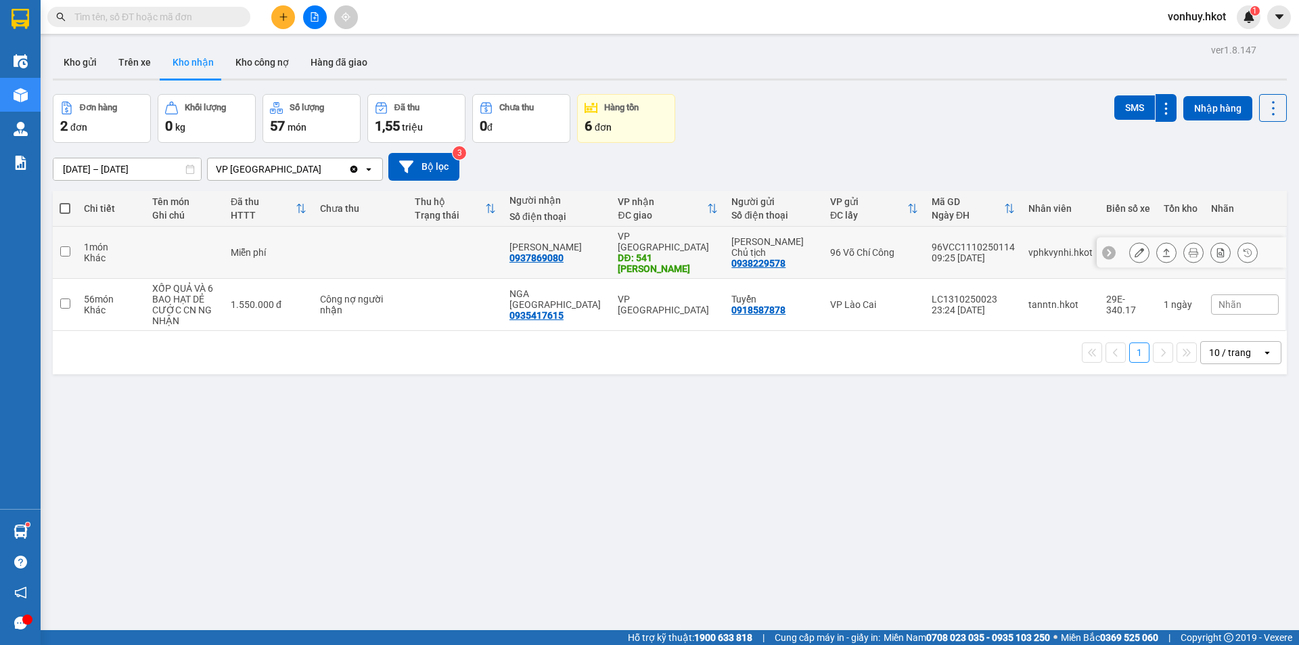
click at [265, 251] on div "Miễn phí" at bounding box center [269, 252] width 76 height 11
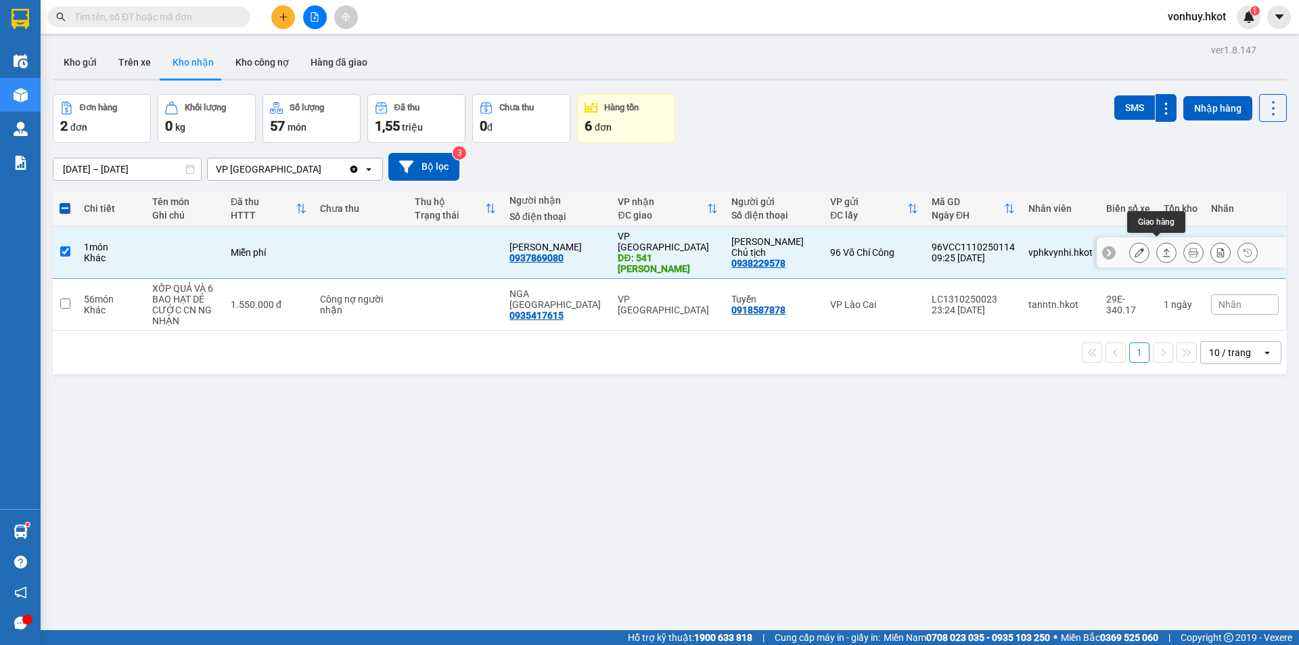
click at [1162, 250] on icon at bounding box center [1166, 252] width 9 height 9
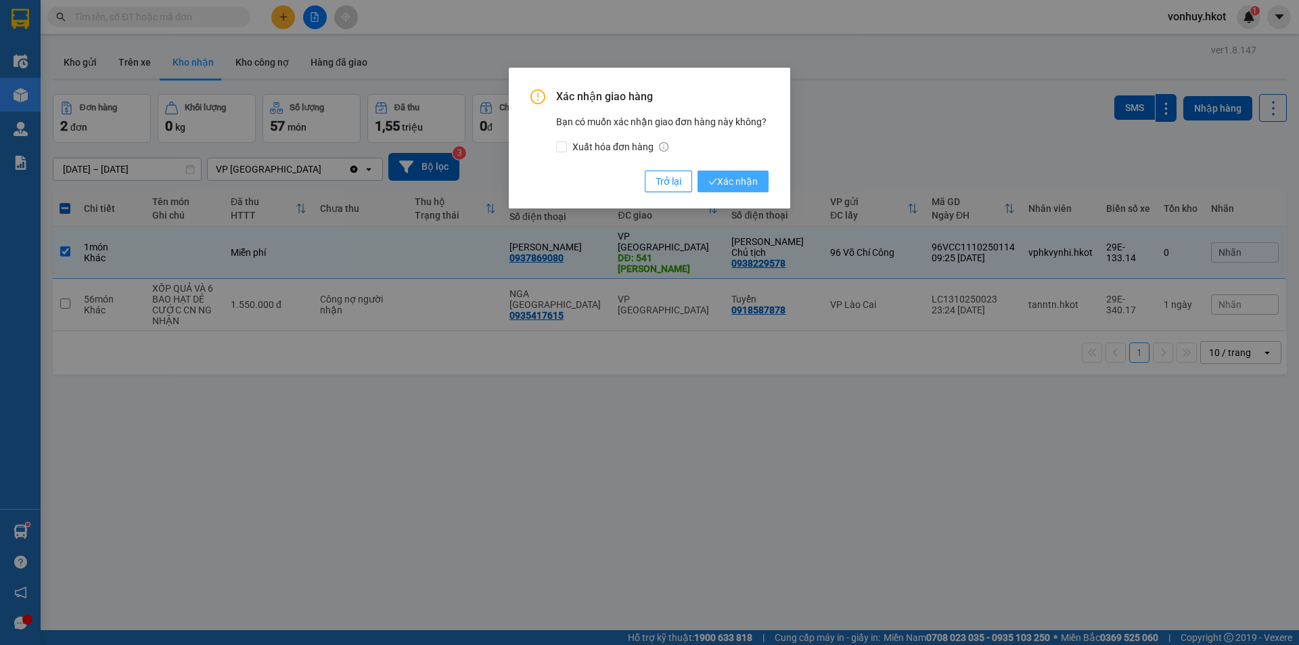
click at [728, 187] on span "Xác nhận" at bounding box center [733, 181] width 49 height 15
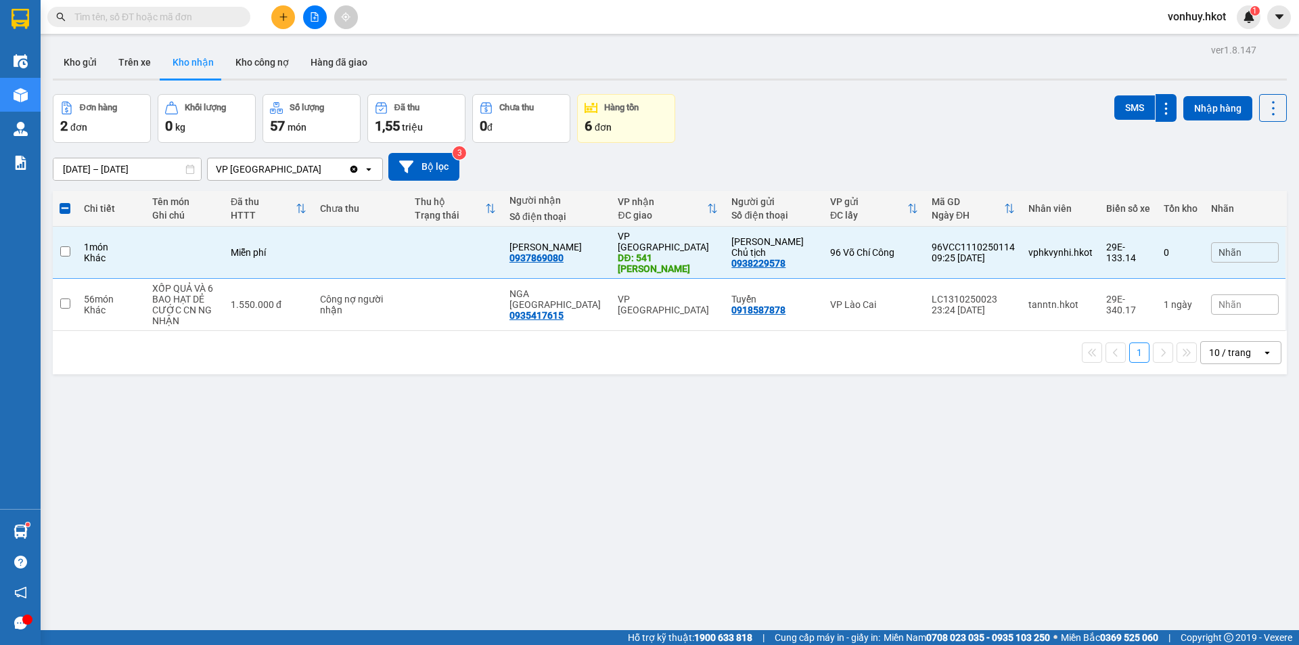
checkbox input "false"
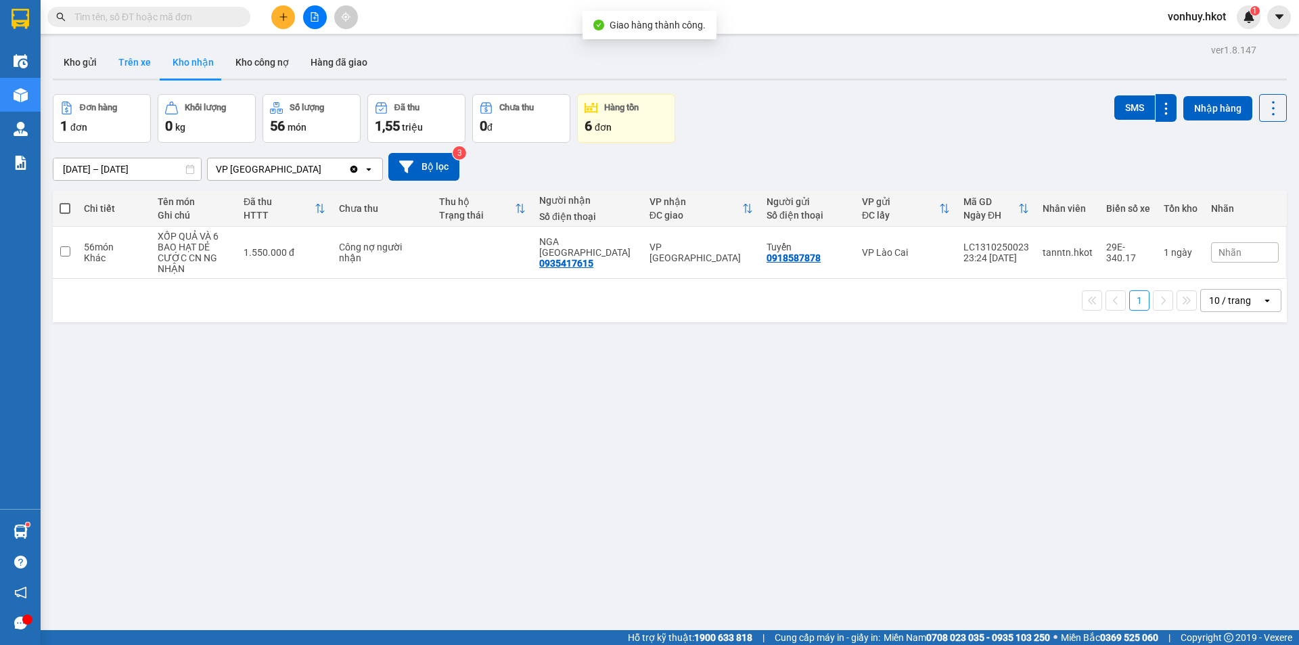
click at [148, 58] on button "Trên xe" at bounding box center [135, 62] width 54 height 32
type input "[DATE] – [DATE]"
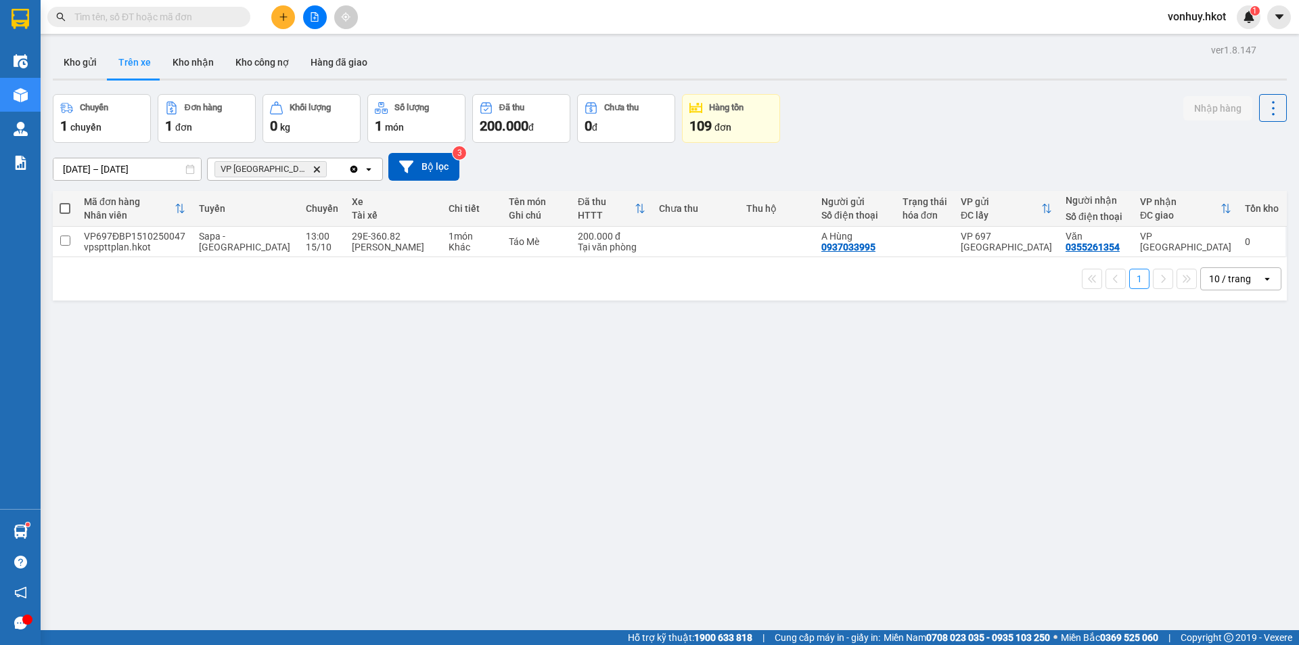
click at [183, 16] on input "text" at bounding box center [154, 16] width 160 height 15
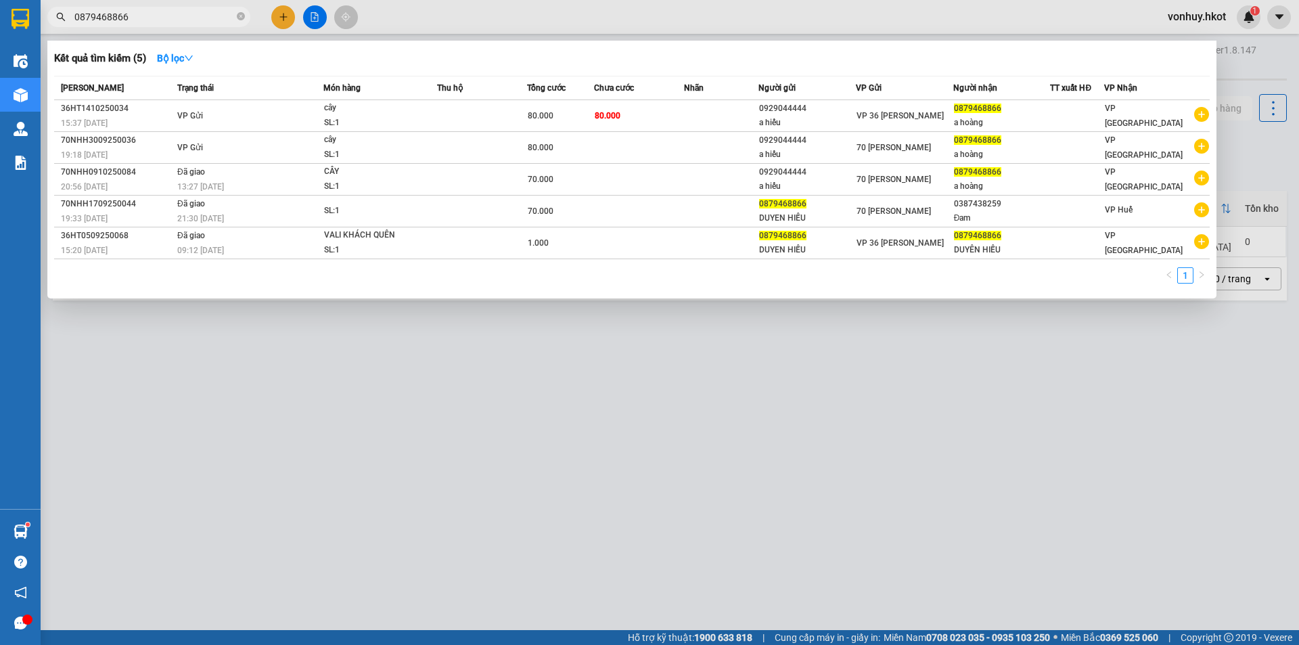
type input "0879468866"
click at [193, 319] on div at bounding box center [649, 322] width 1299 height 645
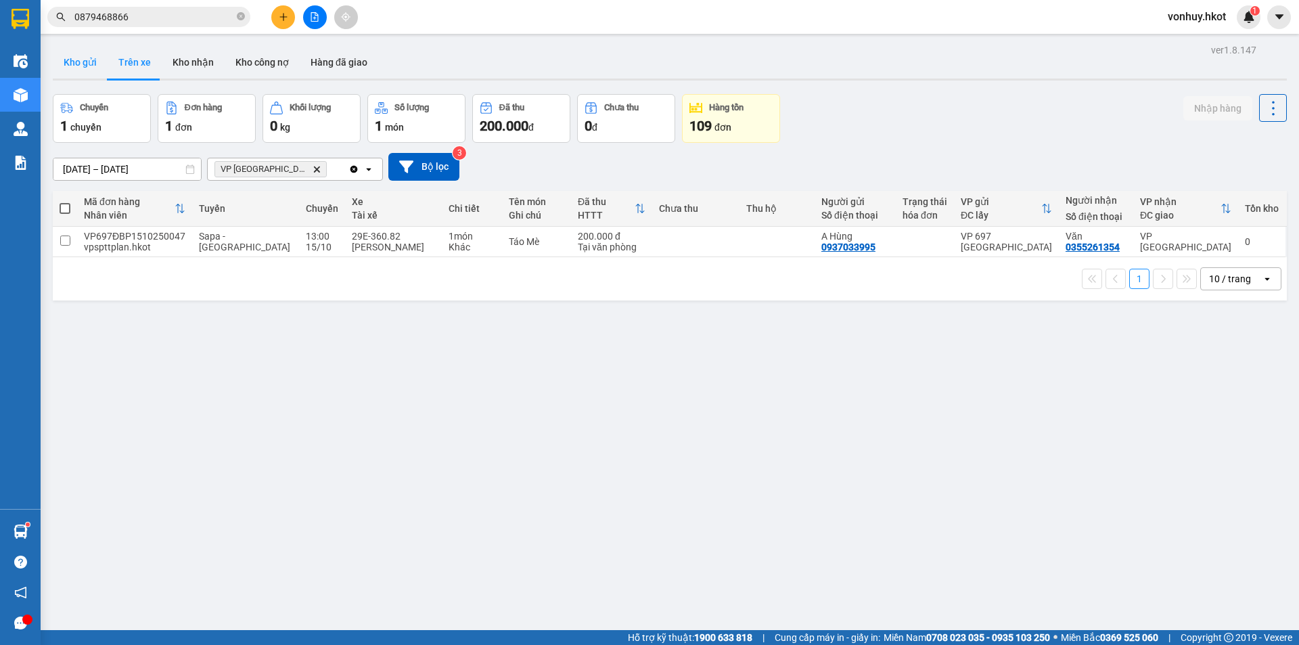
click at [73, 56] on button "Kho gửi" at bounding box center [80, 62] width 55 height 32
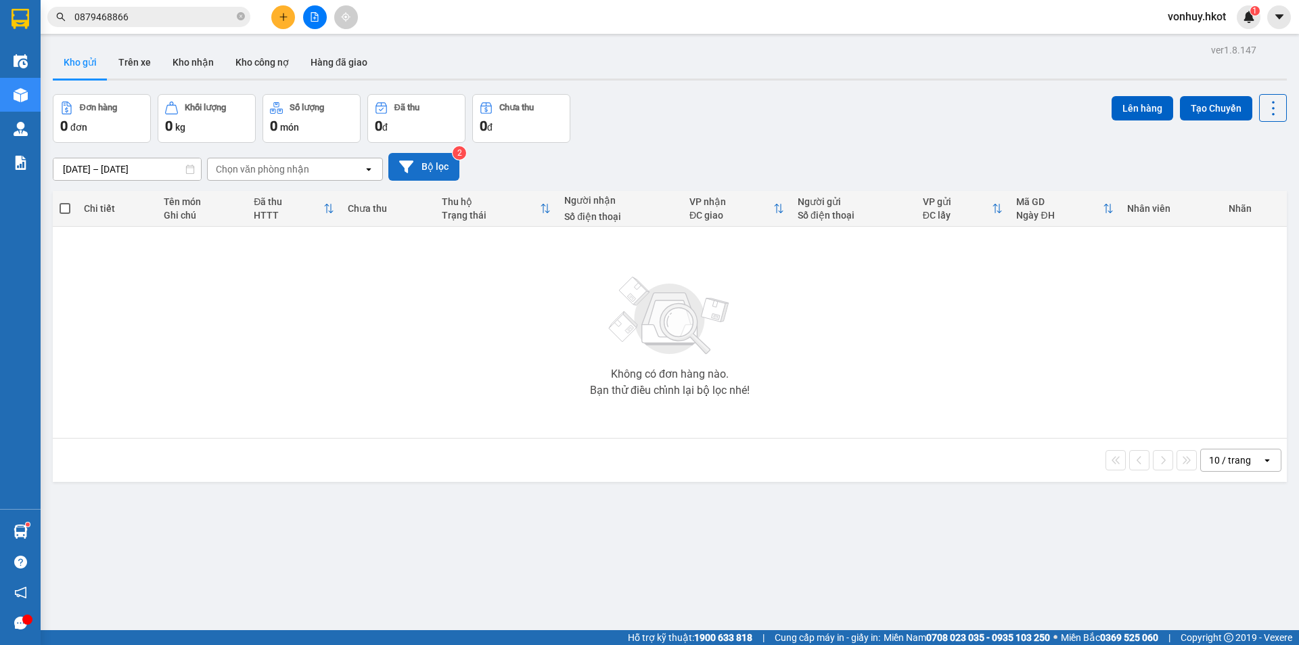
click at [435, 169] on button "Bộ lọc" at bounding box center [423, 167] width 71 height 28
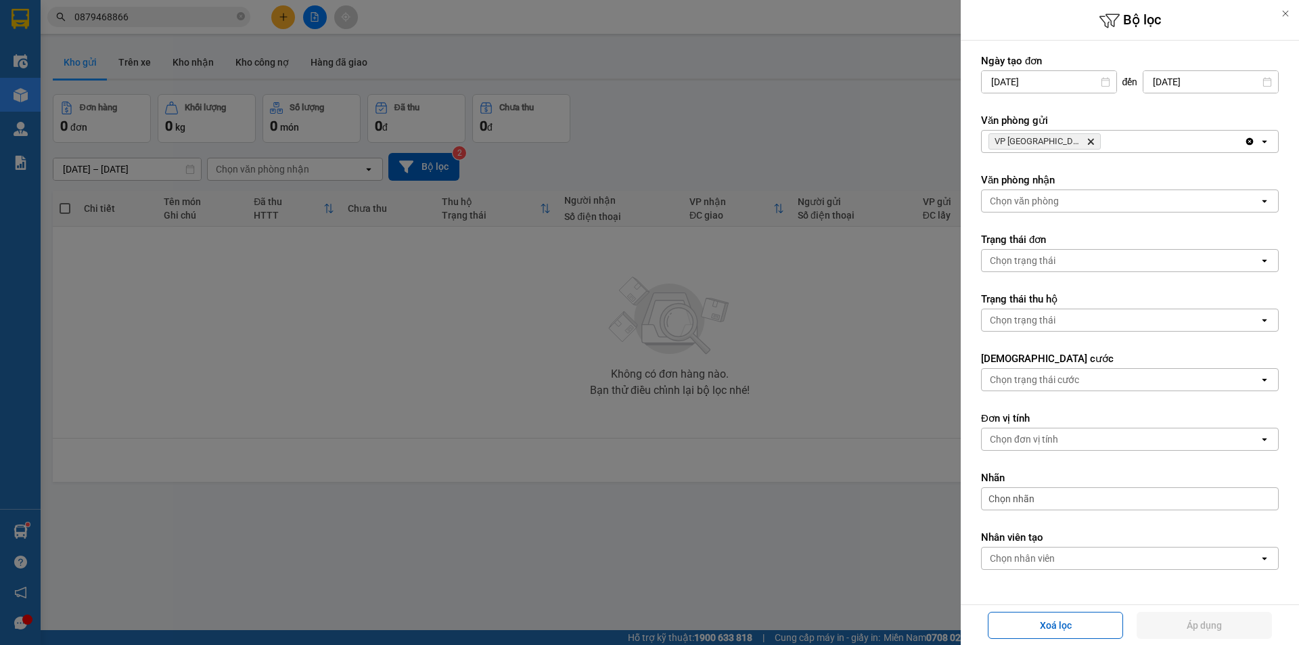
click at [1051, 135] on span "VP Đà Nẵng Delete" at bounding box center [1045, 141] width 112 height 16
click at [1087, 137] on icon "Delete" at bounding box center [1091, 141] width 8 height 8
click at [1054, 141] on div "Chọn văn phòng" at bounding box center [1024, 142] width 69 height 14
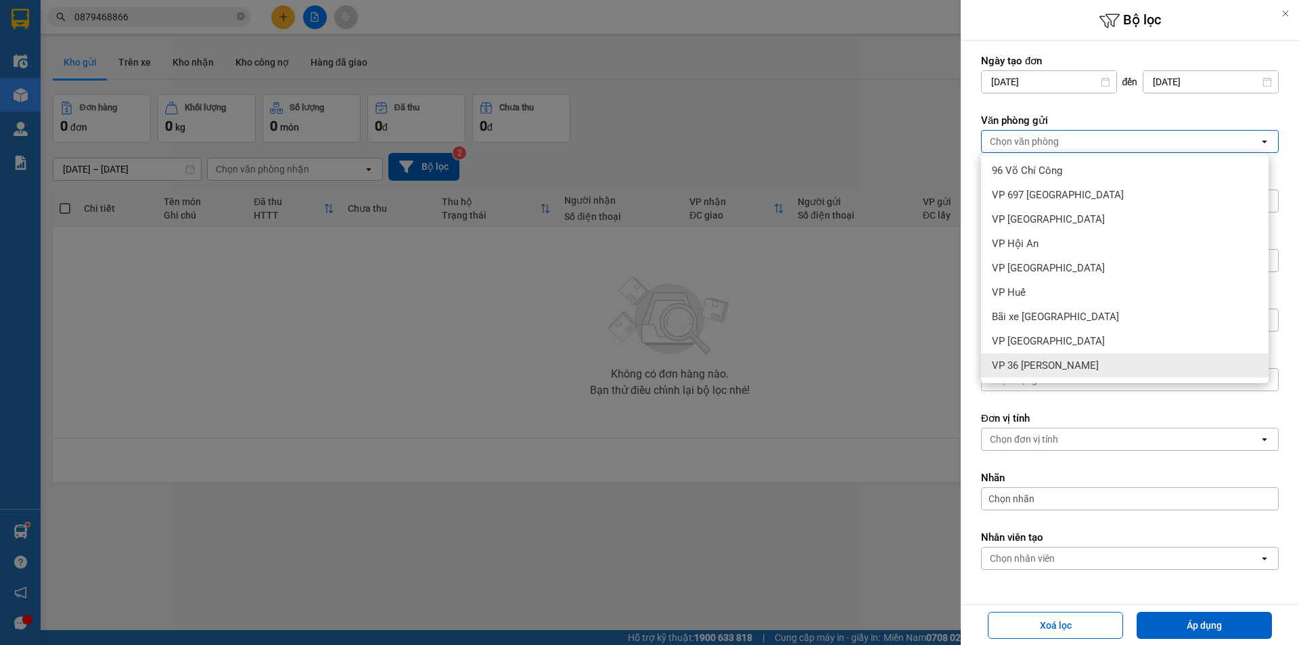
click at [1043, 363] on span "VP 36 Hồng Tiến" at bounding box center [1045, 366] width 107 height 14
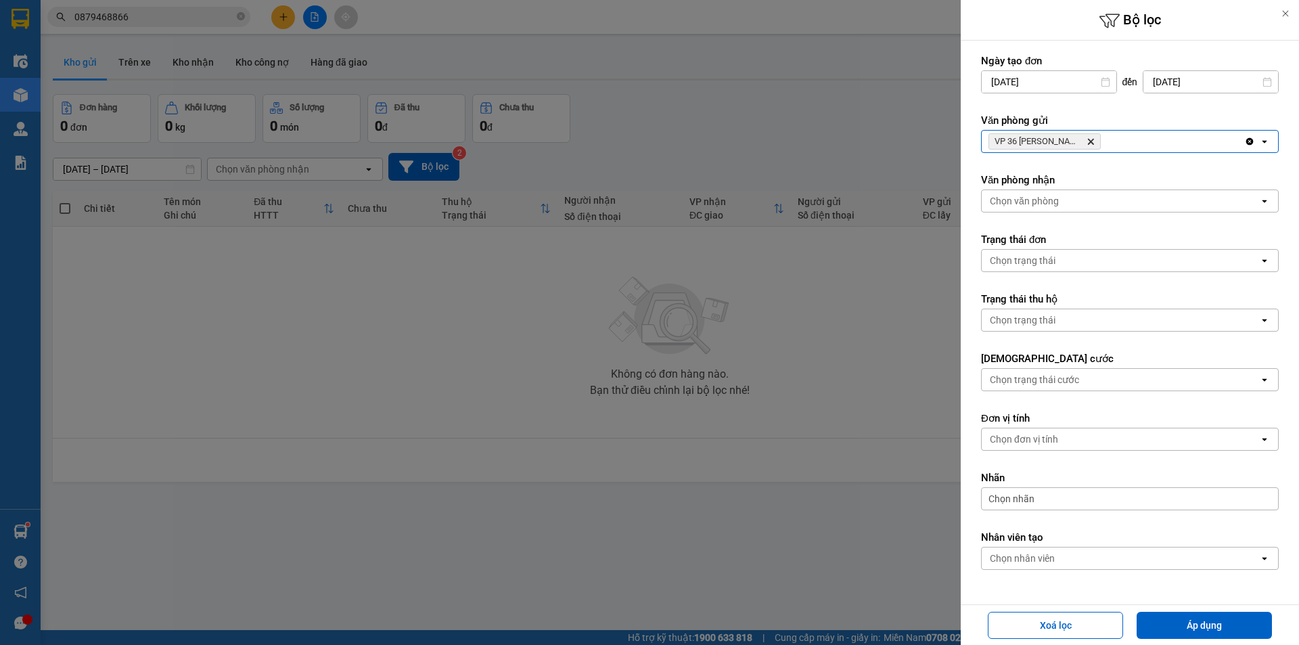
click at [1031, 208] on div "Chọn văn phòng" at bounding box center [1120, 201] width 277 height 22
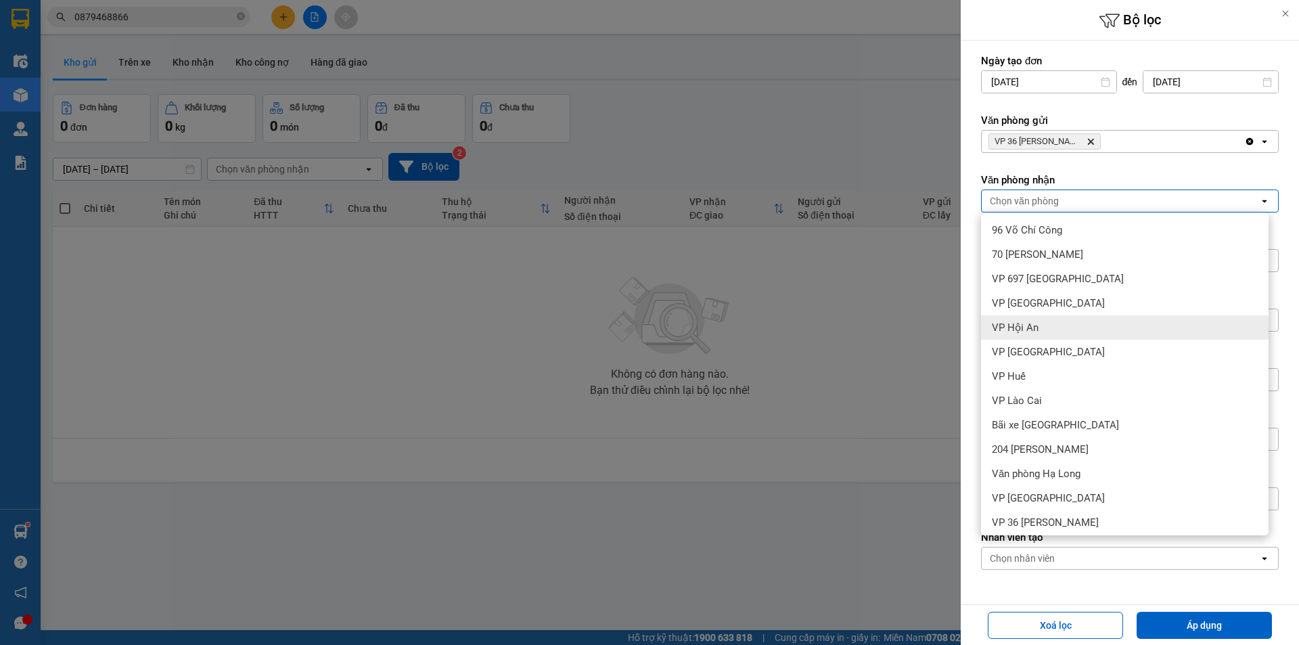
click at [1030, 342] on div "VP [GEOGRAPHIC_DATA]" at bounding box center [1125, 352] width 288 height 24
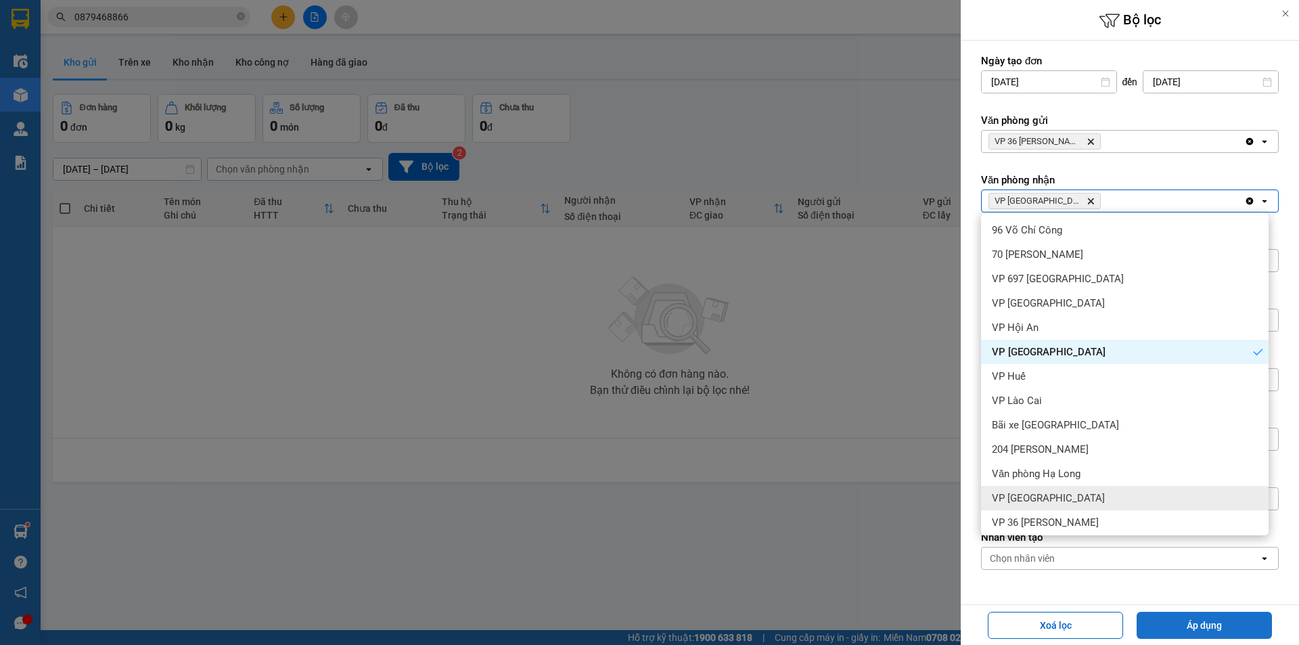
click at [1249, 629] on button "Áp dụng" at bounding box center [1204, 625] width 135 height 27
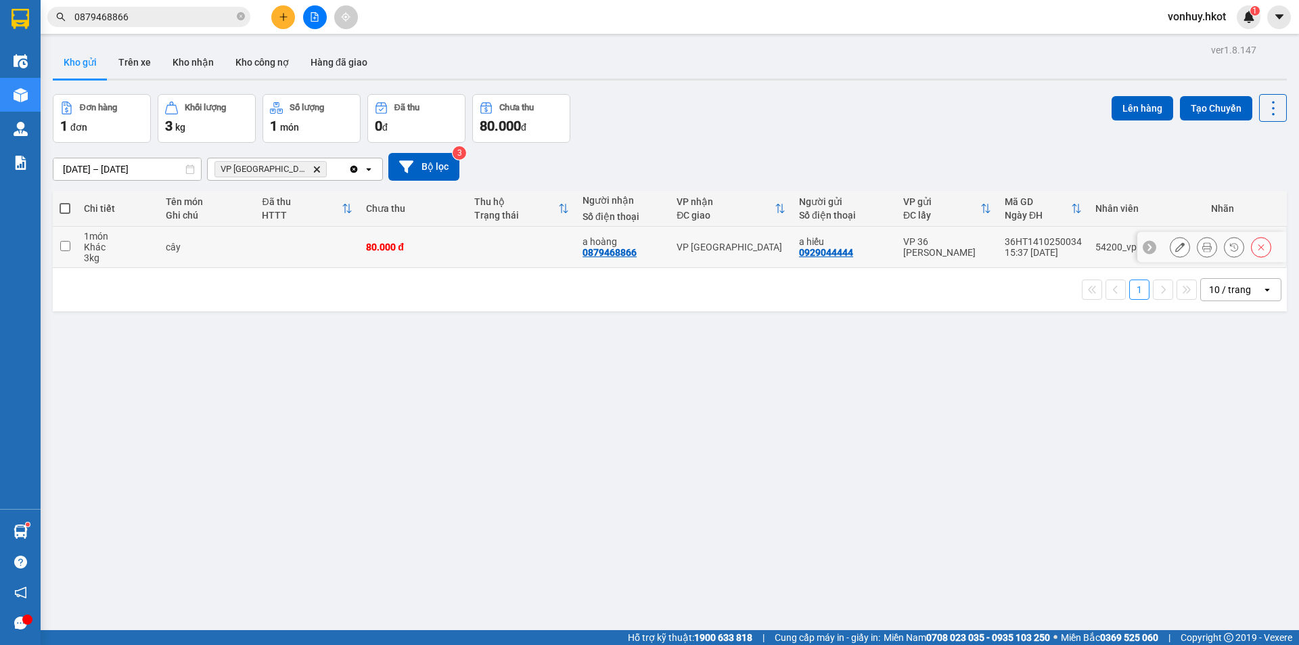
click at [374, 250] on div "80.000 đ" at bounding box center [413, 247] width 95 height 11
checkbox input "true"
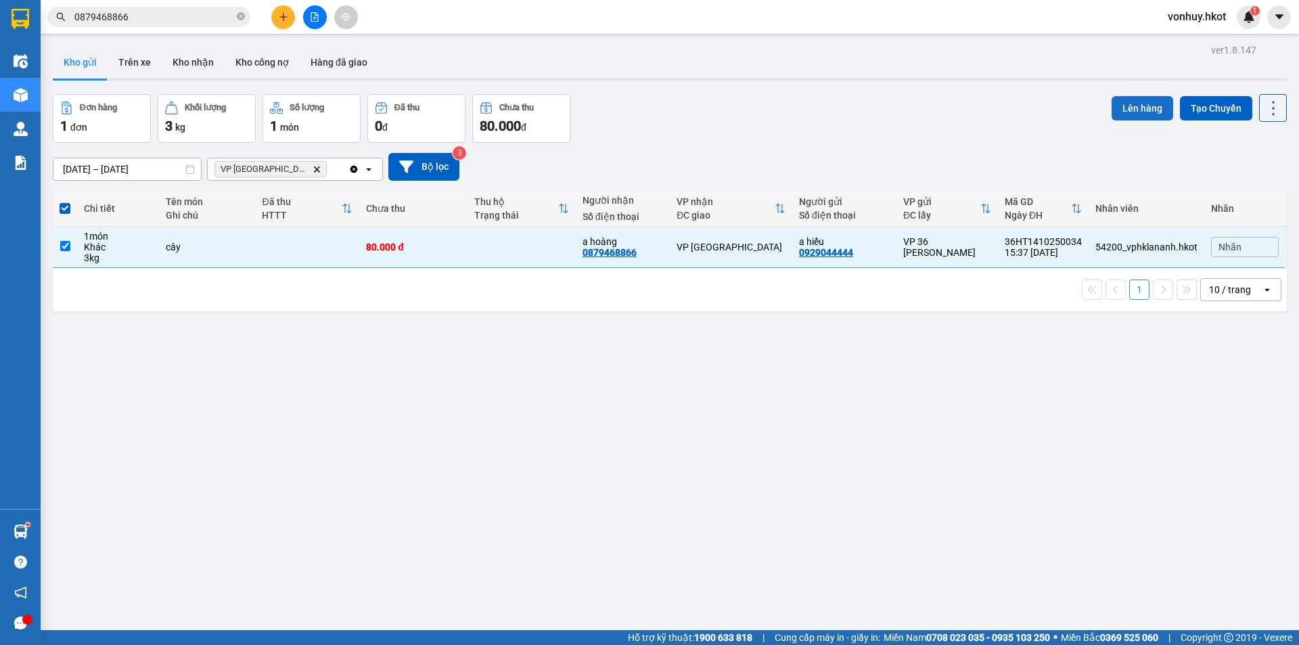
click at [1133, 104] on button "Lên hàng" at bounding box center [1143, 108] width 62 height 24
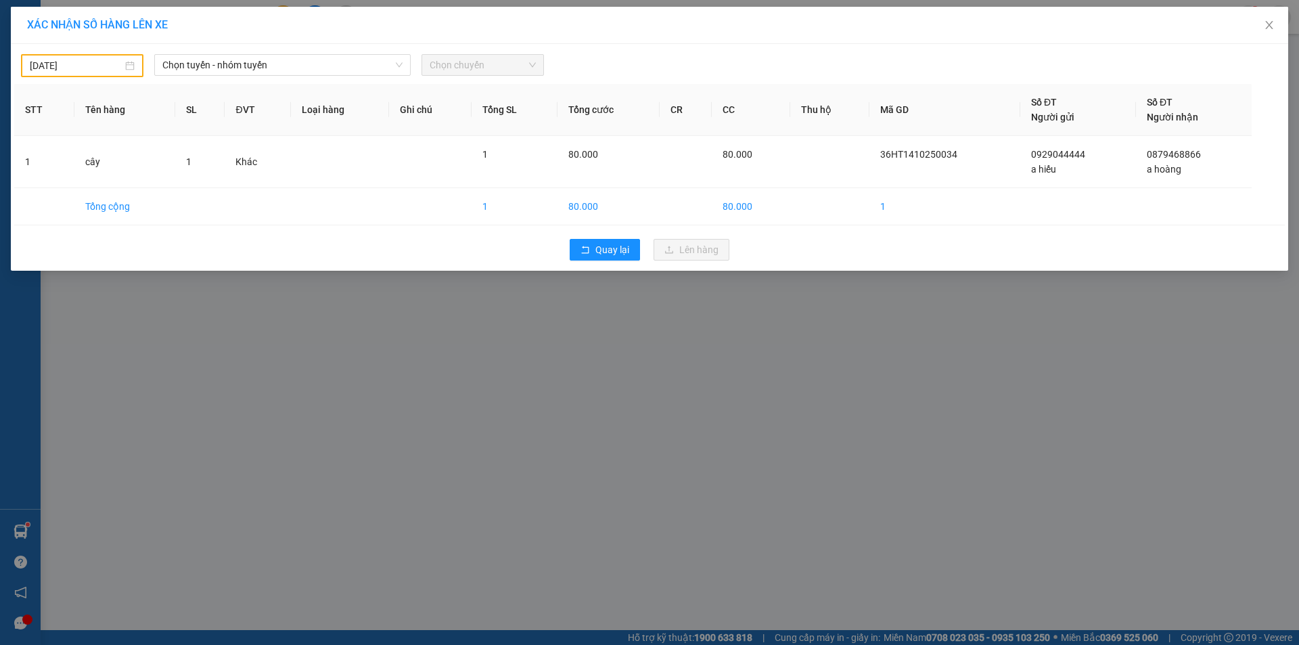
click at [103, 66] on body "Kết quả tìm kiếm ( 5 ) Bộ lọc Mã ĐH Trạng thái Món hàng Thu hộ Tổng cước Chưa c…" at bounding box center [649, 322] width 1299 height 645
click at [112, 185] on div "15" at bounding box center [114, 185] width 16 height 16
click at [198, 64] on span "Chọn tuyến - nhóm tuyến" at bounding box center [282, 65] width 240 height 20
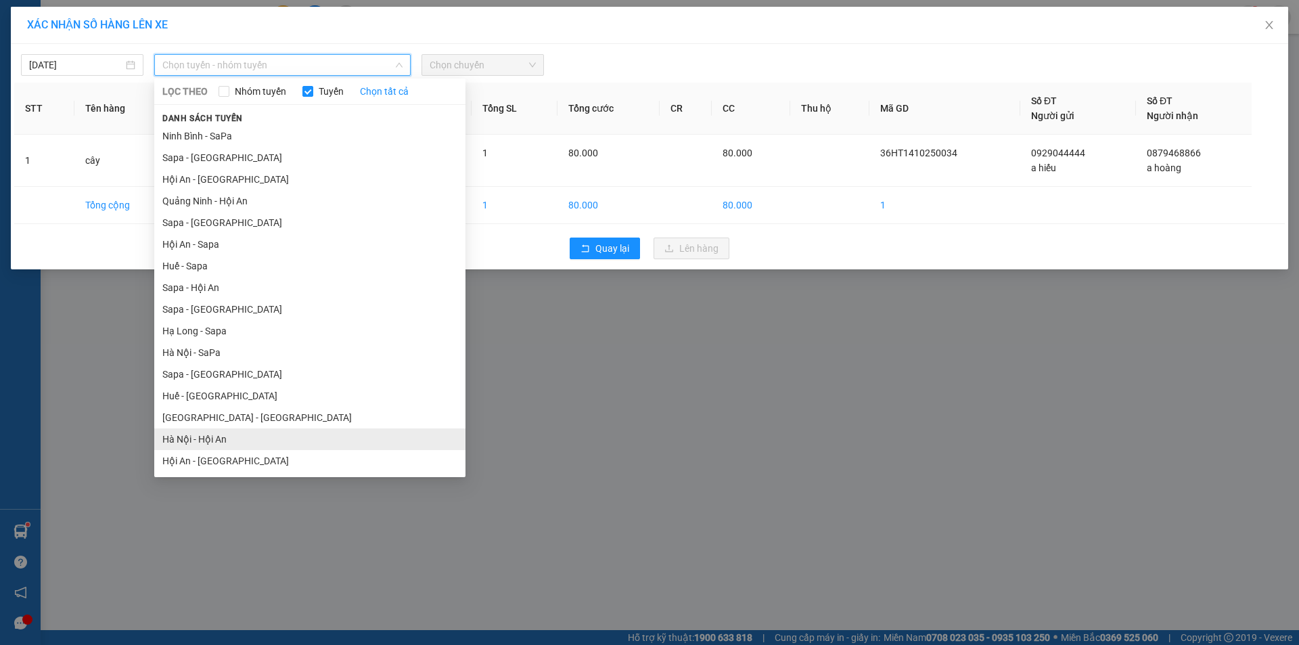
click at [215, 443] on li "Hà Nội - Hội An" at bounding box center [309, 439] width 311 height 22
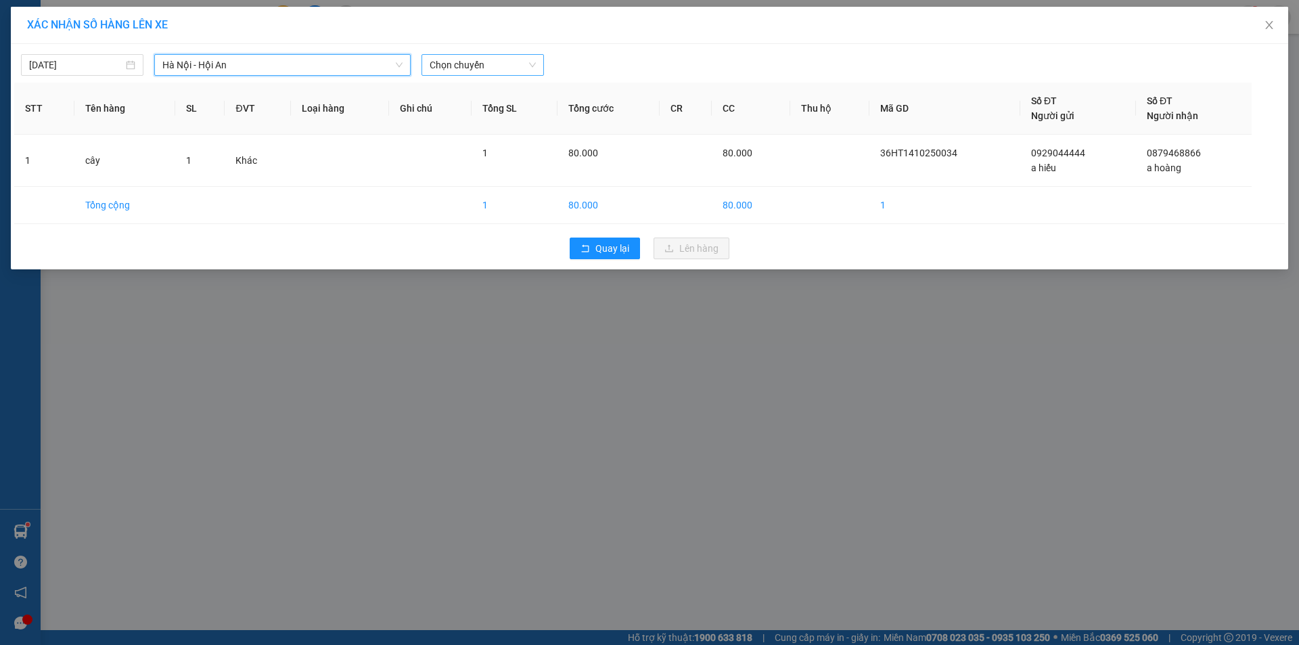
click at [436, 68] on span "Chọn chuyến" at bounding box center [483, 65] width 106 height 20
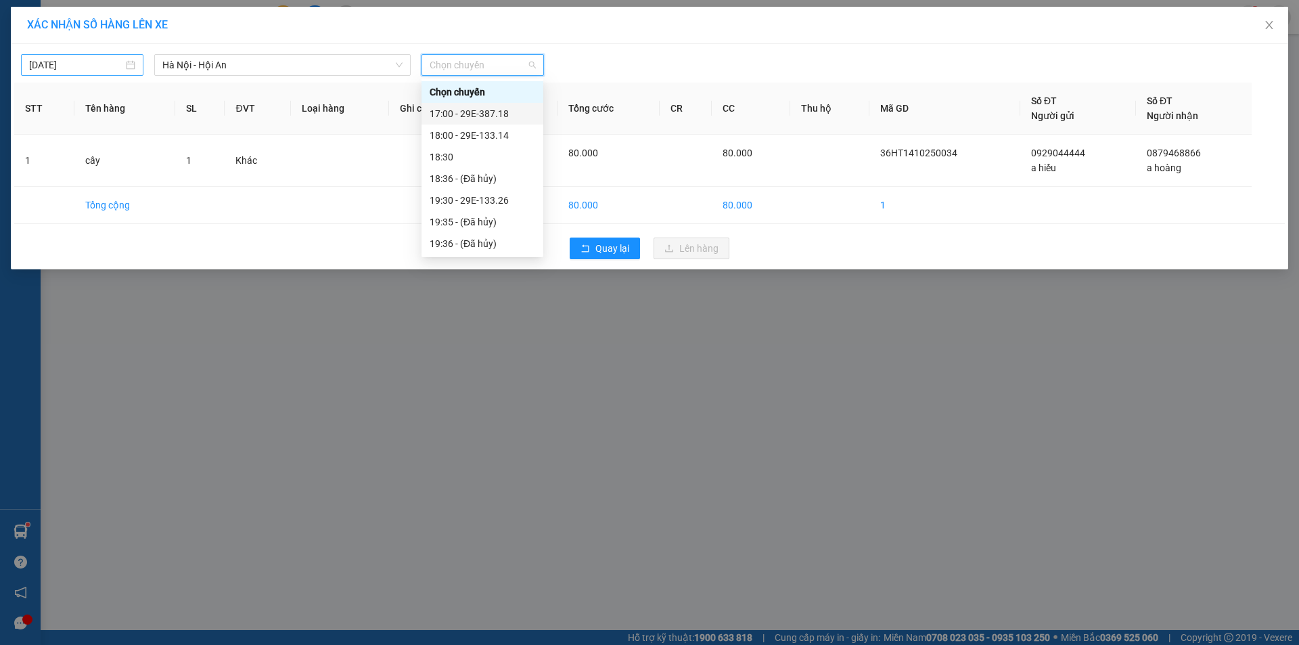
click at [80, 63] on input "15/10/2025" at bounding box center [76, 65] width 94 height 15
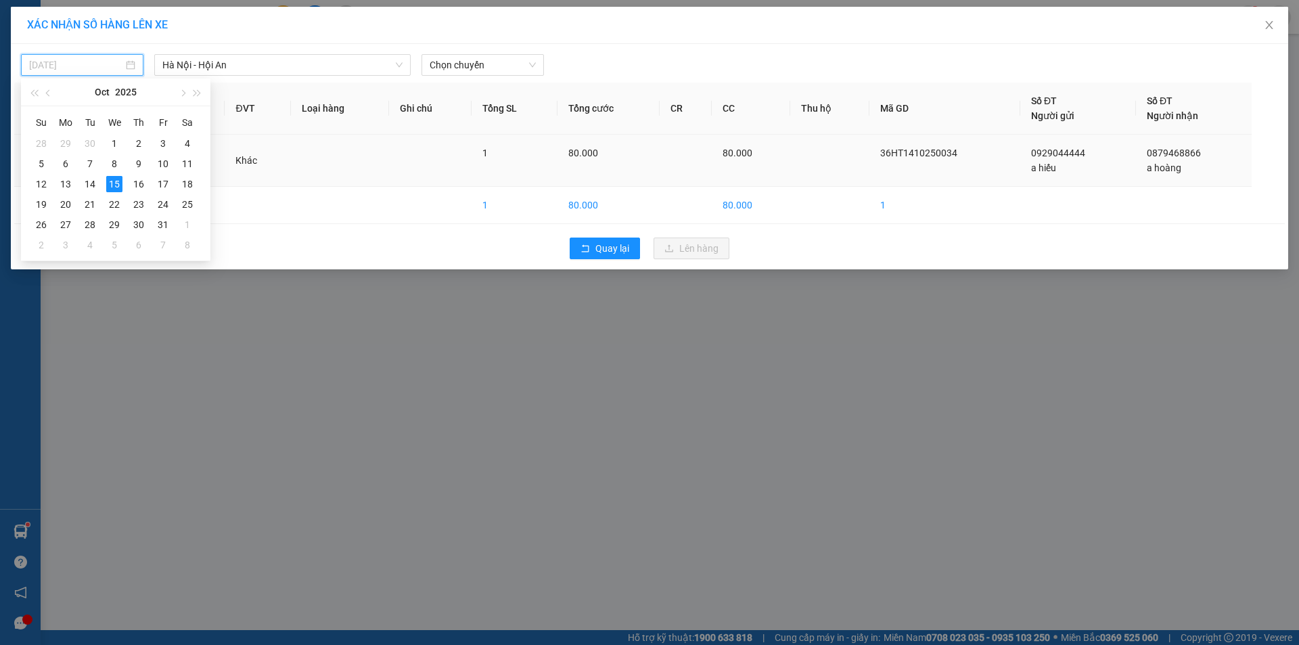
click at [91, 185] on div "14" at bounding box center [90, 184] width 16 height 16
type input "[DATE]"
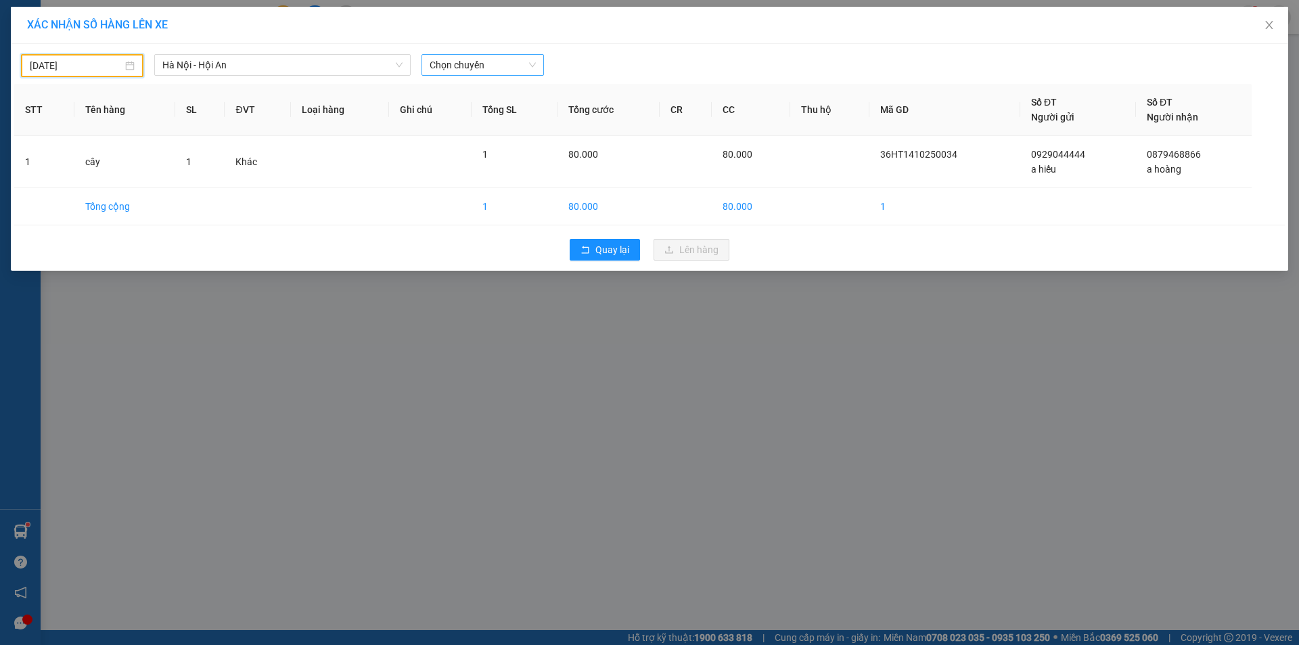
click at [453, 59] on span "Chọn chuyến" at bounding box center [483, 65] width 106 height 20
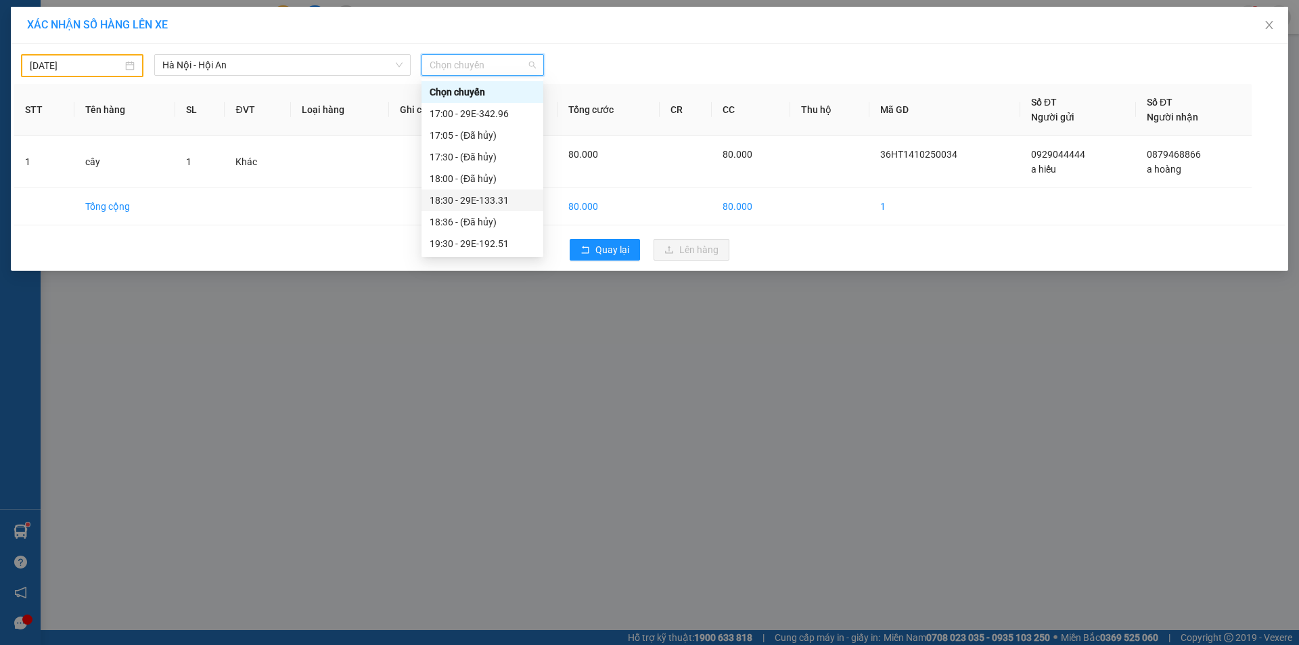
click at [464, 203] on div "18:30 - 29E-133.31" at bounding box center [483, 200] width 106 height 15
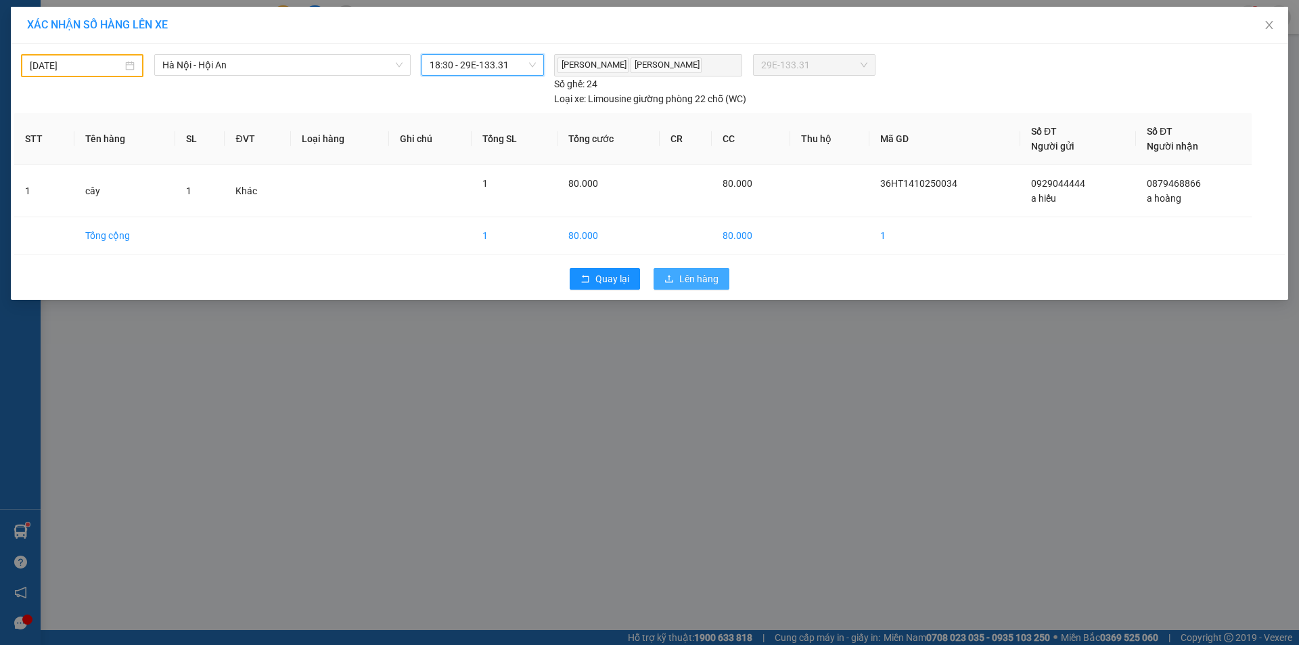
click at [710, 280] on span "Lên hàng" at bounding box center [698, 278] width 39 height 15
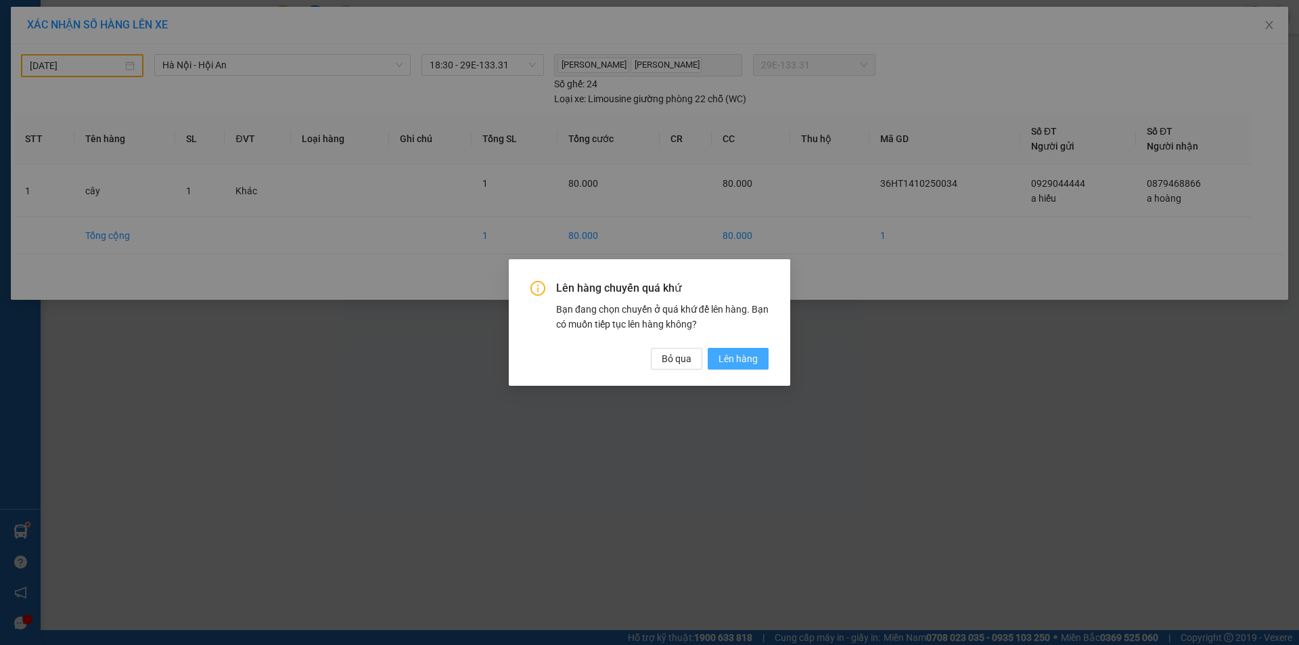
click at [747, 354] on span "Lên hàng" at bounding box center [738, 358] width 39 height 15
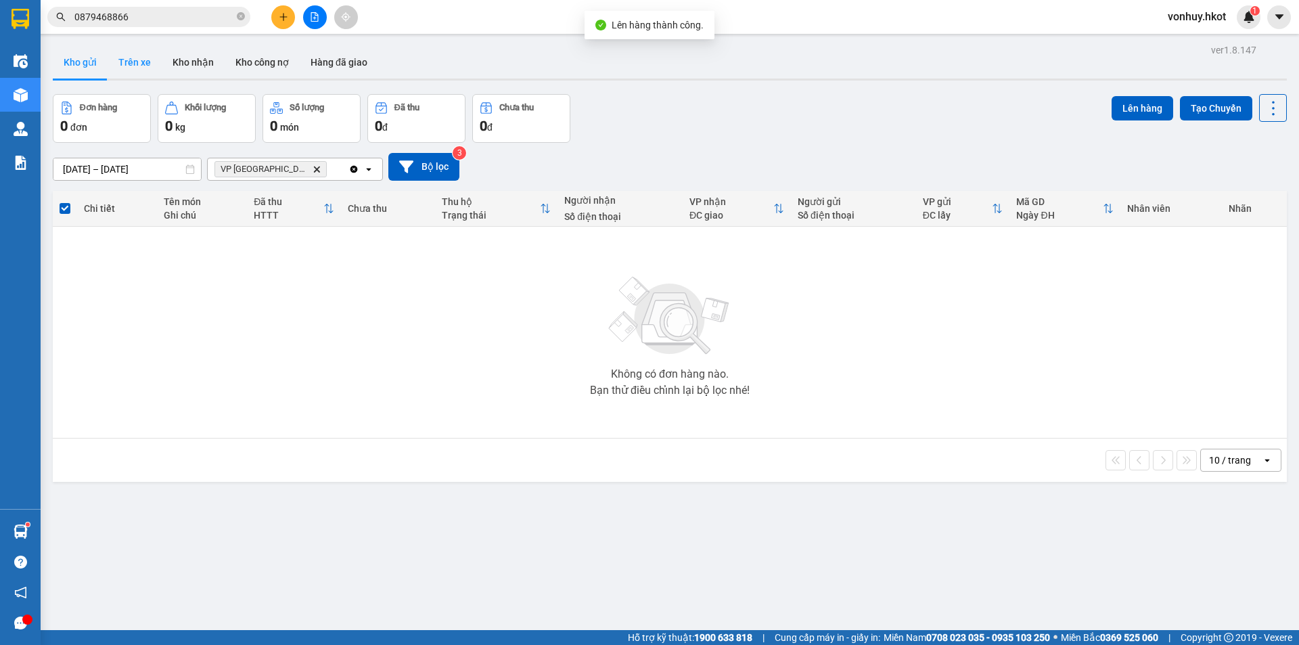
click at [142, 70] on button "Trên xe" at bounding box center [135, 62] width 54 height 32
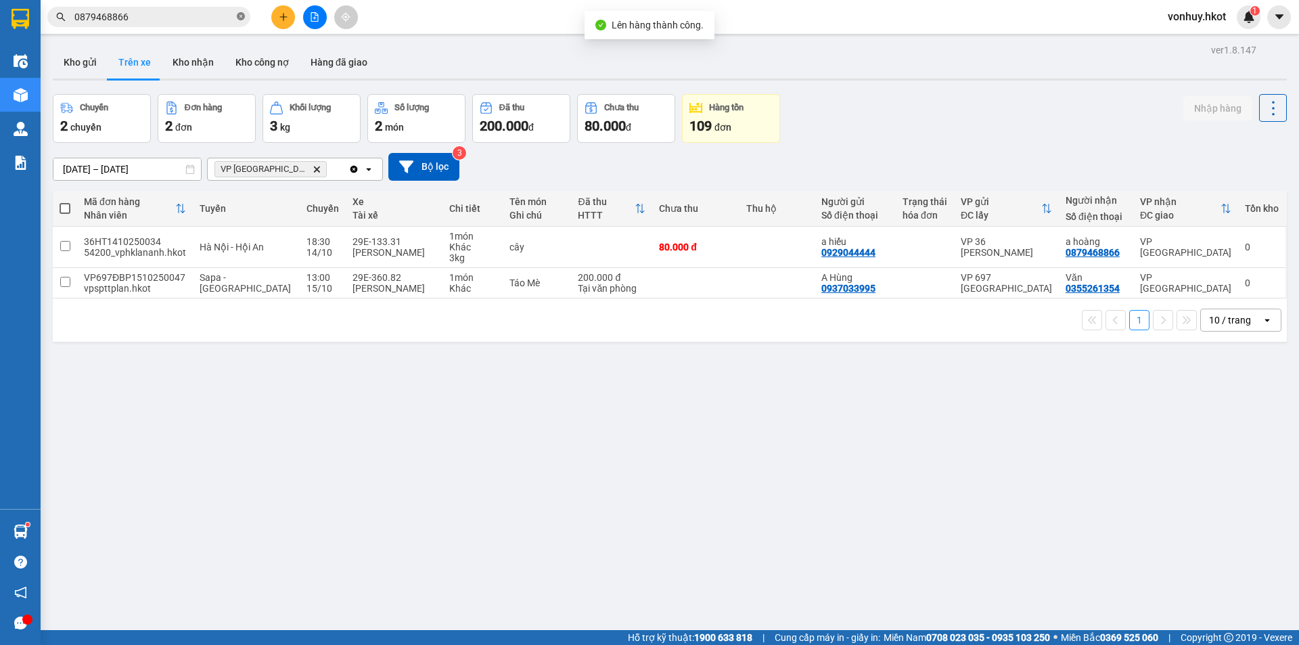
click at [240, 16] on icon "close-circle" at bounding box center [241, 16] width 8 height 8
click at [238, 332] on div "1 10 / trang open" at bounding box center [670, 319] width 1234 height 43
click at [212, 252] on div "Hà Nội - Hội An" at bounding box center [246, 247] width 93 height 11
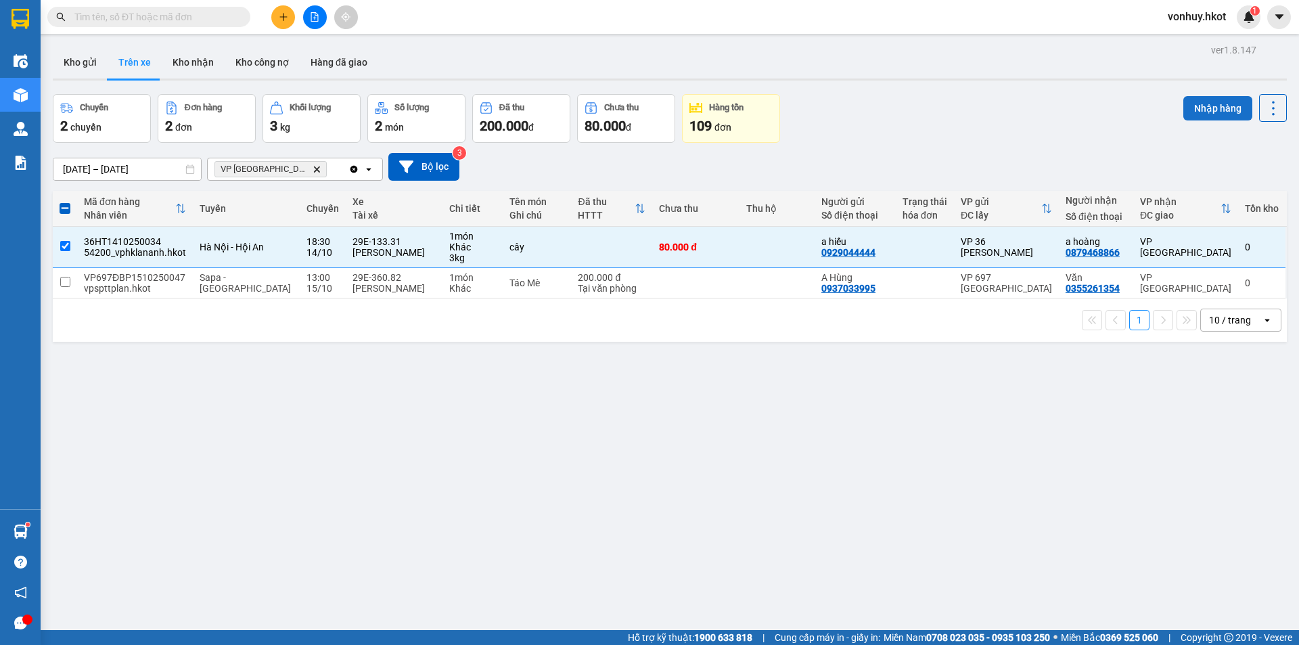
click at [1219, 108] on button "Nhập hàng" at bounding box center [1218, 108] width 69 height 24
checkbox input "false"
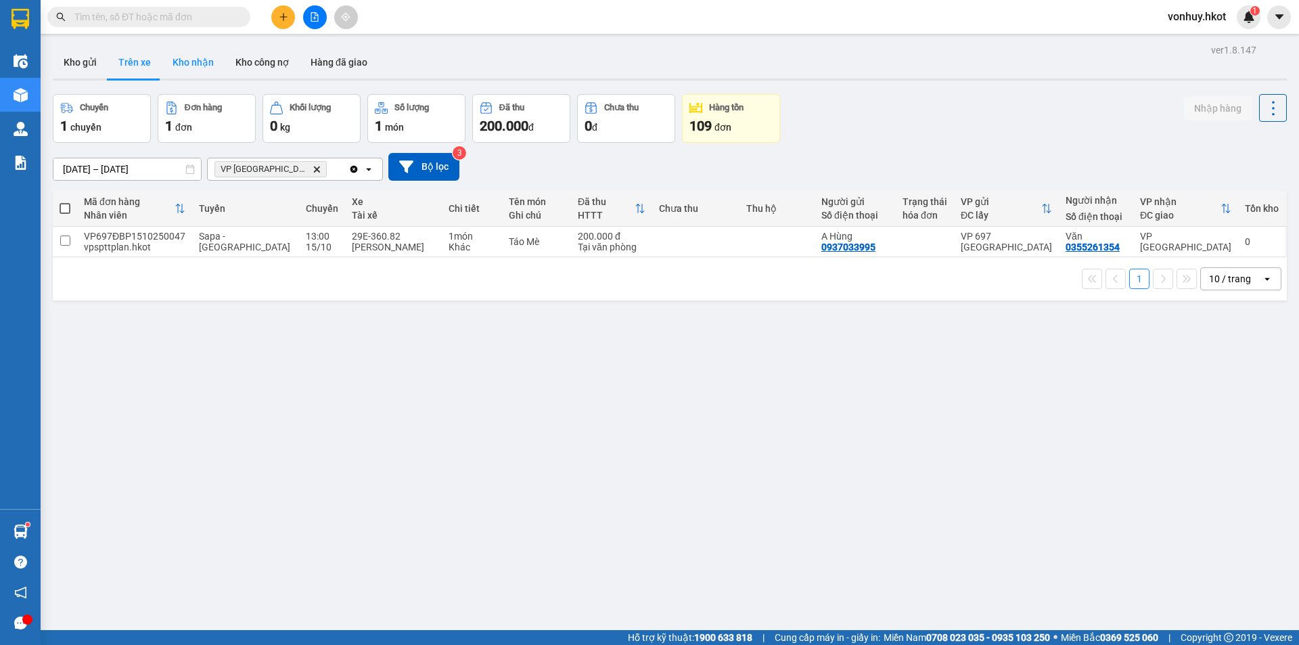
click at [179, 58] on button "Kho nhận" at bounding box center [193, 62] width 63 height 32
type input "[DATE] – [DATE]"
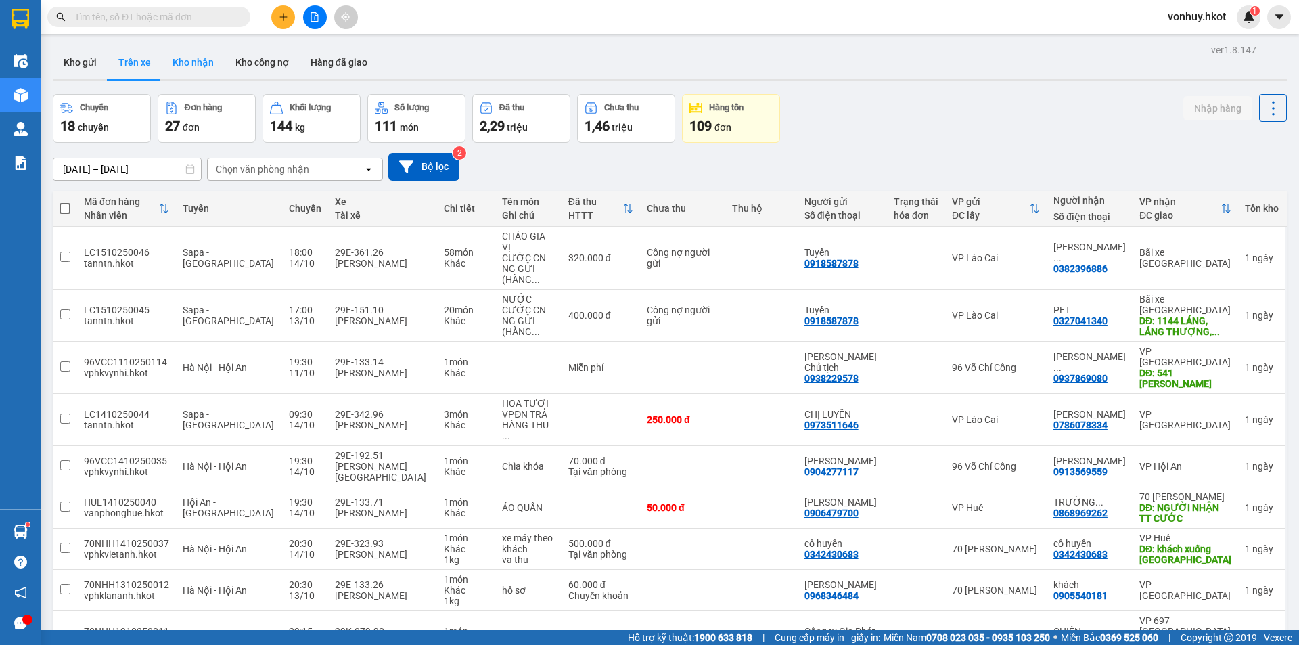
click at [177, 60] on button "Kho nhận" at bounding box center [193, 62] width 63 height 32
